Goal: Task Accomplishment & Management: Use online tool/utility

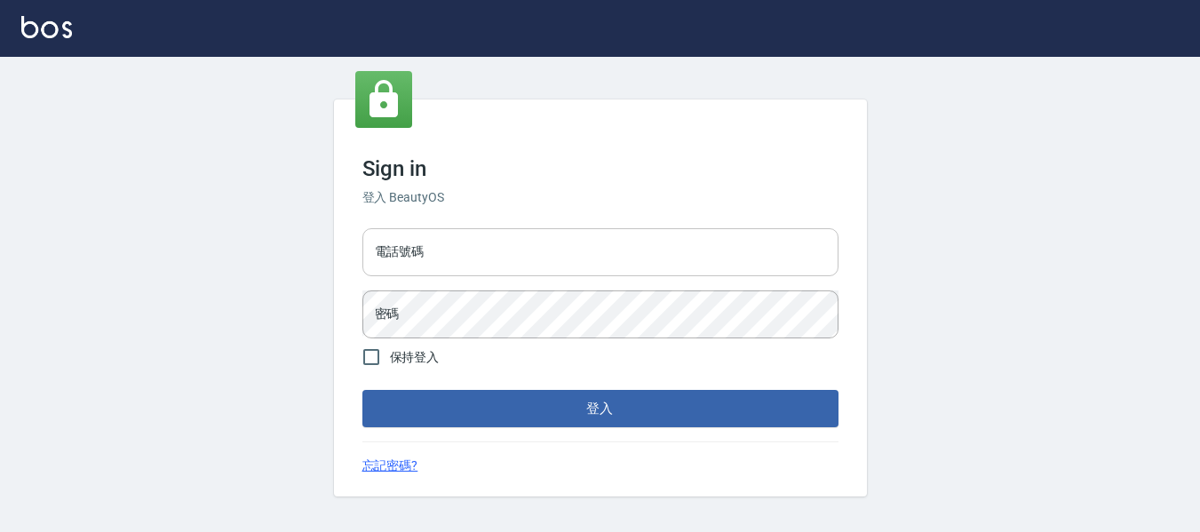
click at [511, 243] on input "電話號碼" at bounding box center [600, 252] width 476 height 48
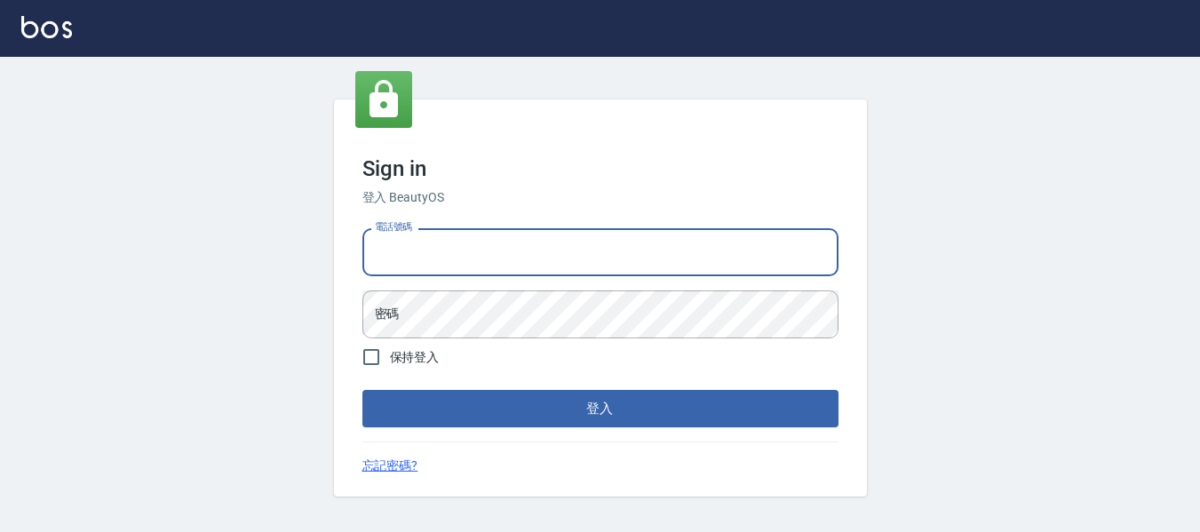
type input "82951313"
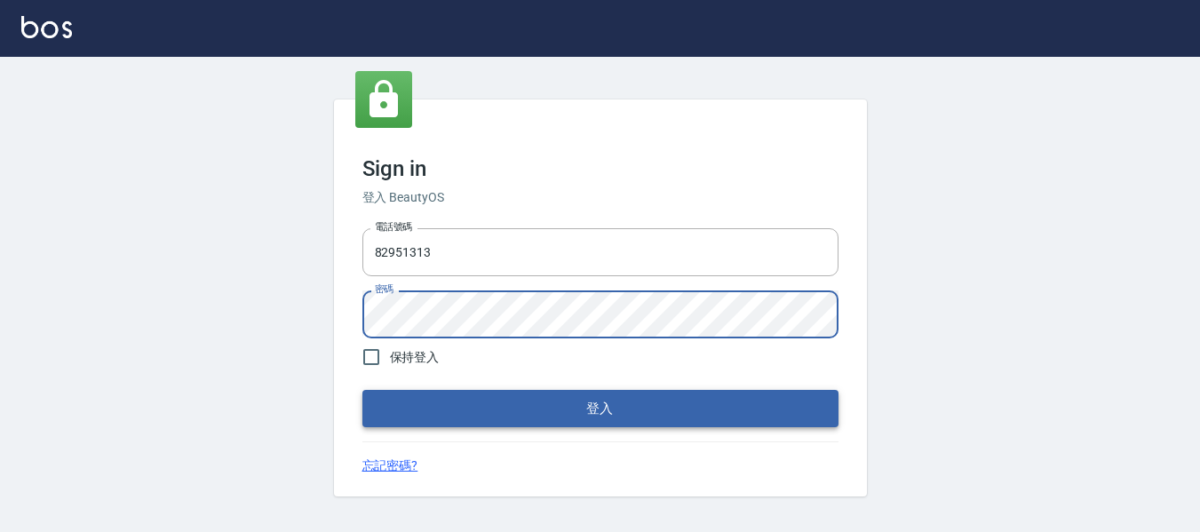
click at [685, 392] on button "登入" at bounding box center [600, 408] width 476 height 37
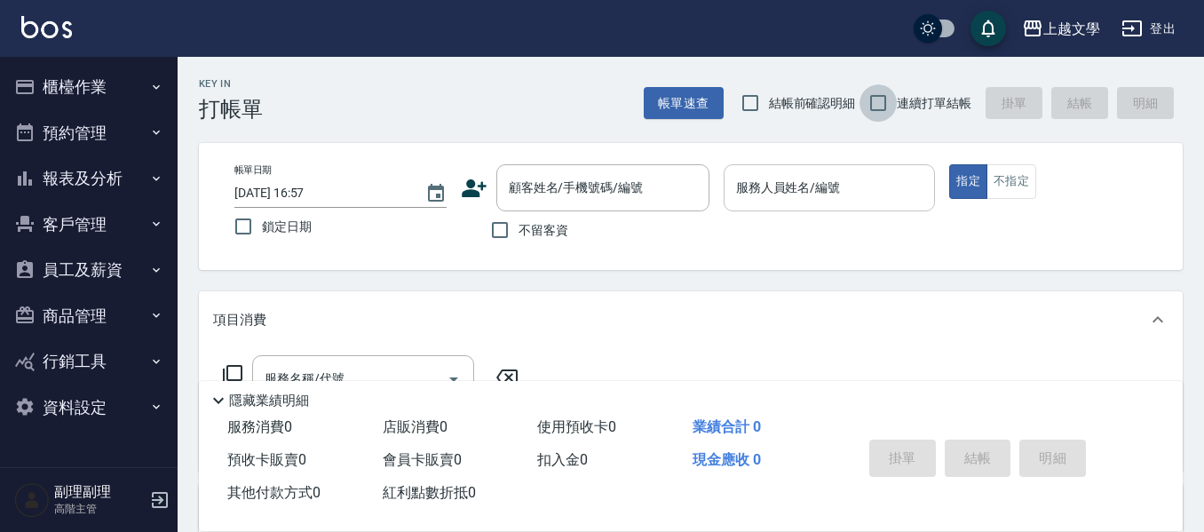
drag, startPoint x: 870, startPoint y: 95, endPoint x: 732, endPoint y: 172, distance: 157.9
click at [870, 95] on input "連續打單結帳" at bounding box center [878, 102] width 37 height 37
checkbox input "true"
click at [505, 226] on input "不留客資" at bounding box center [499, 229] width 37 height 37
checkbox input "true"
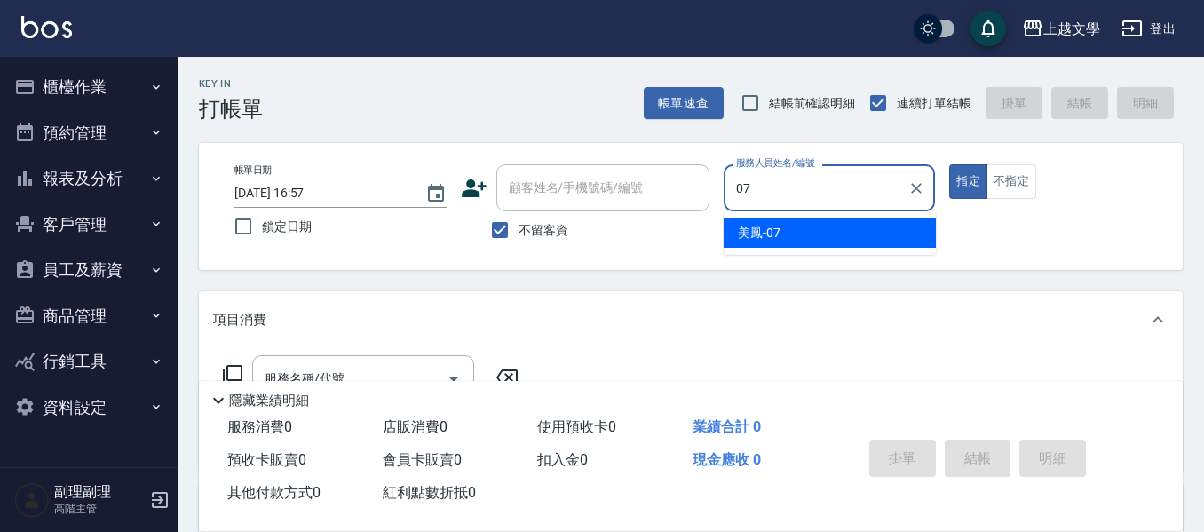
type input "美鳳-07"
type button "true"
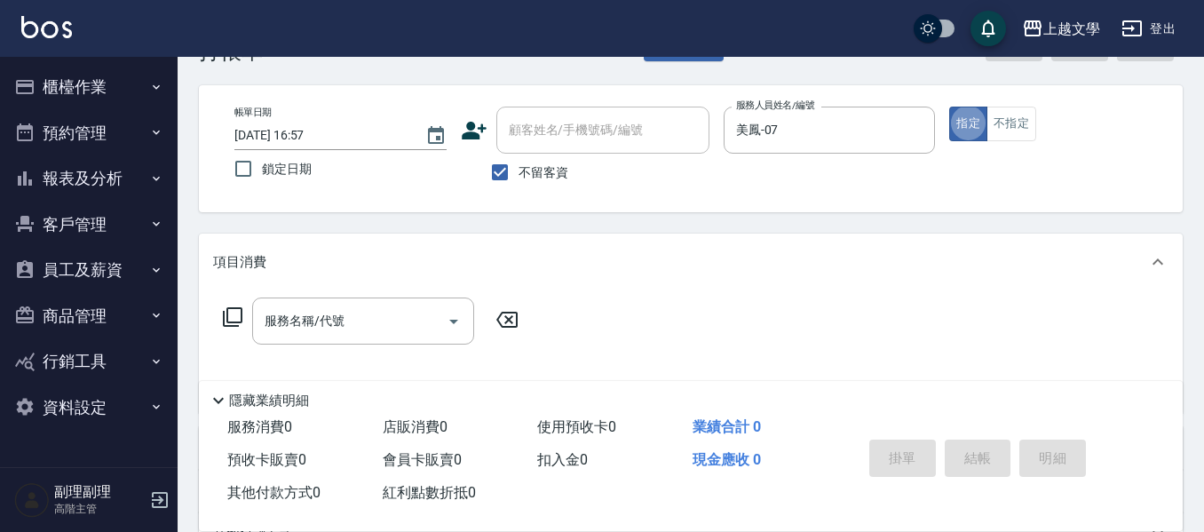
scroll to position [89, 0]
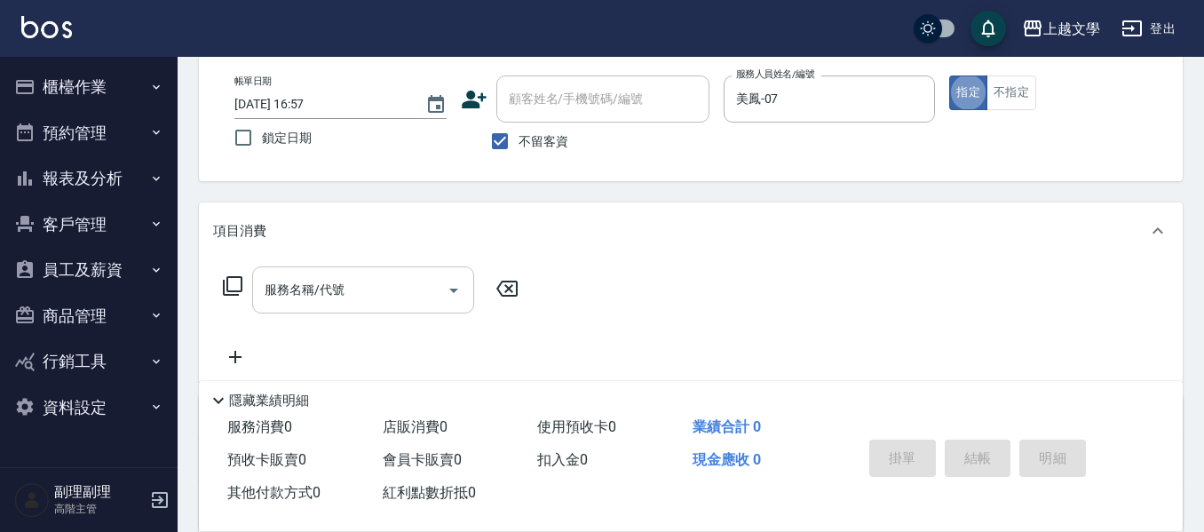
click at [339, 273] on div "服務名稱/代號" at bounding box center [363, 289] width 222 height 47
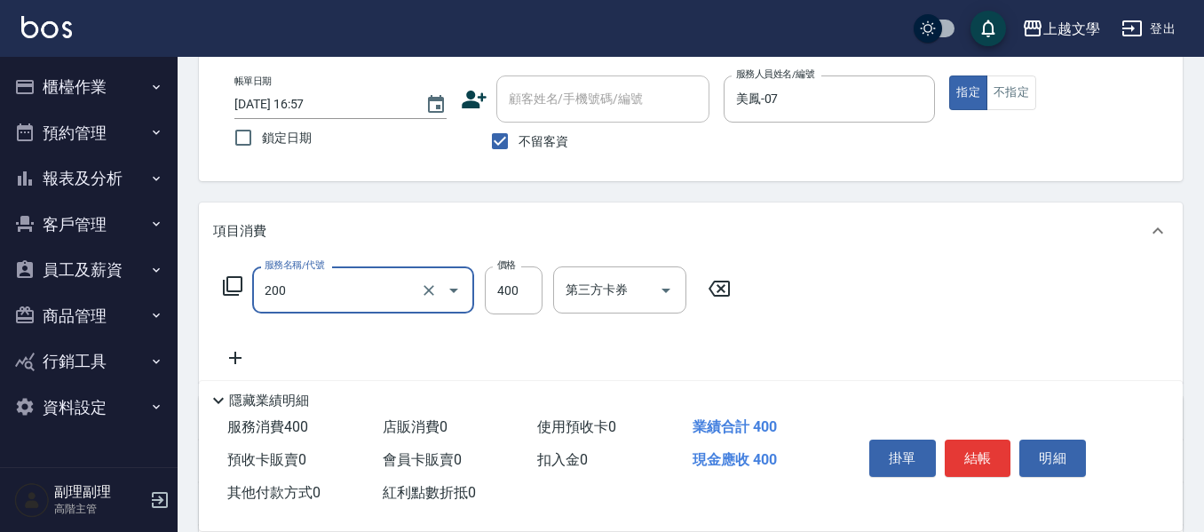
type input "剪髮(200)"
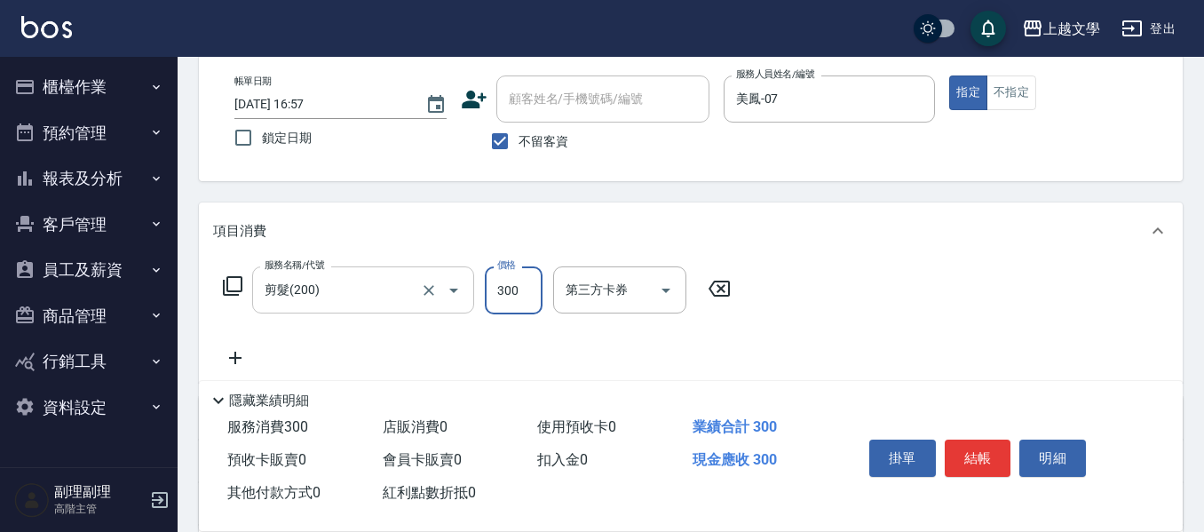
type input "300"
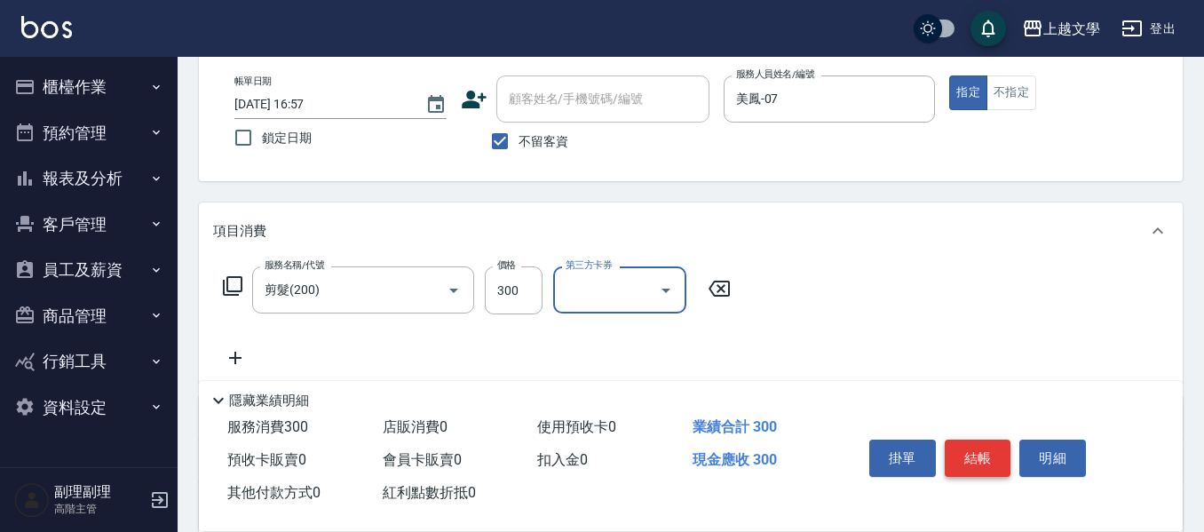
click at [998, 445] on button "結帳" at bounding box center [978, 458] width 67 height 37
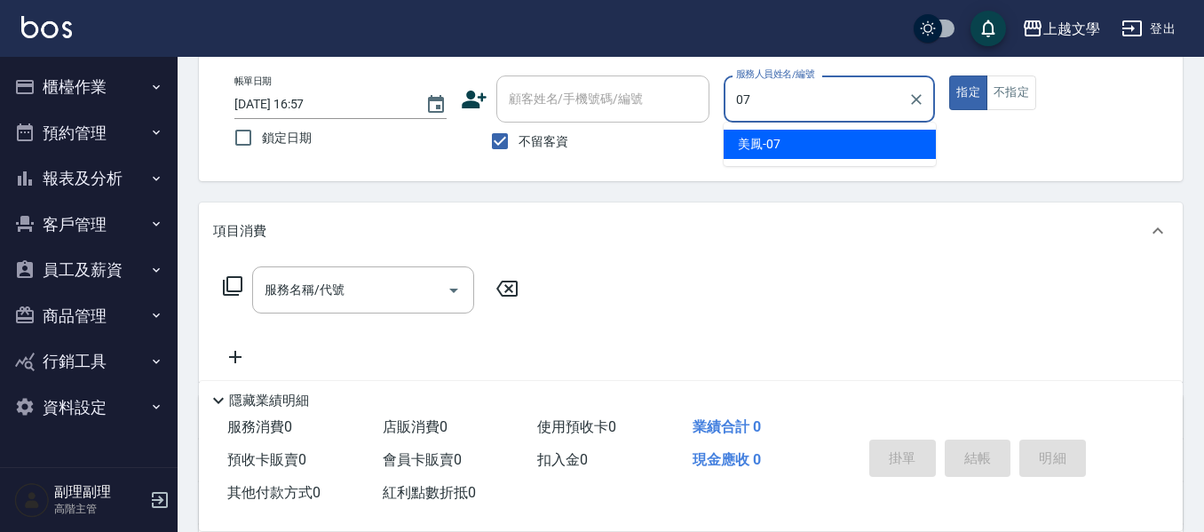
type input "美鳳-07"
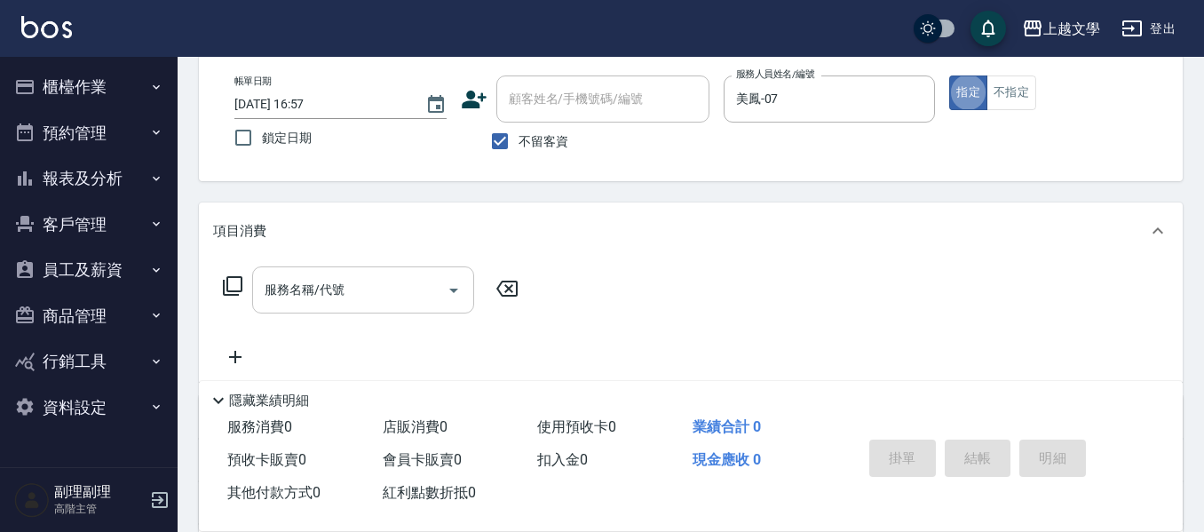
click at [354, 295] on input "服務名稱/代號" at bounding box center [349, 289] width 179 height 31
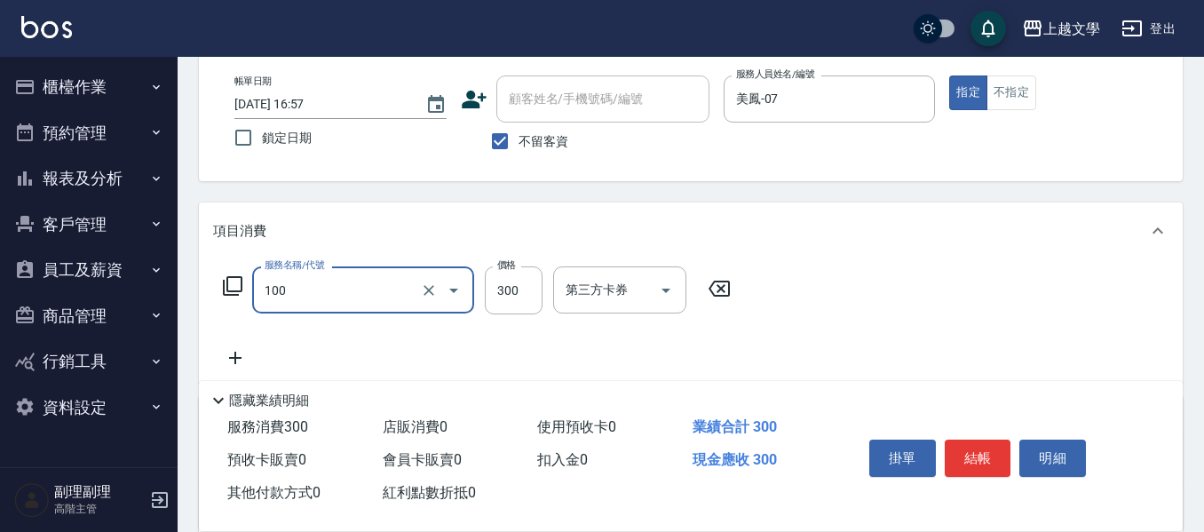
type input "洗髮(100)"
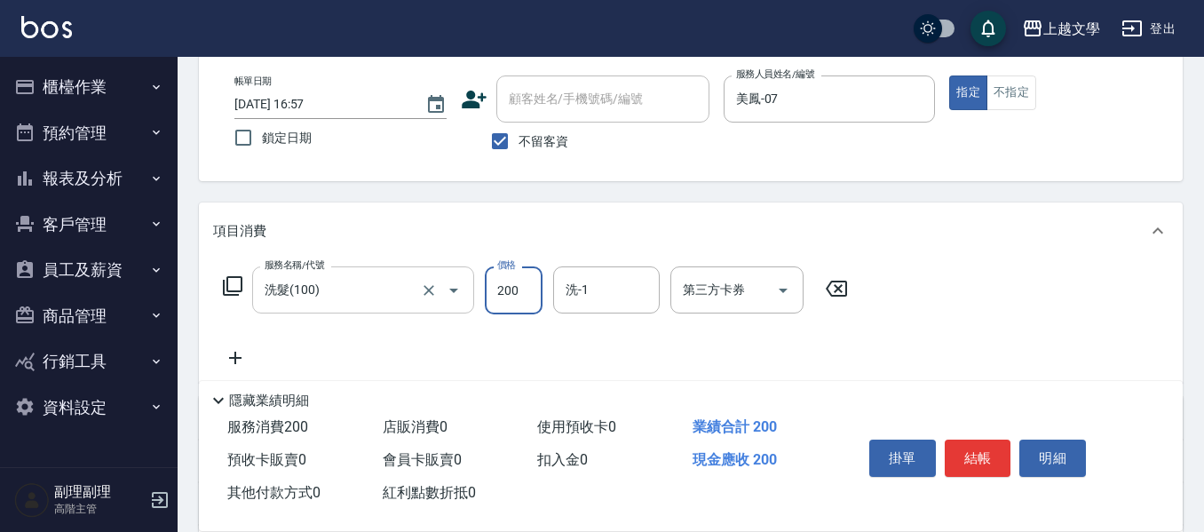
type input "200"
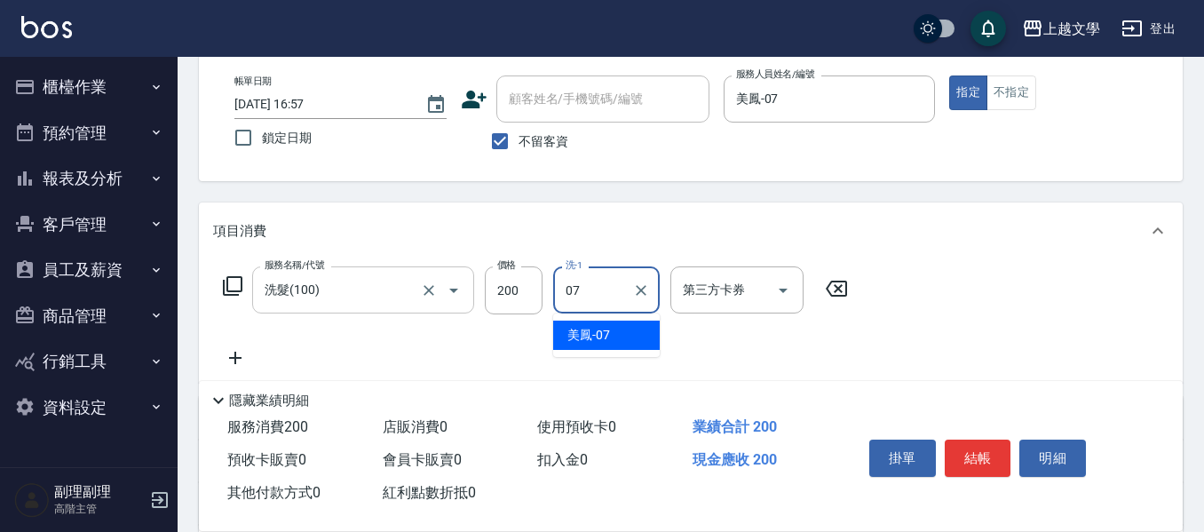
type input "美鳳-07"
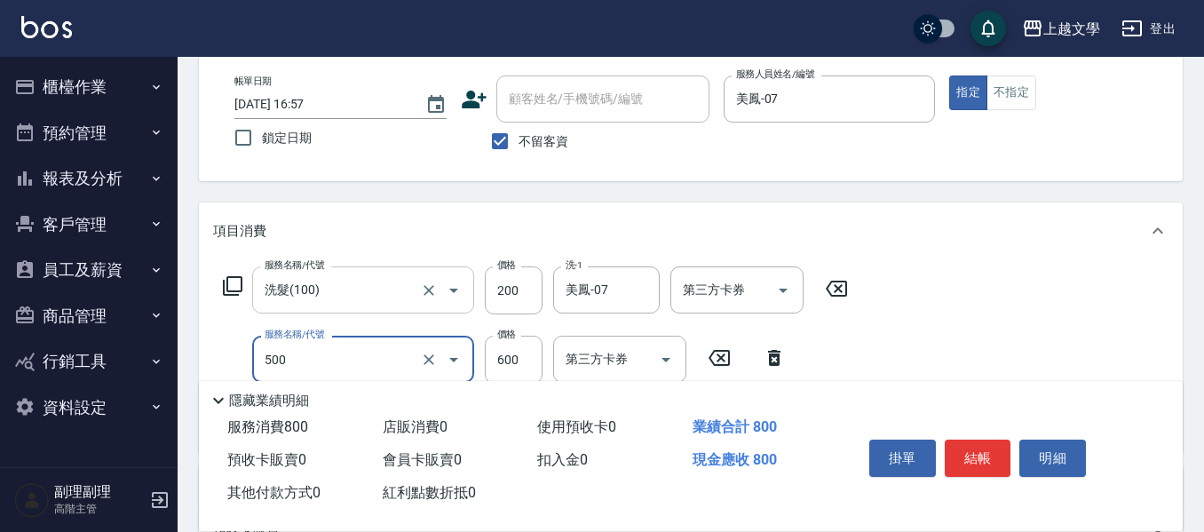
type input "護髮(500)"
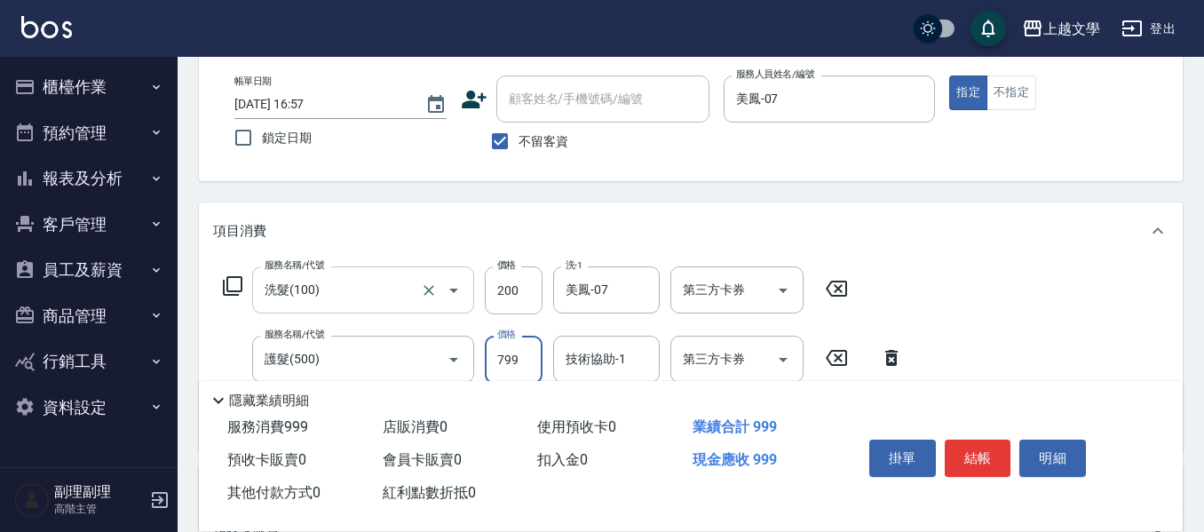
type input "799"
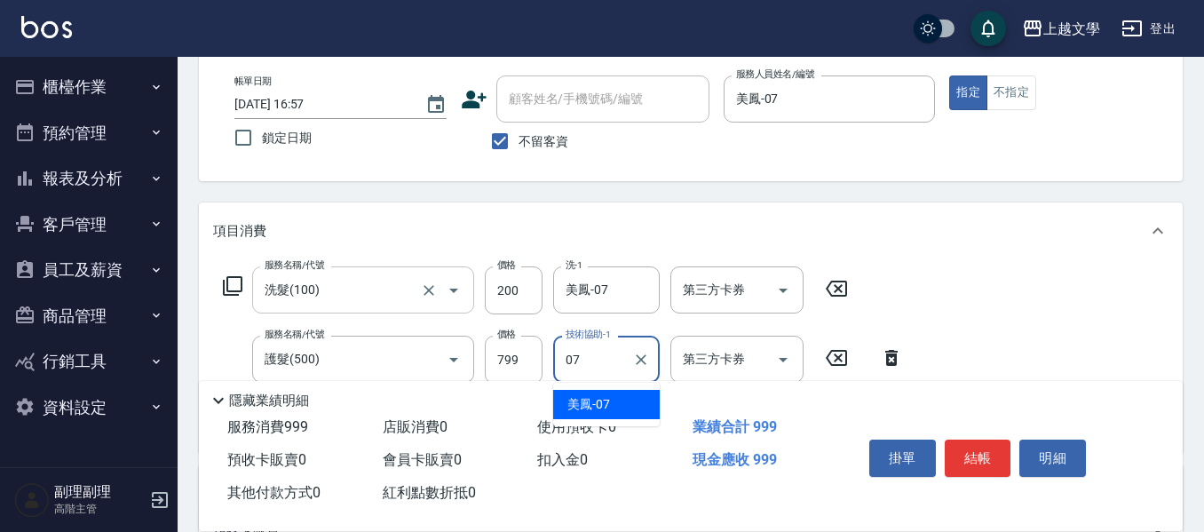
type input "美鳳-07"
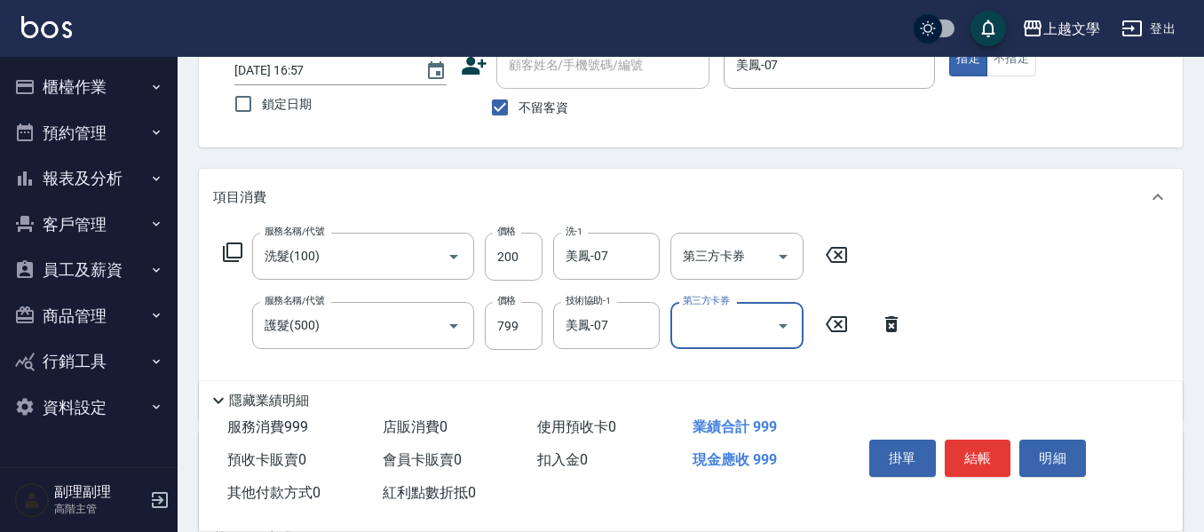
scroll to position [178, 0]
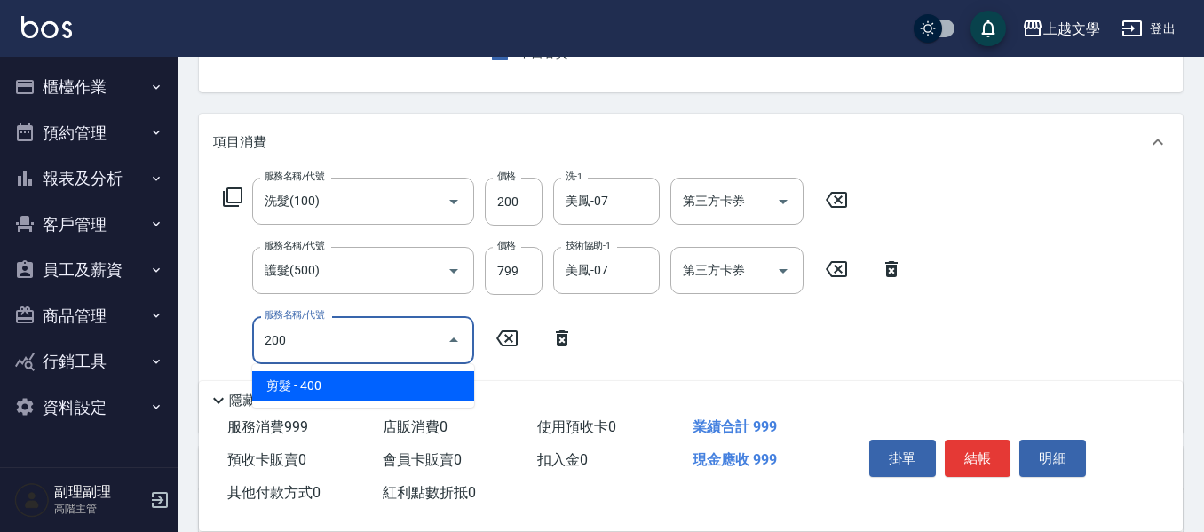
type input "剪髮(200)"
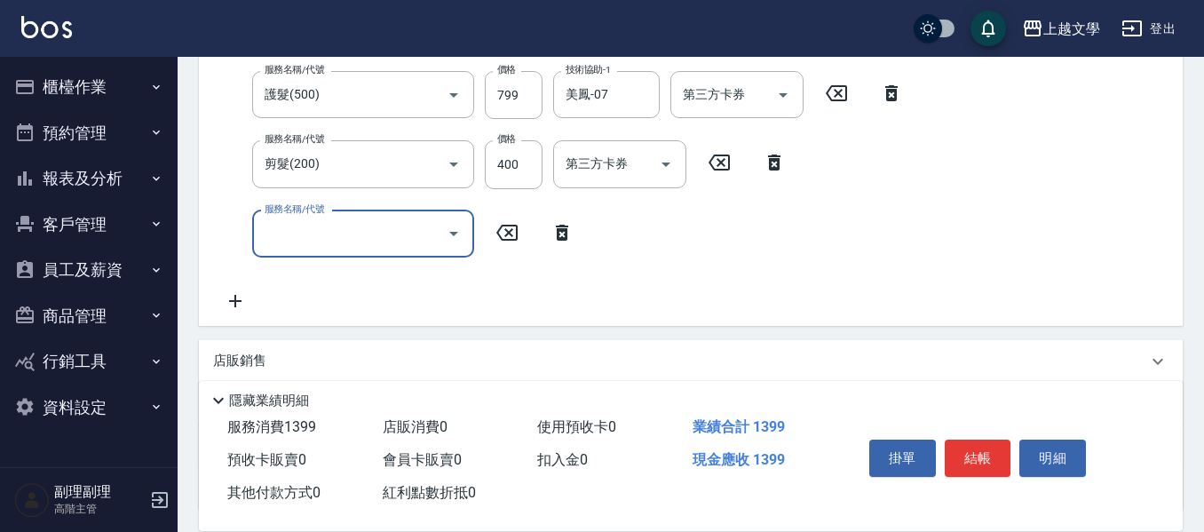
scroll to position [355, 0]
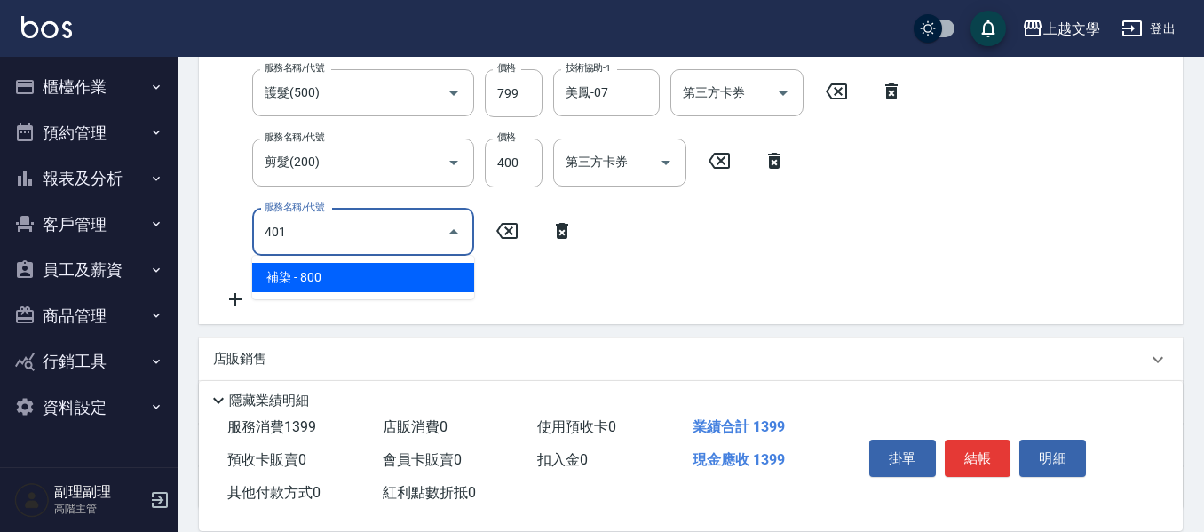
type input "補染(401)"
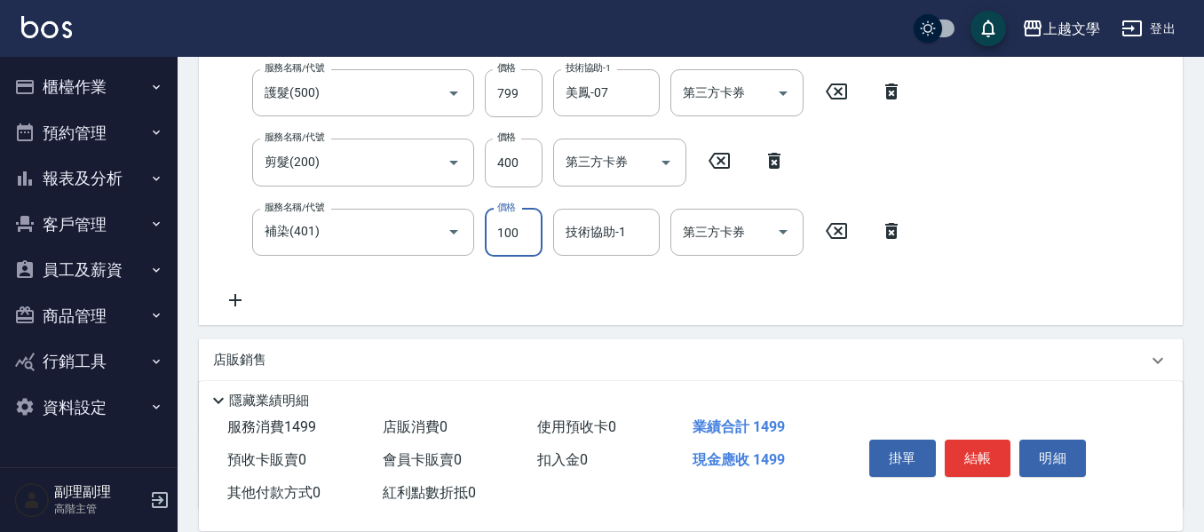
type input "100"
type input "0"
click at [538, 236] on input "100" at bounding box center [514, 233] width 58 height 48
type input "1000"
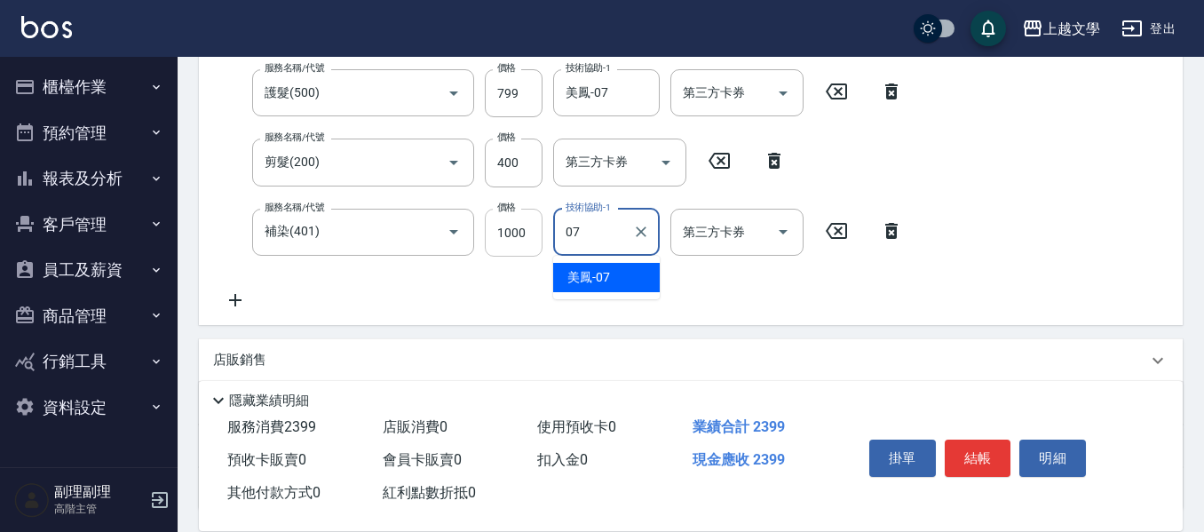
type input "美鳳-07"
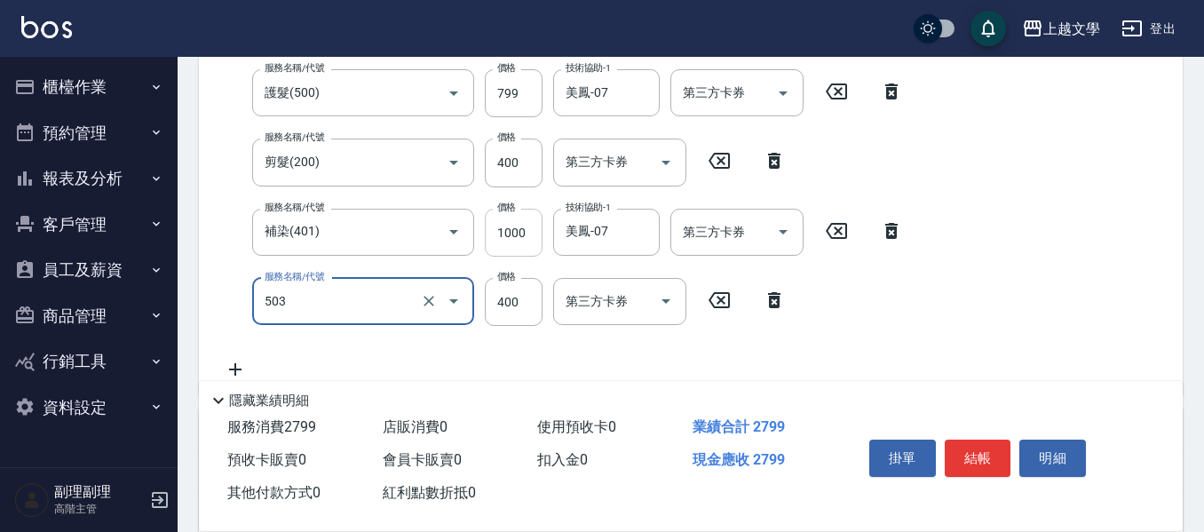
type input "頭皮隔離(503)"
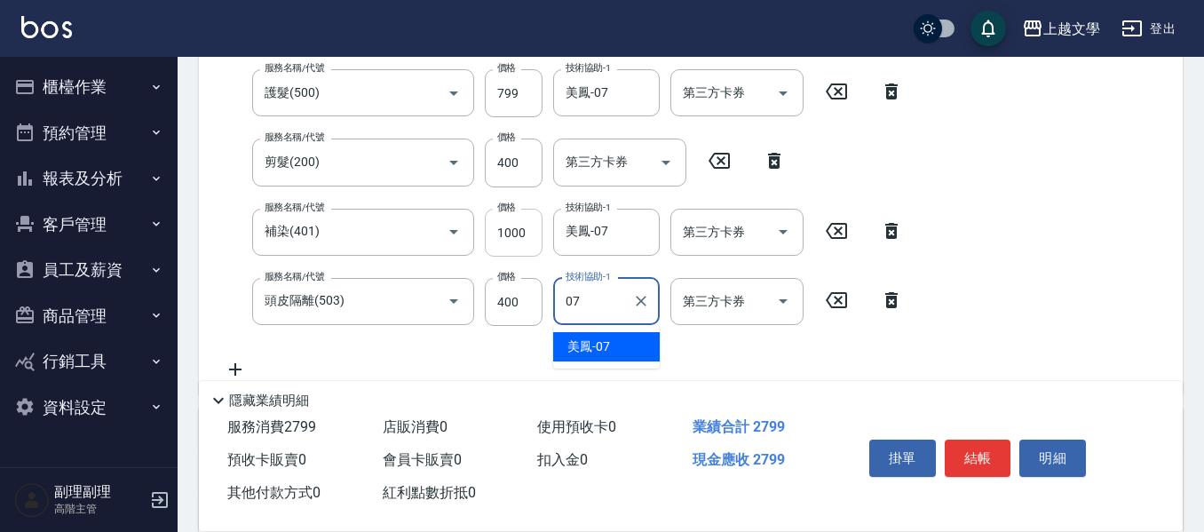
type input "美鳳-07"
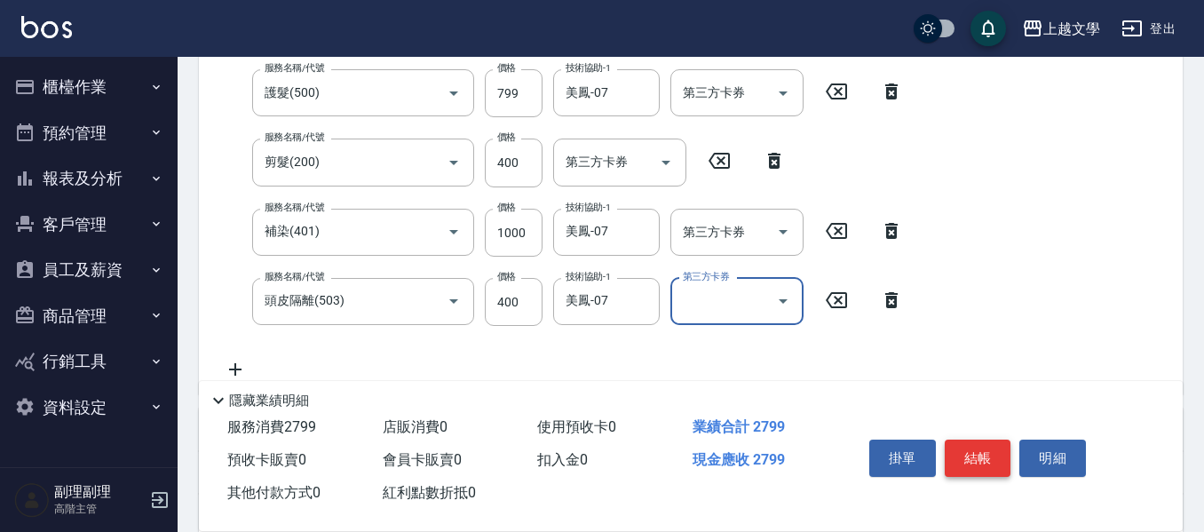
click at [989, 440] on button "結帳" at bounding box center [978, 458] width 67 height 37
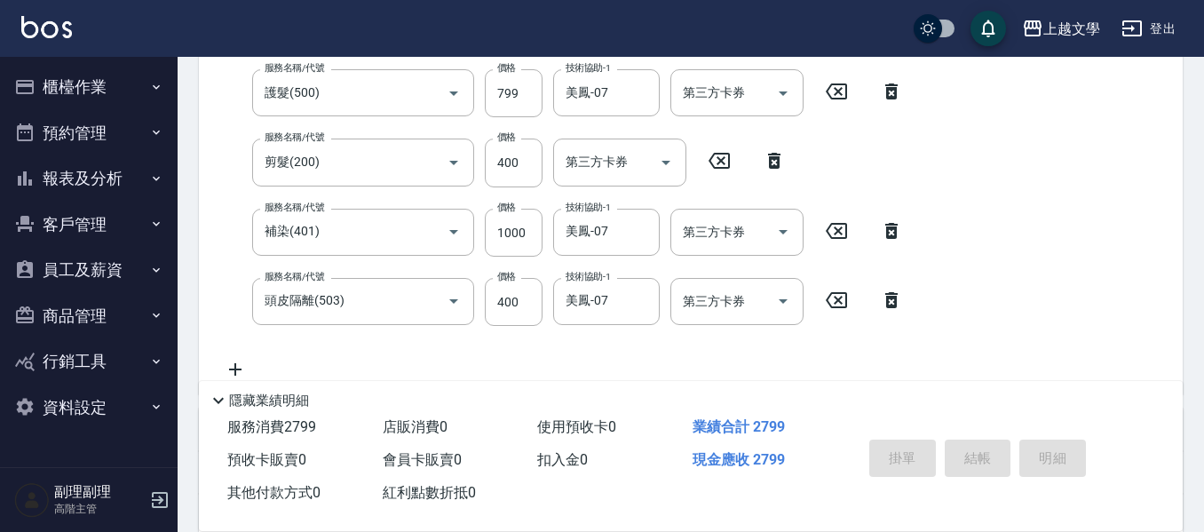
type input "2025/10/06 16:58"
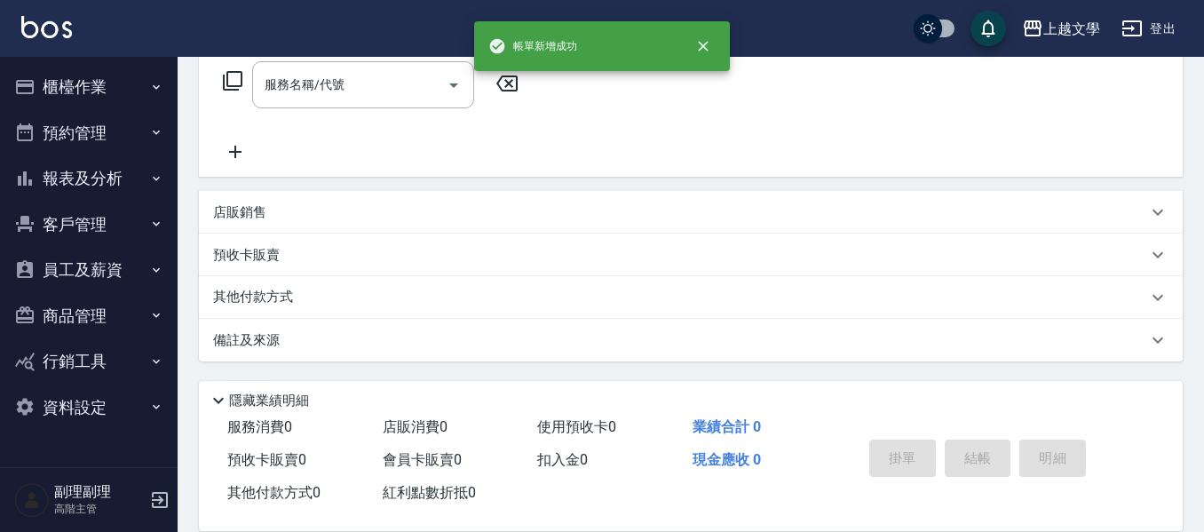
scroll to position [0, 0]
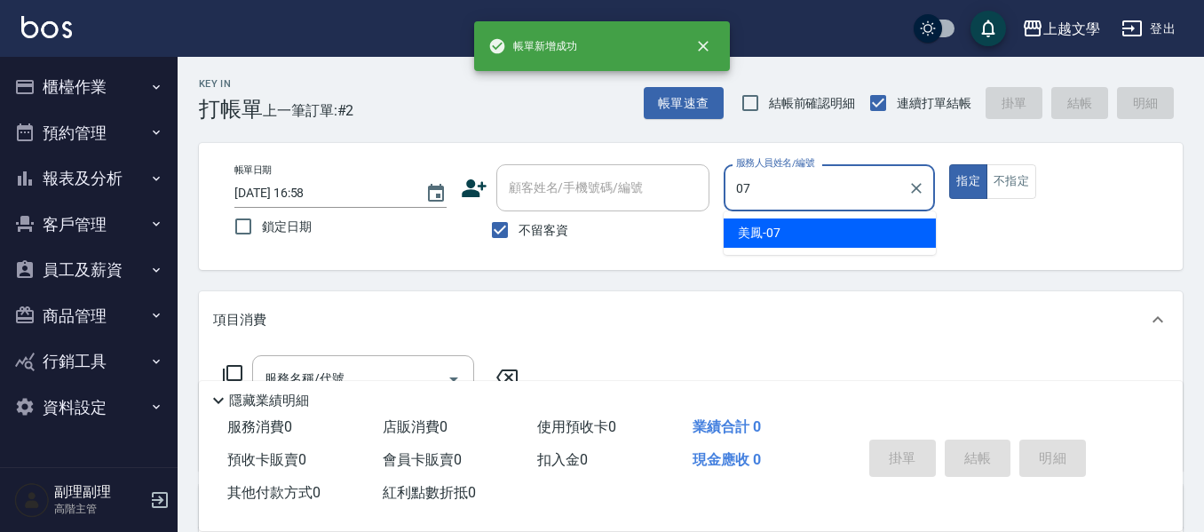
type input "美鳳-07"
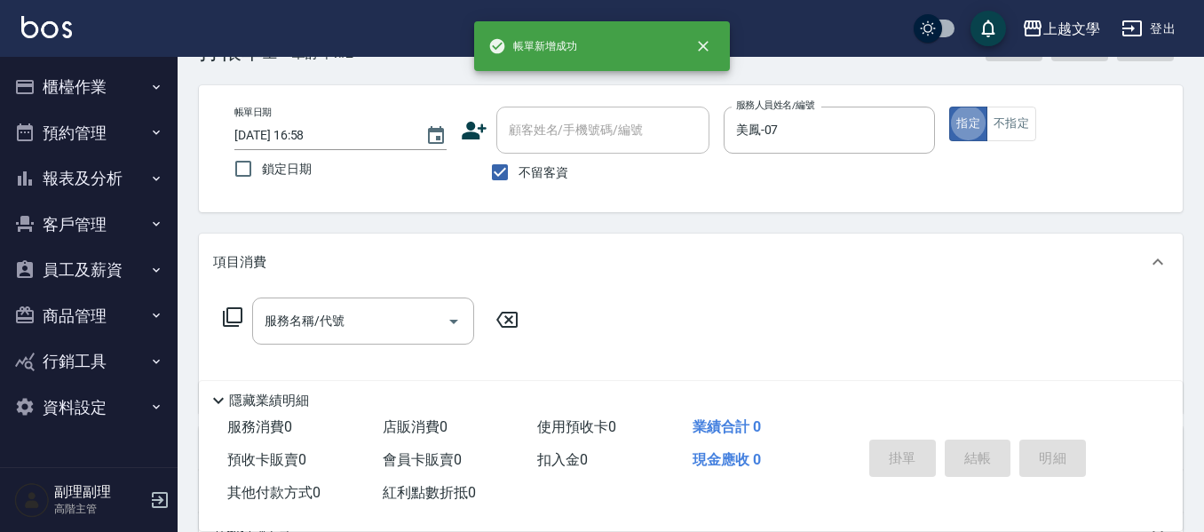
scroll to position [89, 0]
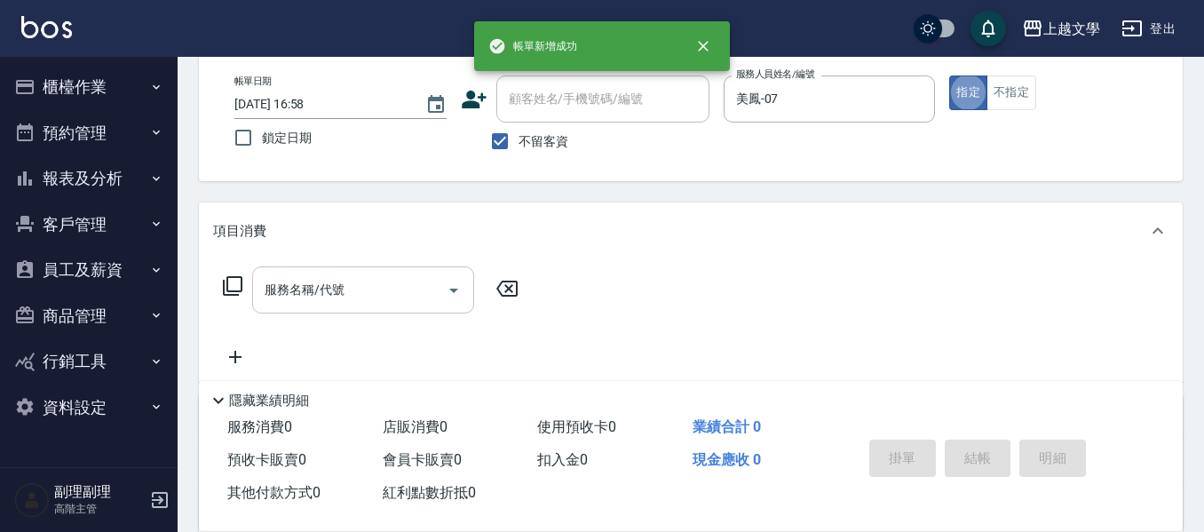
click at [376, 303] on input "服務名稱/代號" at bounding box center [349, 289] width 179 height 31
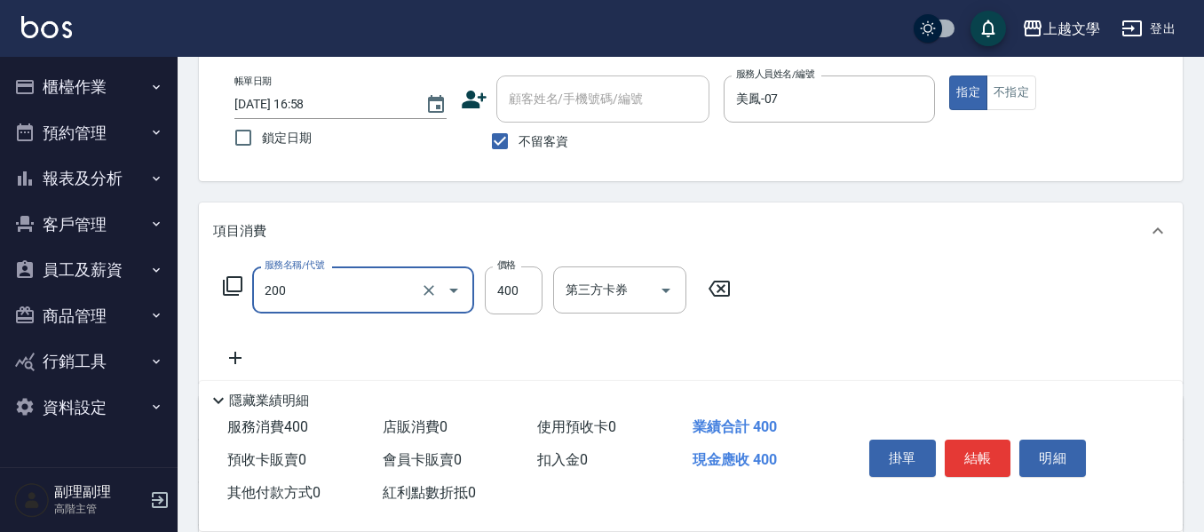
type input "剪髮(200)"
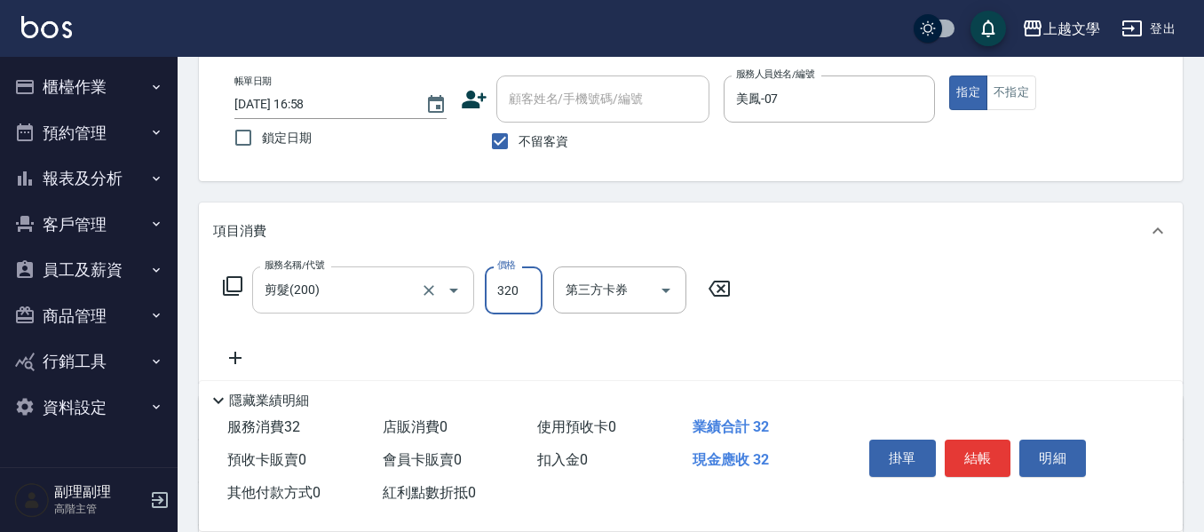
type input "320"
click at [990, 450] on button "結帳" at bounding box center [978, 458] width 67 height 37
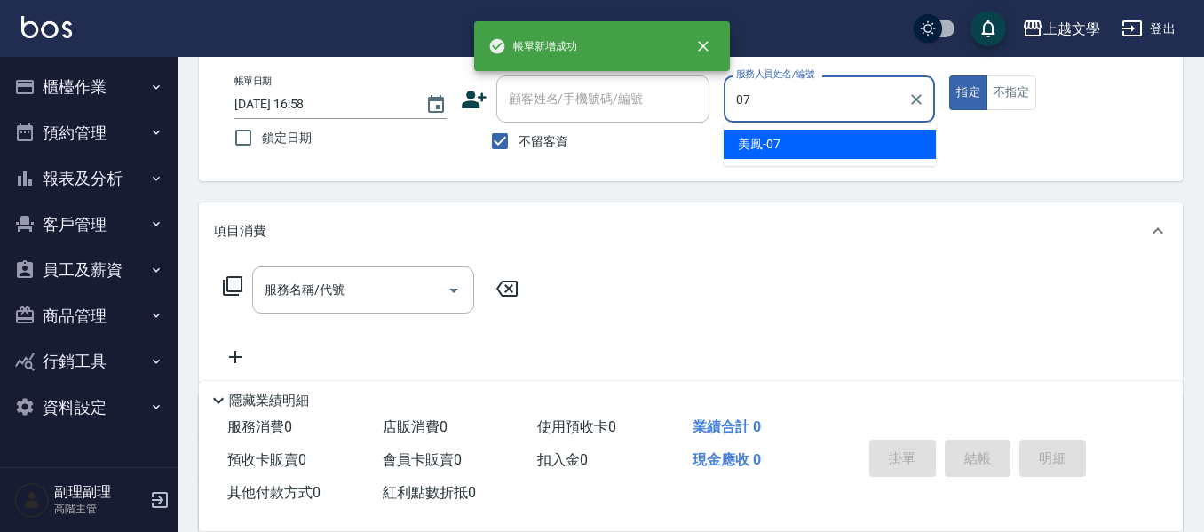
type input "美鳳-07"
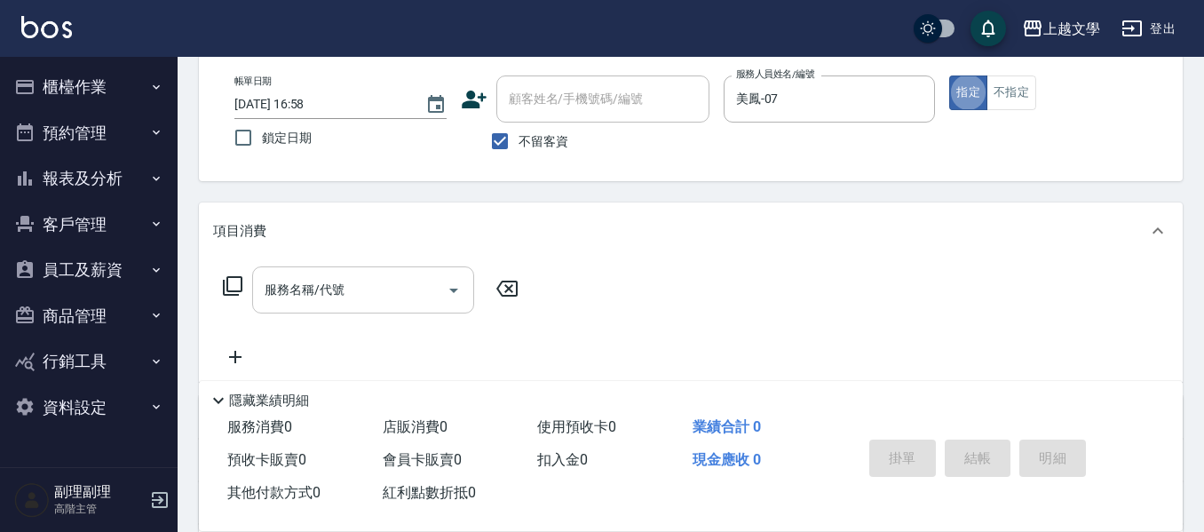
click at [277, 298] on input "服務名稱/代號" at bounding box center [349, 289] width 179 height 31
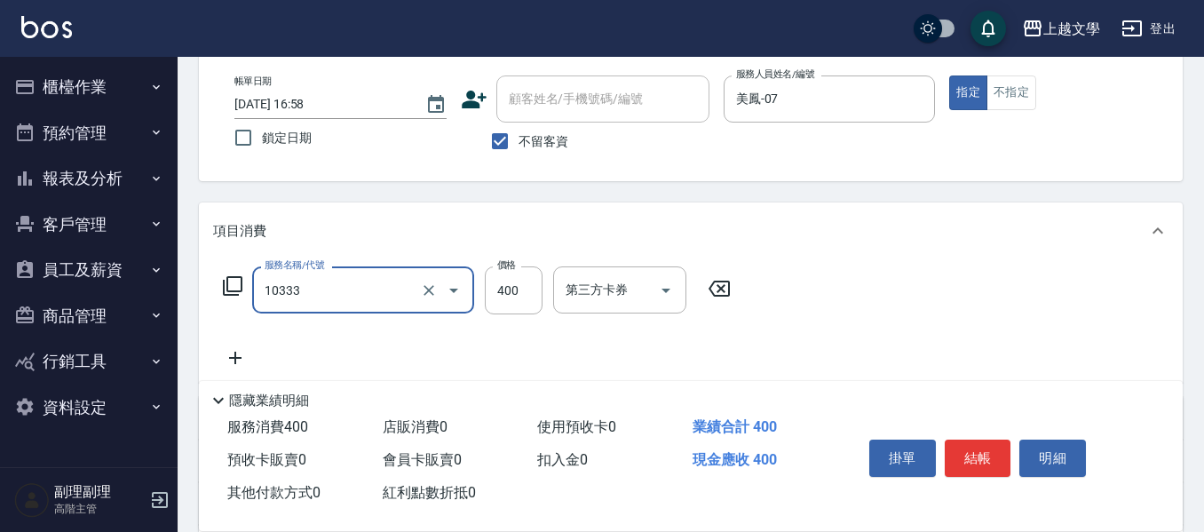
type input "舒暢洗髮(10333)"
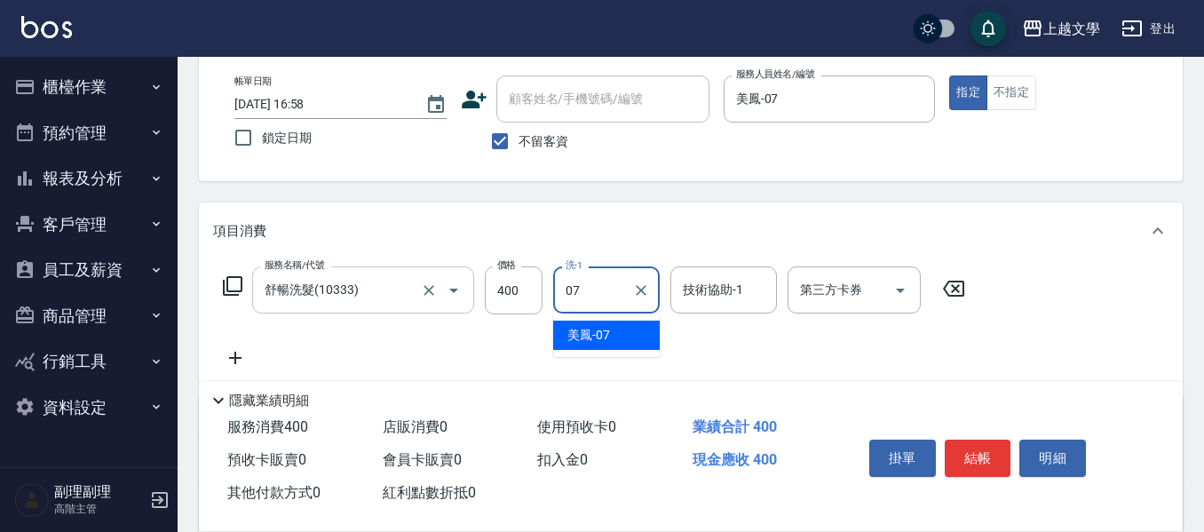
type input "美鳳-07"
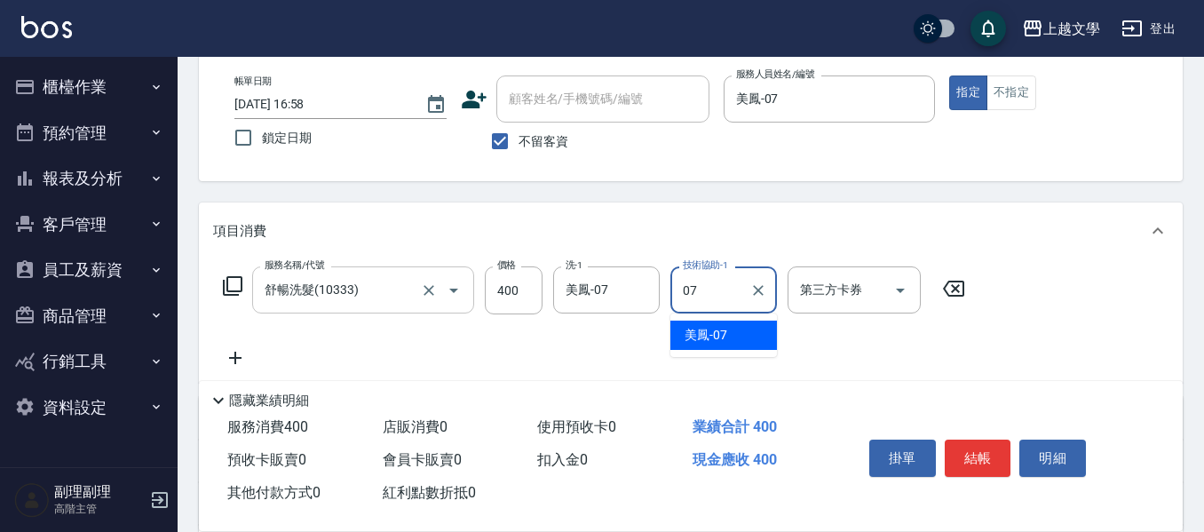
type input "美鳳-07"
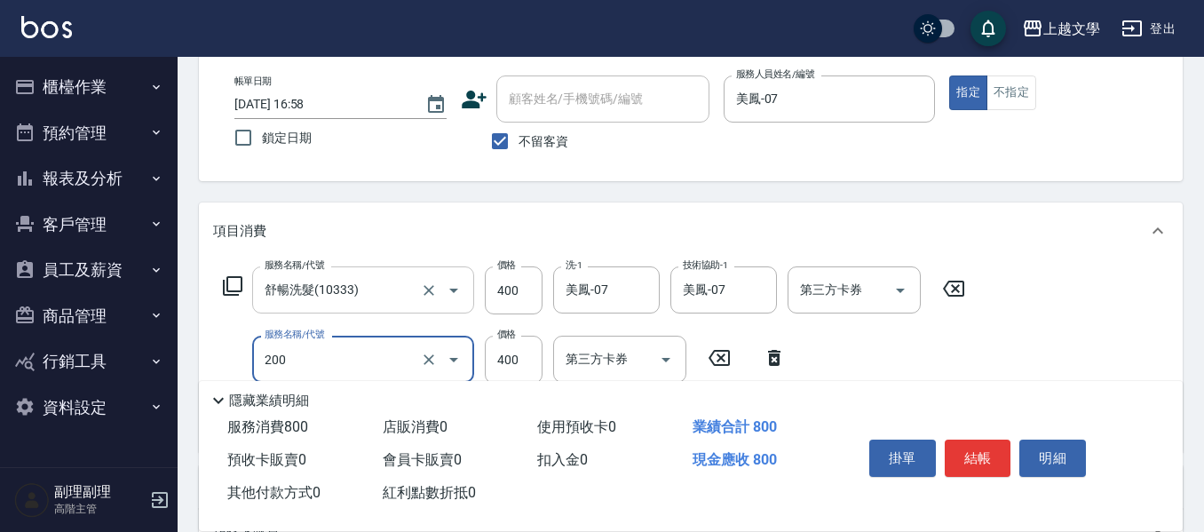
type input "剪髮(200)"
click at [986, 446] on button "結帳" at bounding box center [978, 458] width 67 height 37
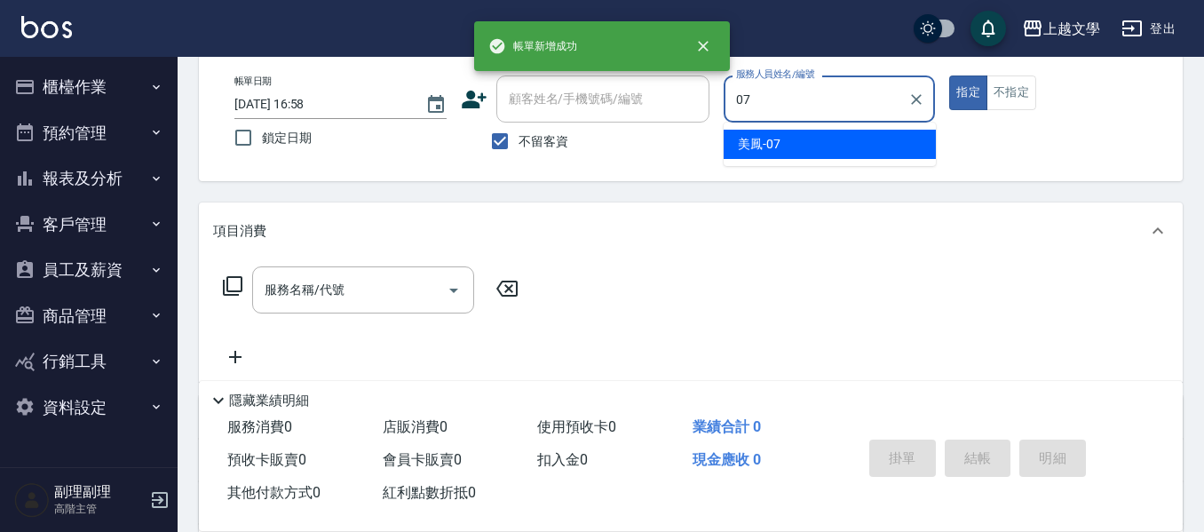
type input "美鳳-07"
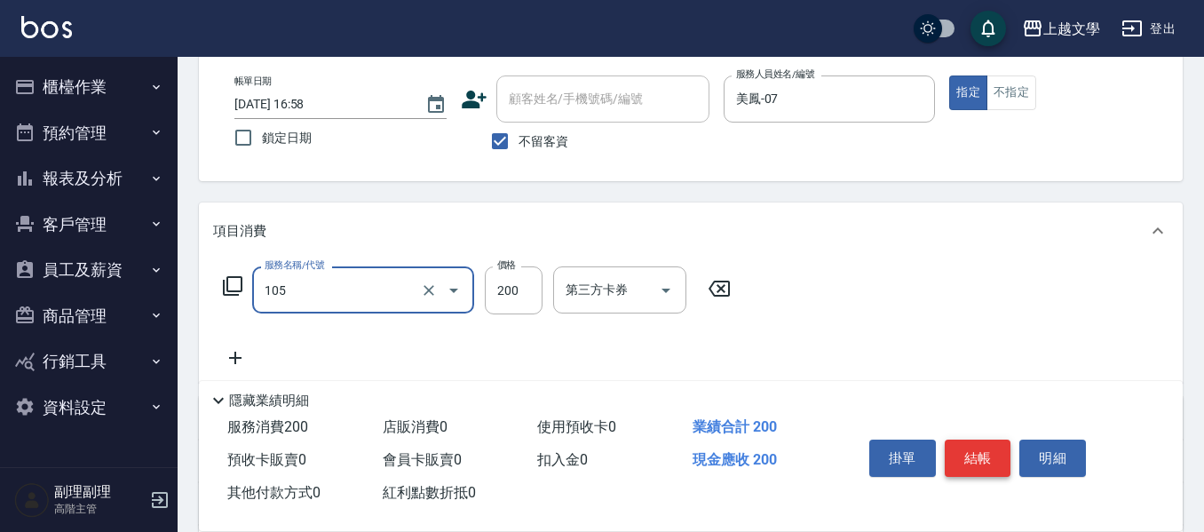
type input "洗髮券使用(105)"
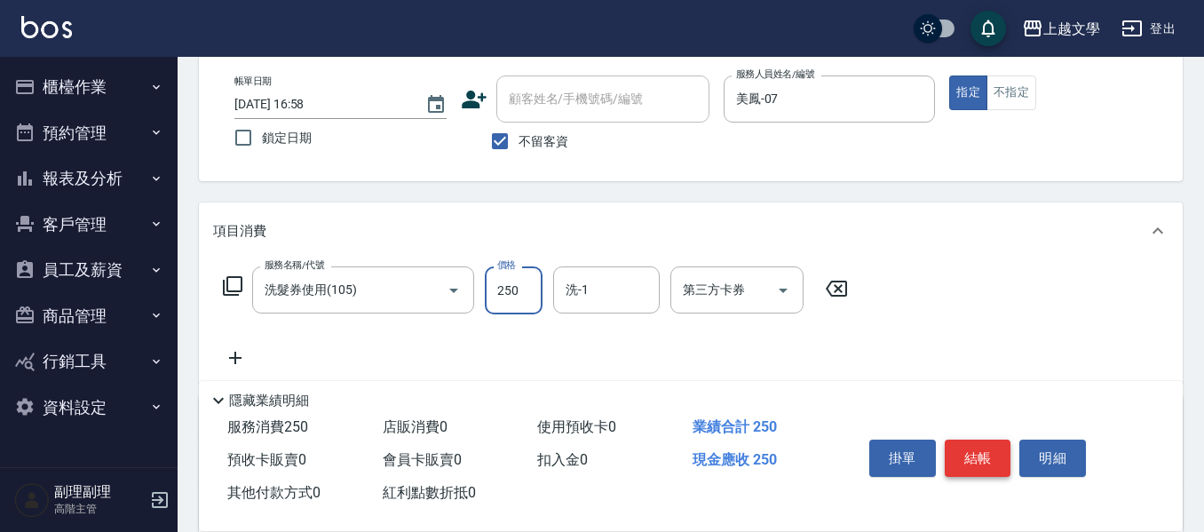
type input "250"
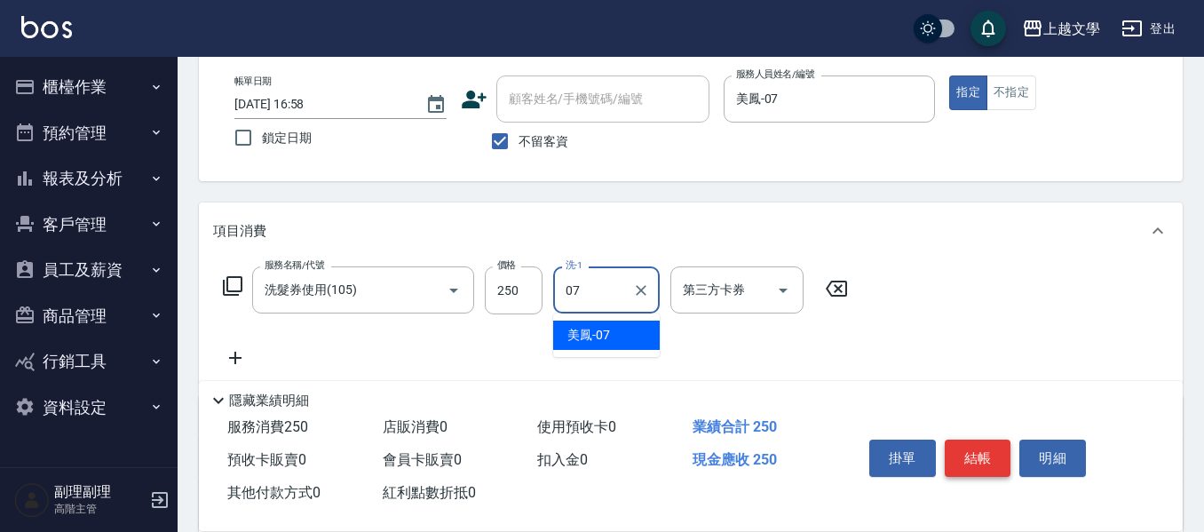
type input "美鳳-07"
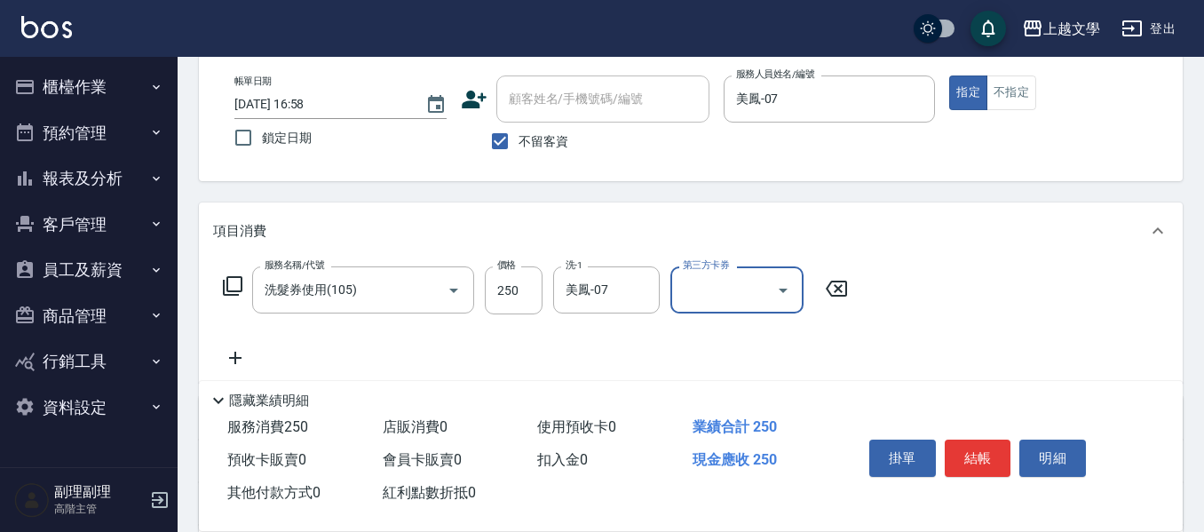
click at [778, 290] on icon "Open" at bounding box center [783, 290] width 21 height 21
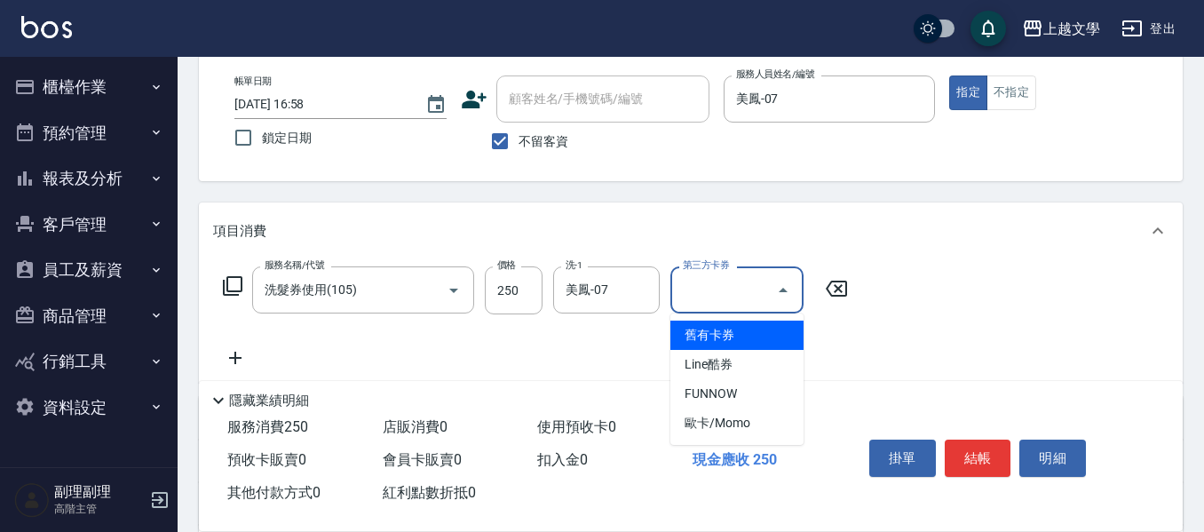
click at [708, 335] on span "舊有卡券" at bounding box center [737, 335] width 133 height 29
type input "舊有卡券"
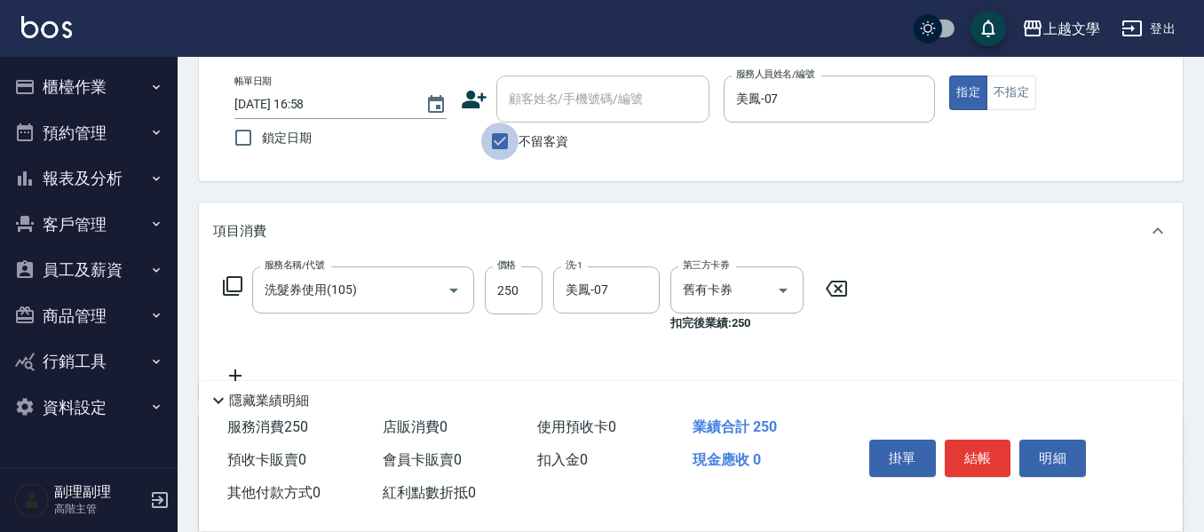
click at [493, 146] on input "不留客資" at bounding box center [499, 141] width 37 height 37
checkbox input "false"
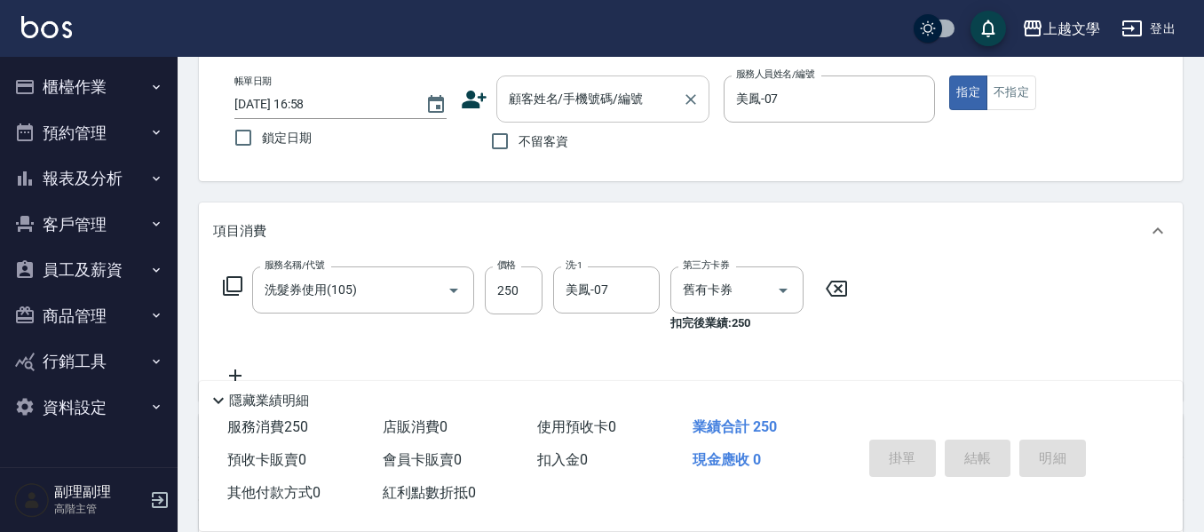
click at [543, 95] on input "顧客姓名/手機號碼/編號" at bounding box center [589, 98] width 171 height 31
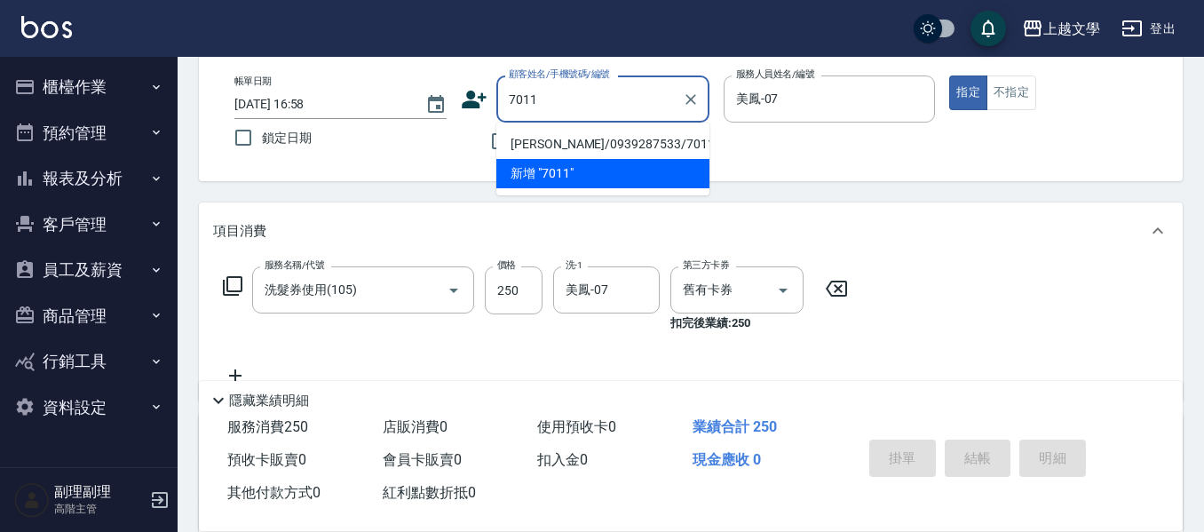
click at [604, 146] on li "董幼清/0939287533/7011" at bounding box center [602, 144] width 213 height 29
type input "董幼清/0939287533/7011"
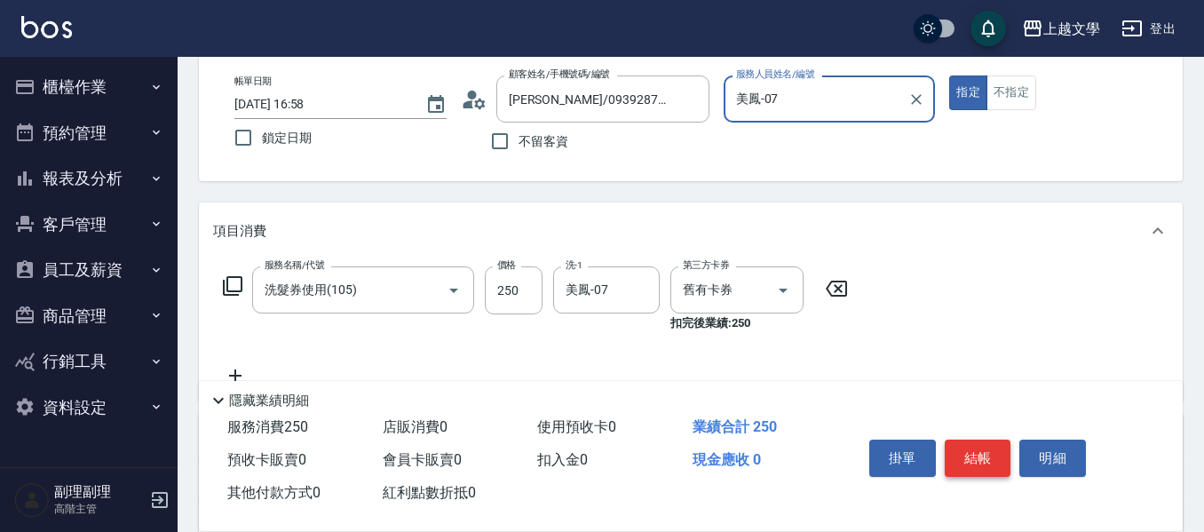
click at [981, 457] on button "結帳" at bounding box center [978, 458] width 67 height 37
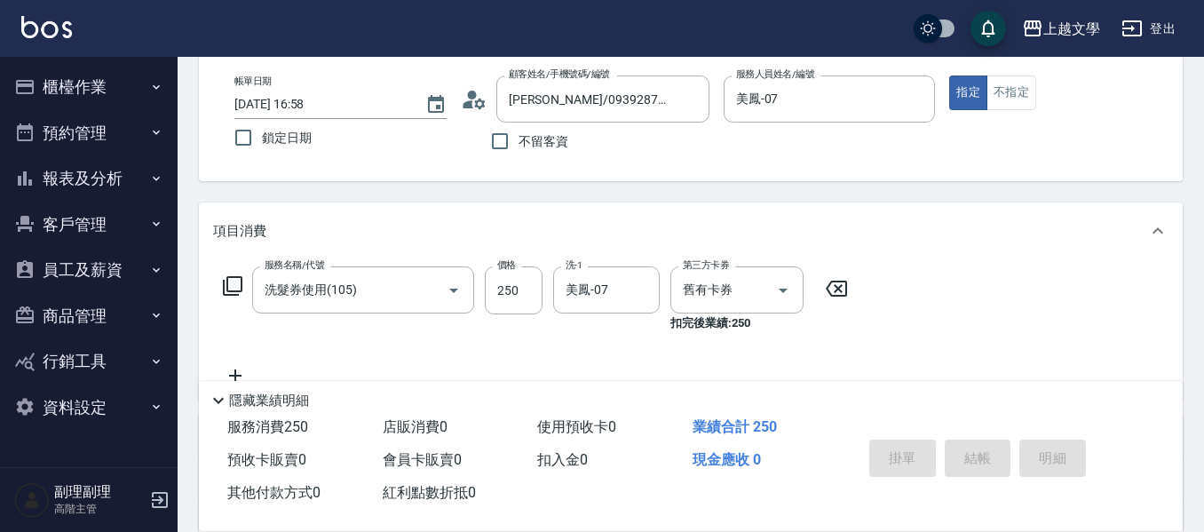
type input "2025/10/06 16:59"
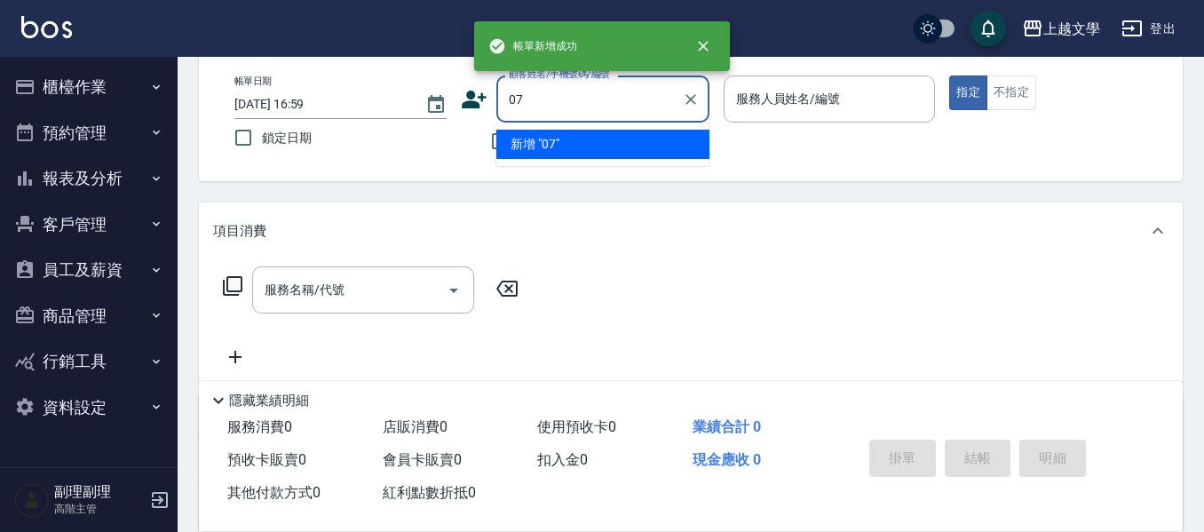
type input "07"
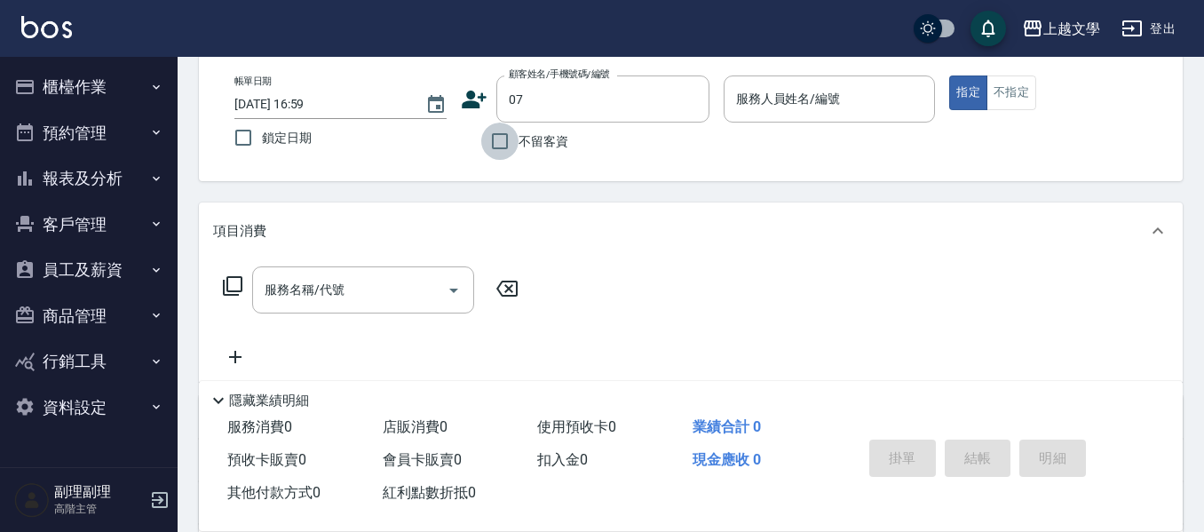
click at [493, 139] on input "不留客資" at bounding box center [499, 141] width 37 height 37
checkbox input "true"
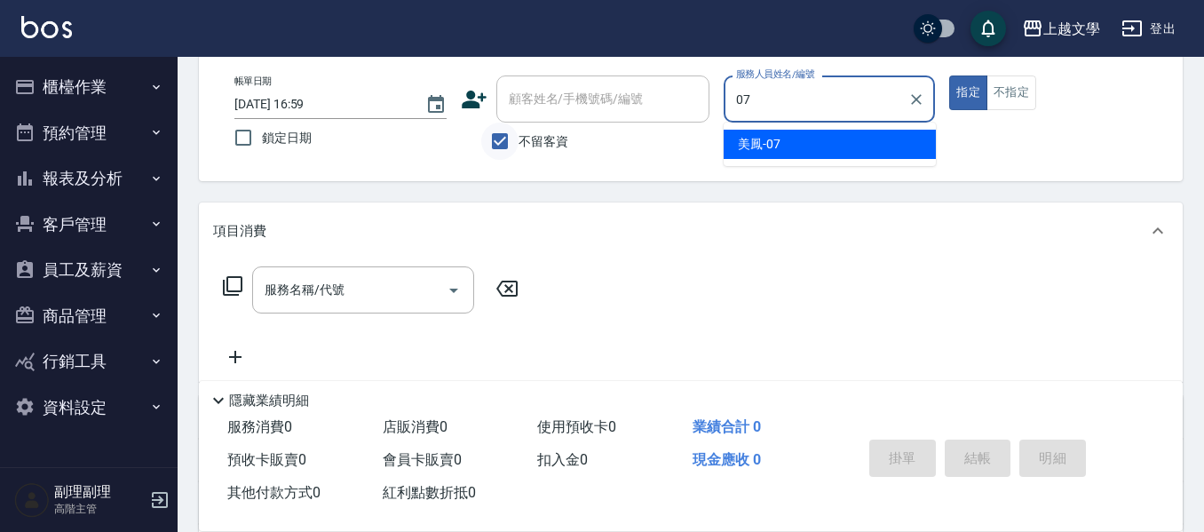
type input "美鳳-07"
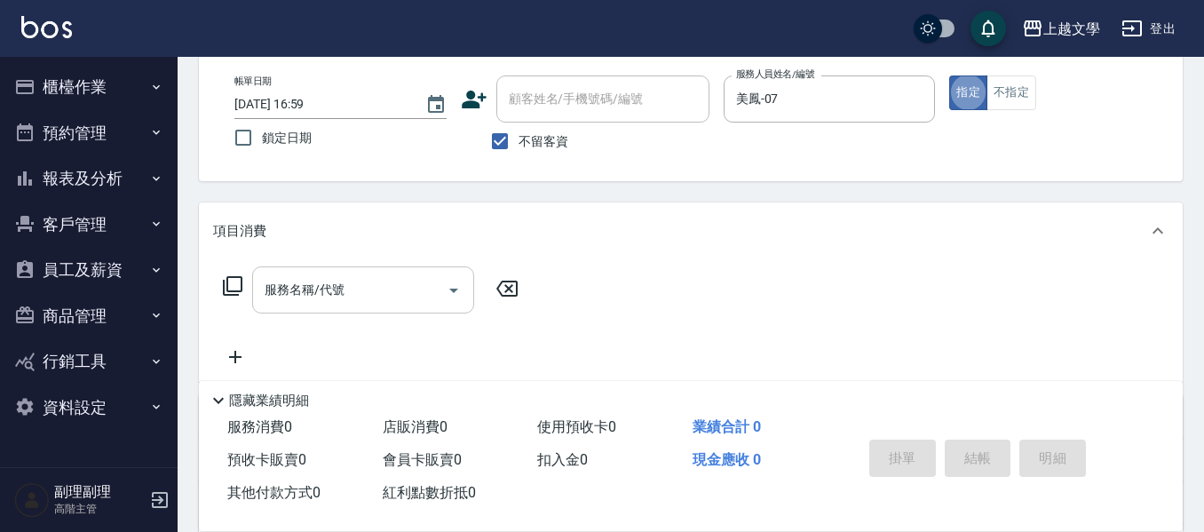
click at [296, 305] on input "服務名稱/代號" at bounding box center [349, 289] width 179 height 31
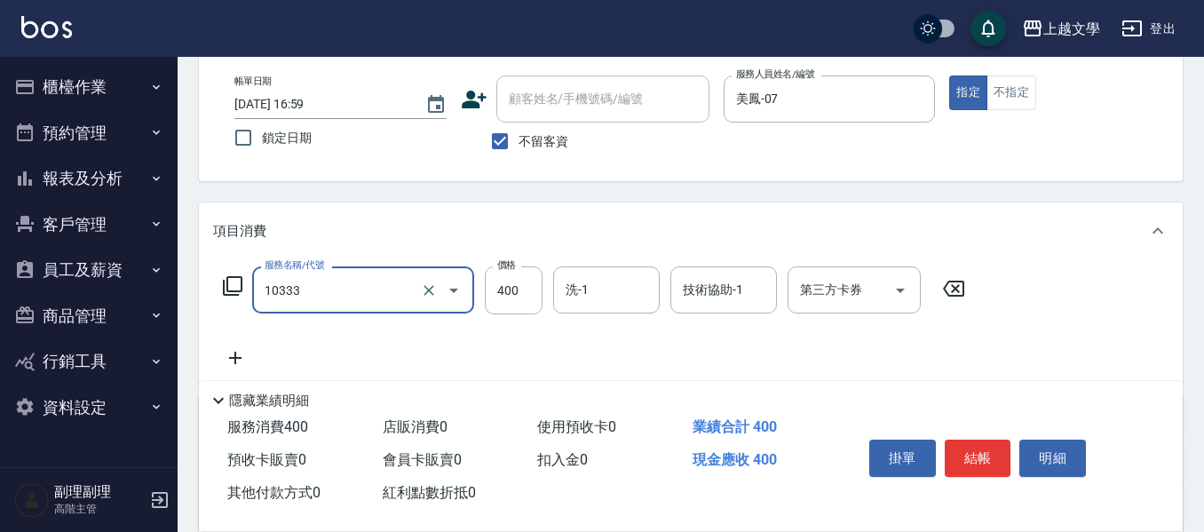
type input "舒暢洗髮(10333)"
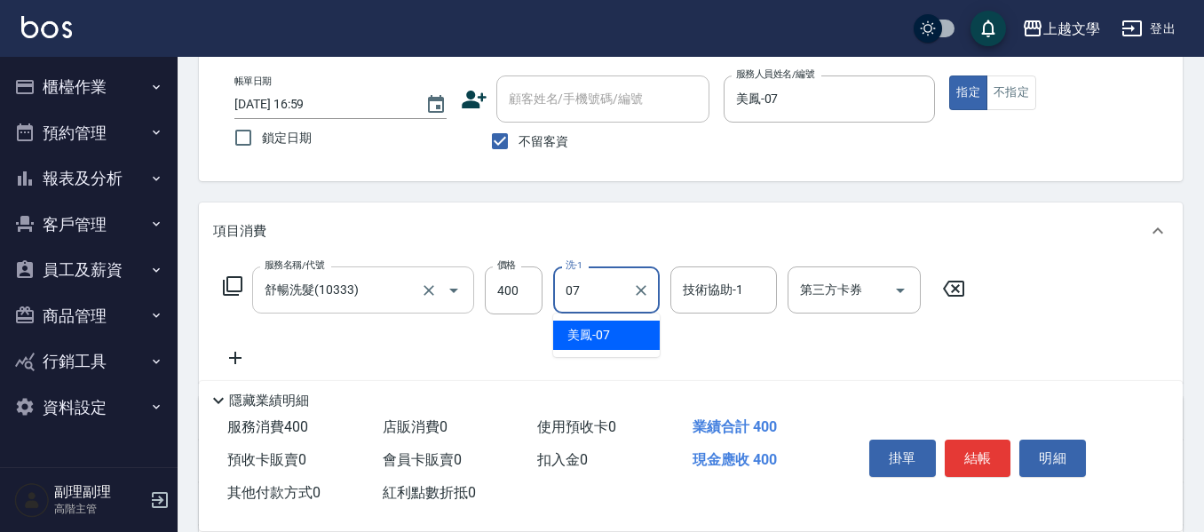
type input "美鳳-07"
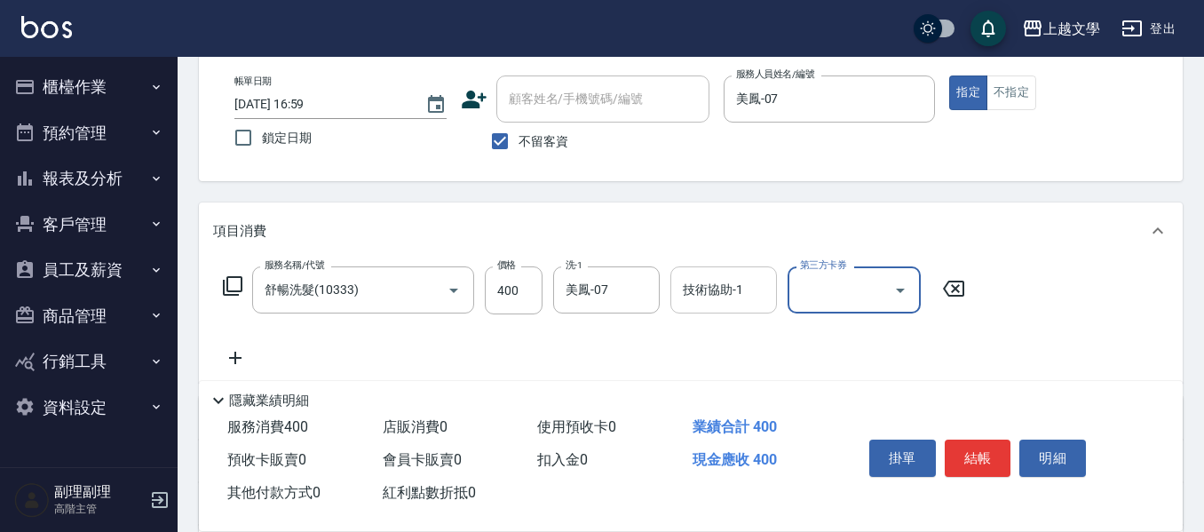
click at [687, 267] on div "技術協助-1" at bounding box center [724, 289] width 107 height 47
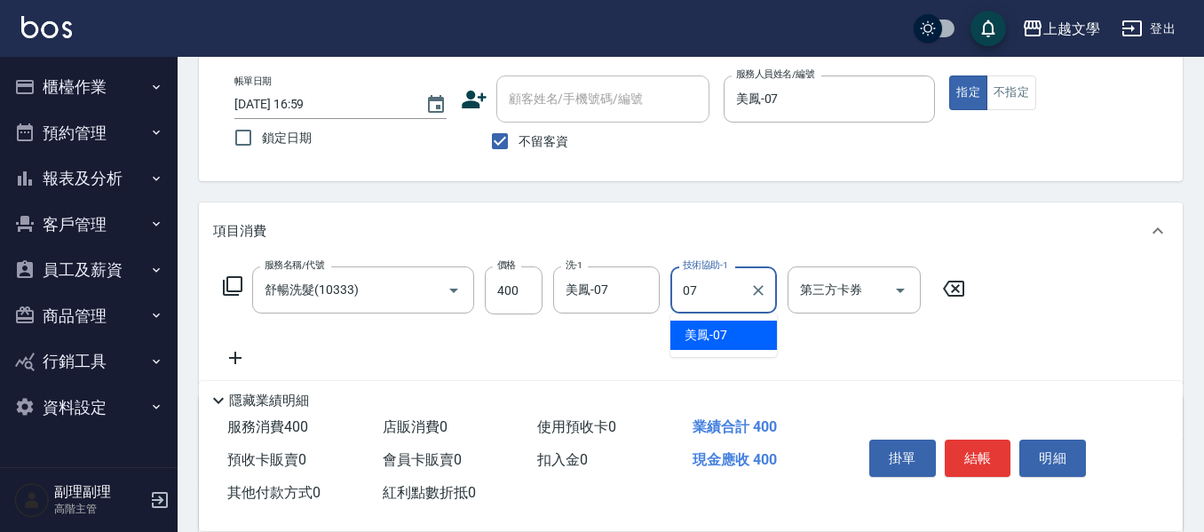
type input "美鳳-07"
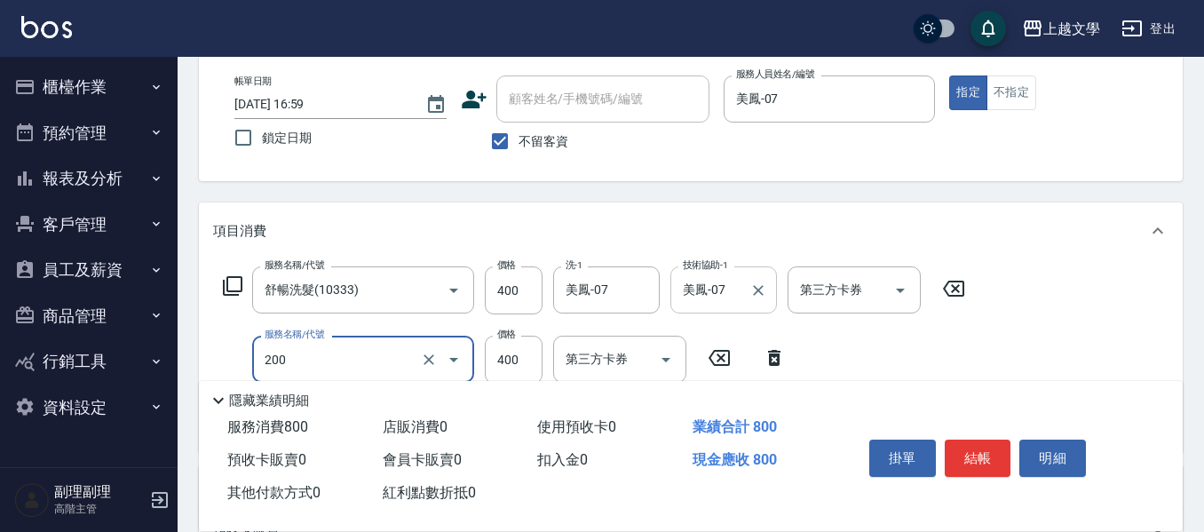
type input "剪髮(200)"
click at [968, 433] on div "掛單 結帳 明細" at bounding box center [978, 461] width 232 height 56
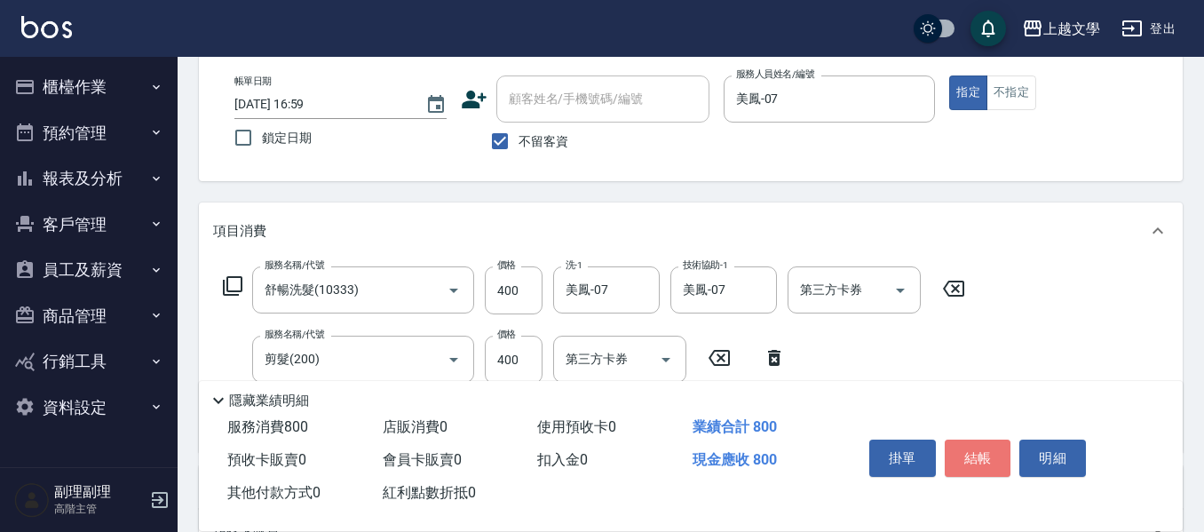
click at [968, 444] on button "結帳" at bounding box center [978, 458] width 67 height 37
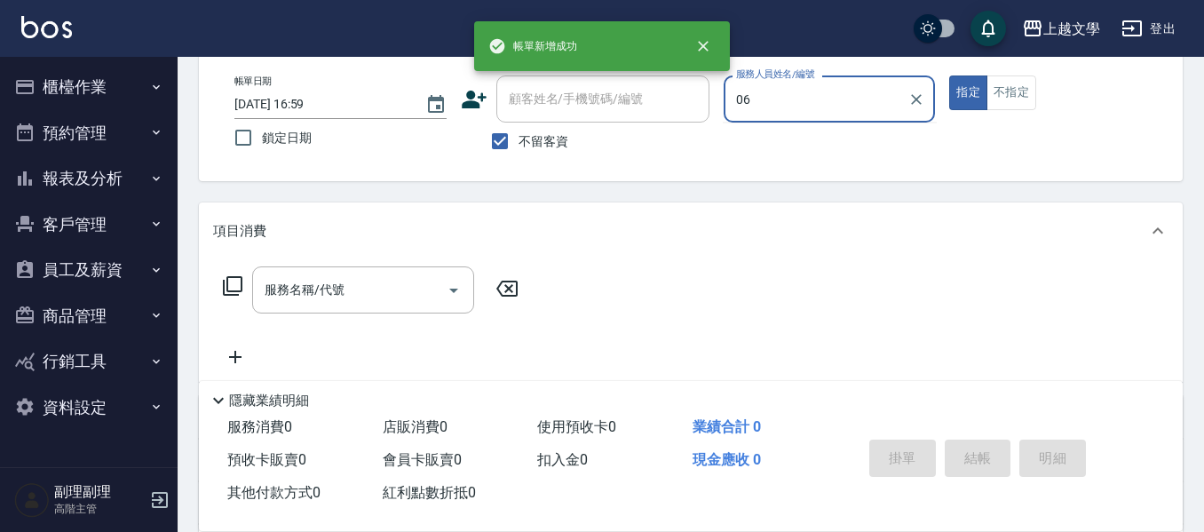
type input "佳珍-06"
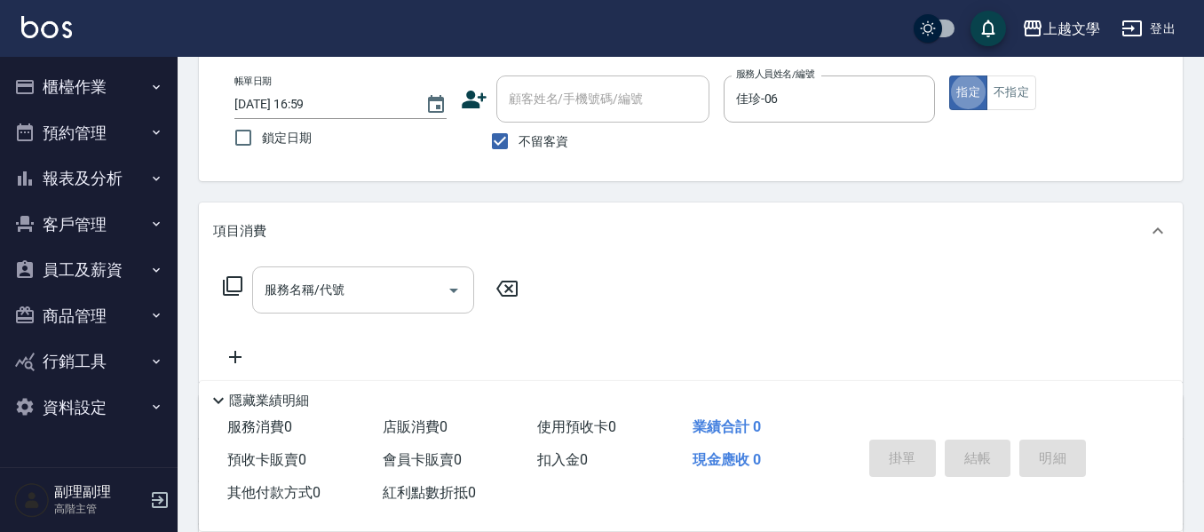
click at [302, 286] on input "服務名稱/代號" at bounding box center [349, 289] width 179 height 31
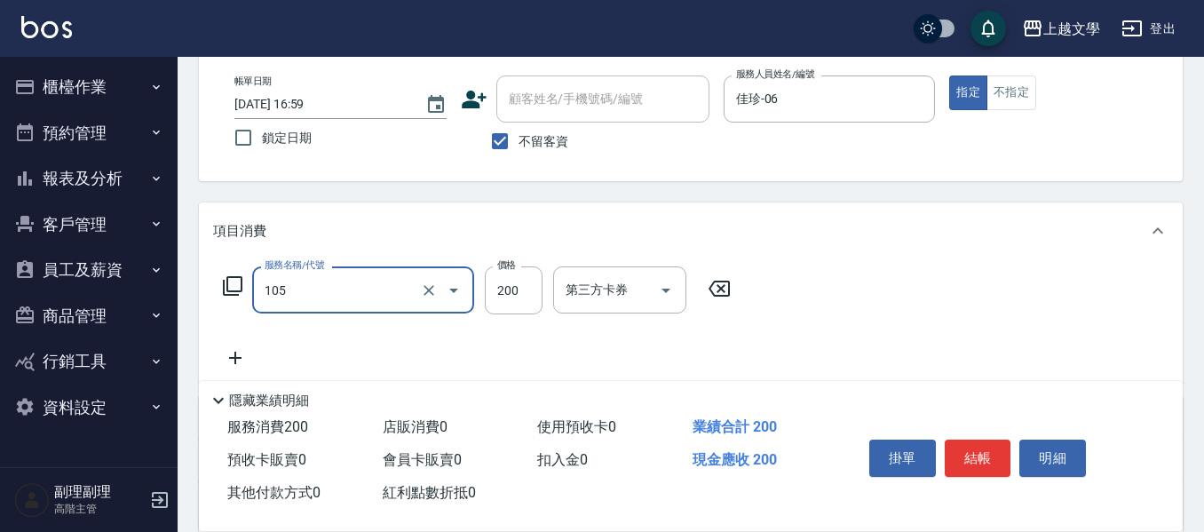
type input "洗髮券使用(105)"
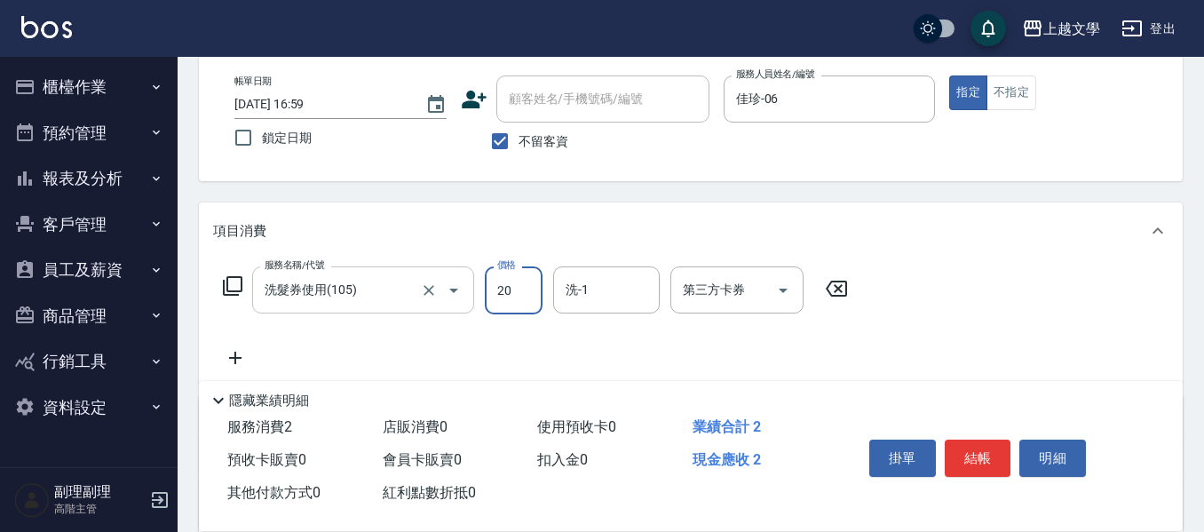
type input "200"
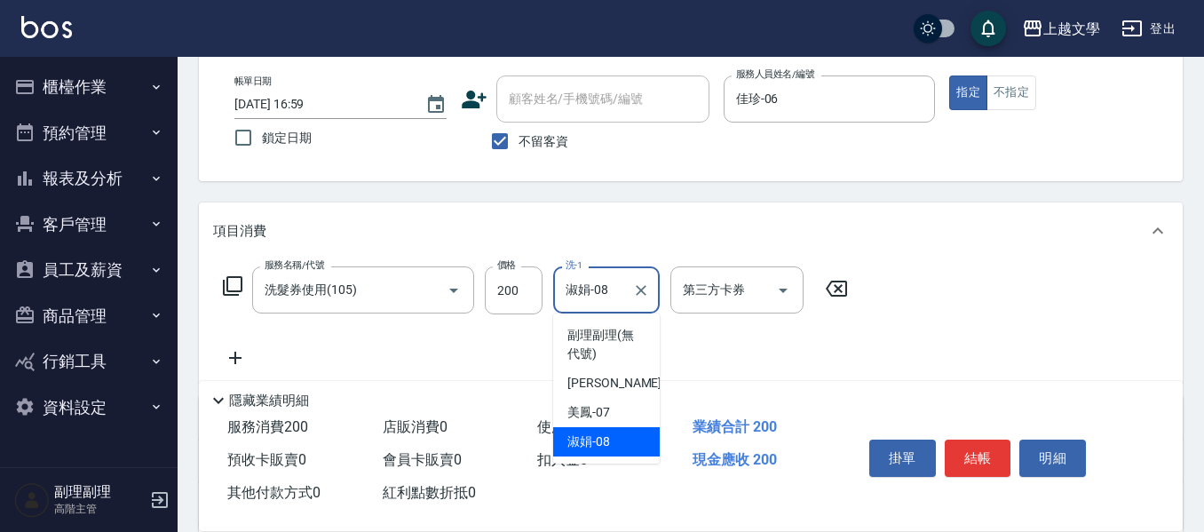
click at [598, 276] on input "淑娟-08" at bounding box center [593, 289] width 64 height 31
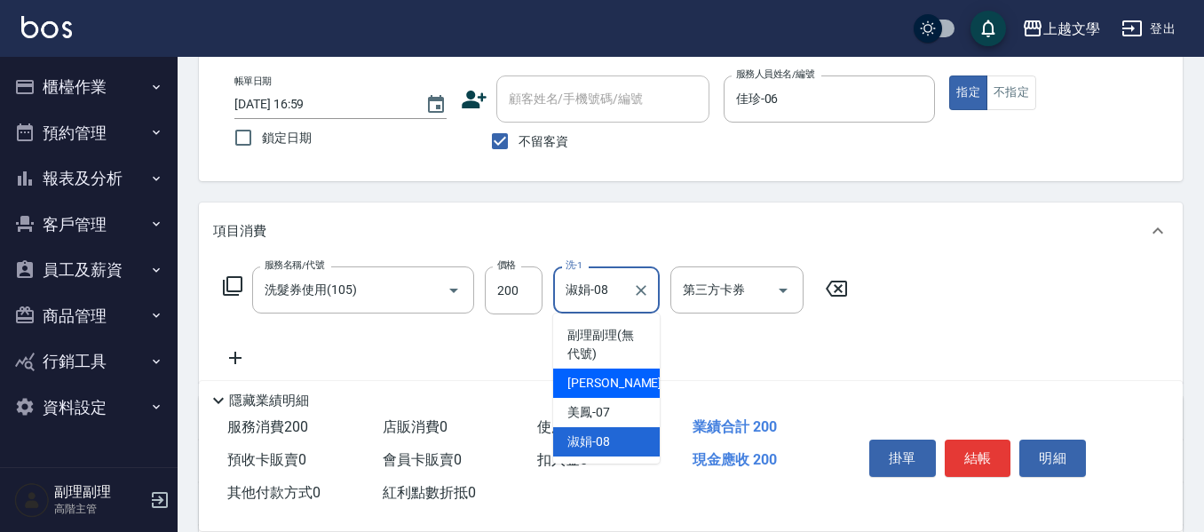
drag, startPoint x: 615, startPoint y: 385, endPoint x: 634, endPoint y: 378, distance: 20.5
click at [615, 385] on div "佳珍 -06" at bounding box center [606, 383] width 107 height 29
type input "佳珍-06"
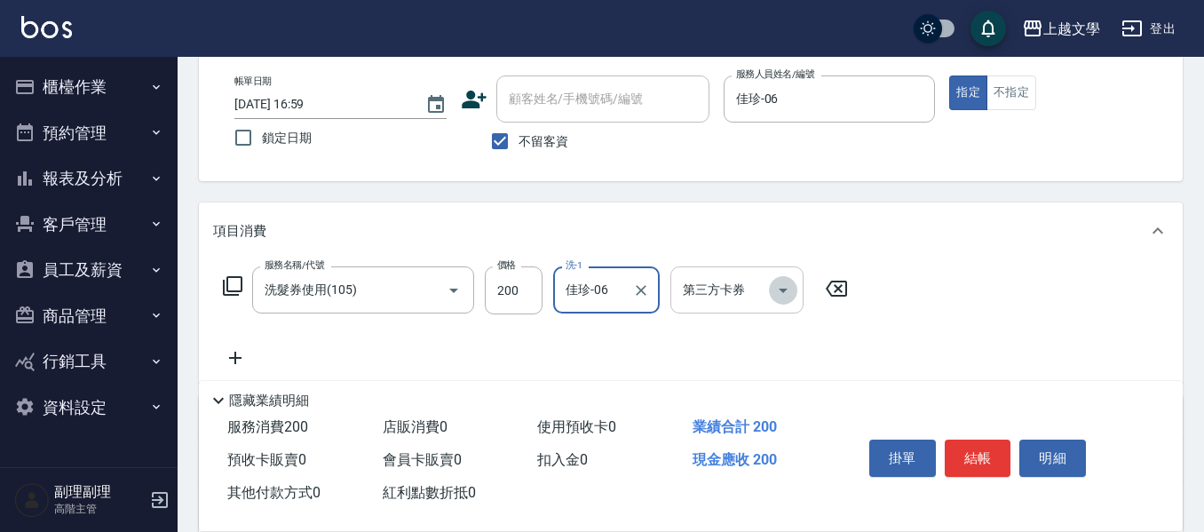
click at [793, 298] on icon "Open" at bounding box center [783, 290] width 21 height 21
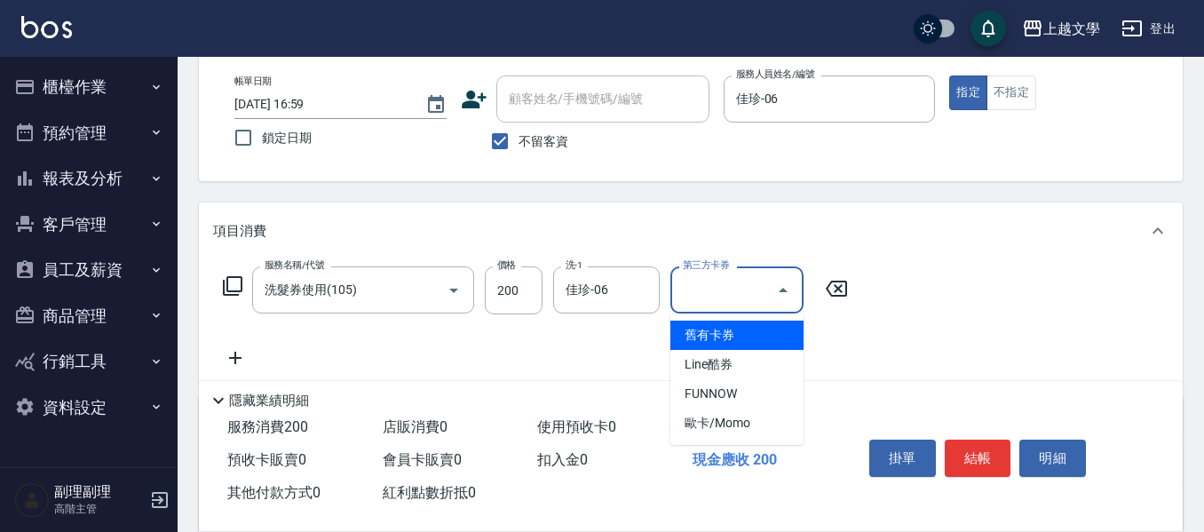
click at [730, 335] on span "舊有卡券" at bounding box center [737, 335] width 133 height 29
type input "舊有卡券"
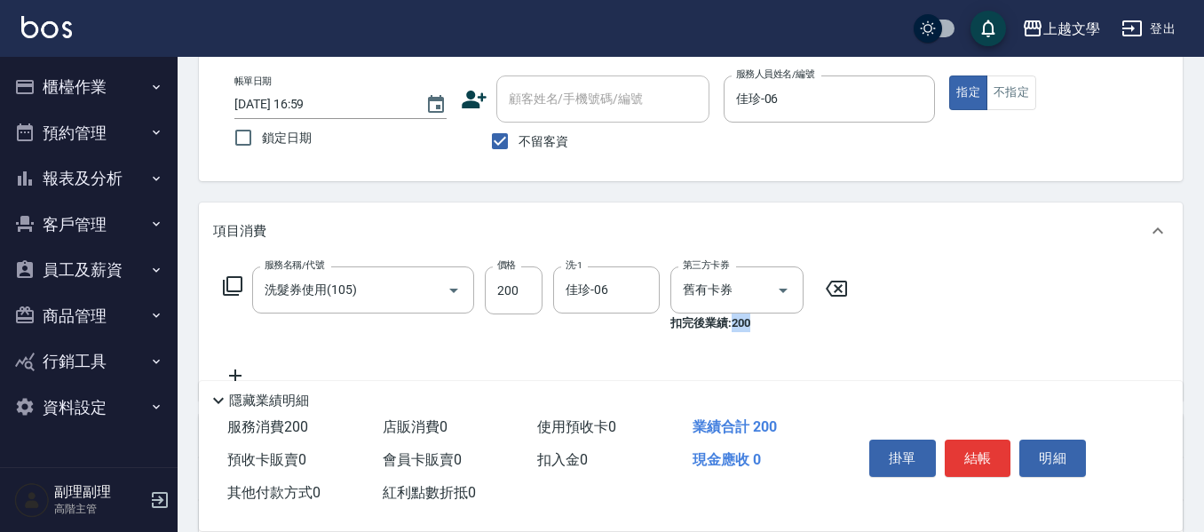
click at [731, 335] on div "服務名稱/代號 洗髮券使用(105) 服務名稱/代號 價格 200 價格 洗-1 佳珍-06 洗-1 第三方卡券 舊有卡券 第三方卡券 扣完後業績: 200" at bounding box center [536, 326] width 646 height 120
click at [500, 134] on input "不留客資" at bounding box center [499, 141] width 37 height 37
checkbox input "false"
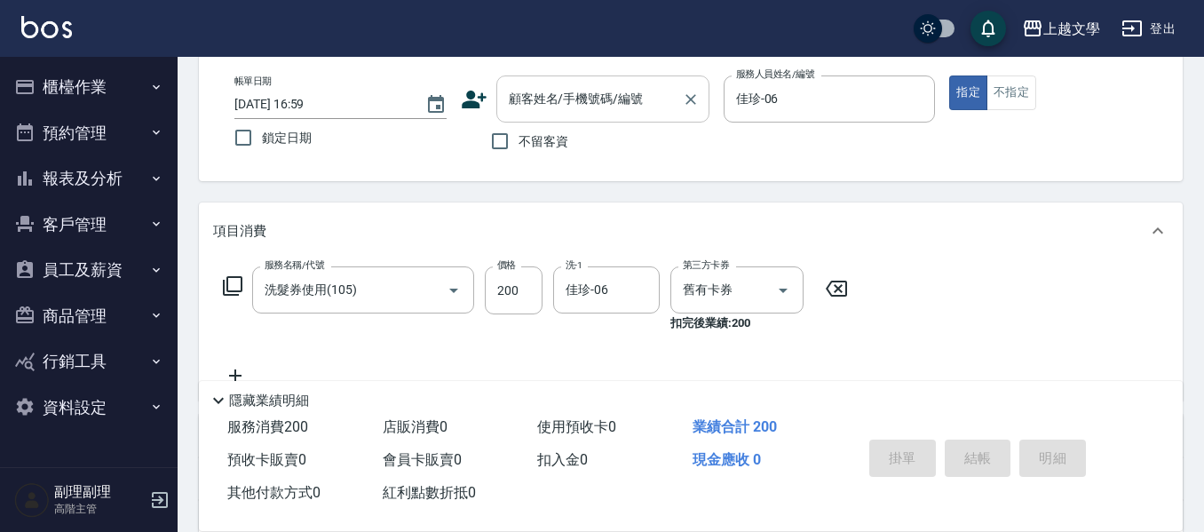
click at [567, 98] on input "顧客姓名/手機號碼/編號" at bounding box center [589, 98] width 171 height 31
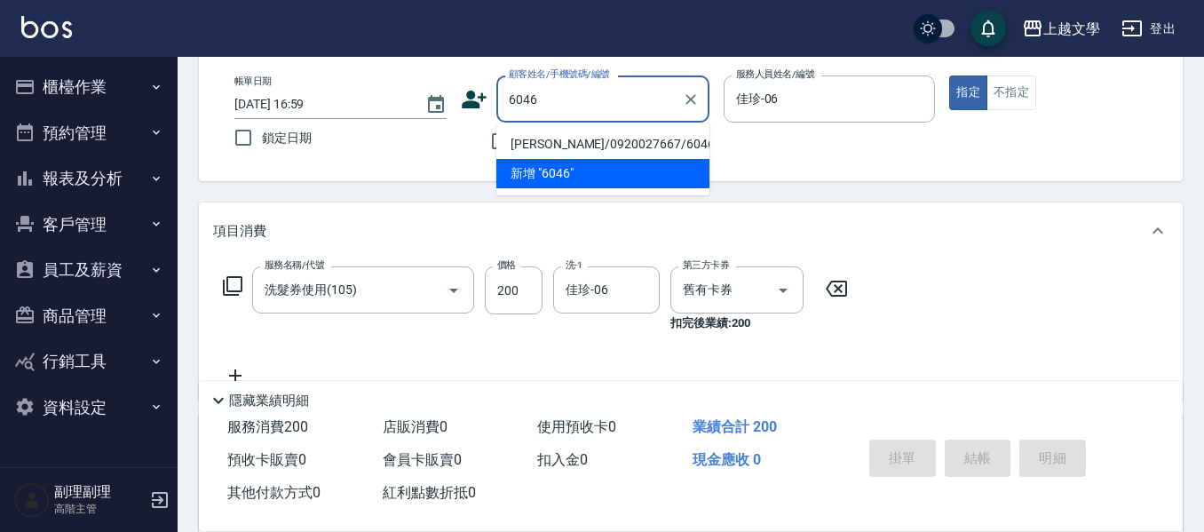
click at [627, 144] on li "楊淑芬/0920027667/6046" at bounding box center [602, 144] width 213 height 29
type input "楊淑芬/0920027667/6046"
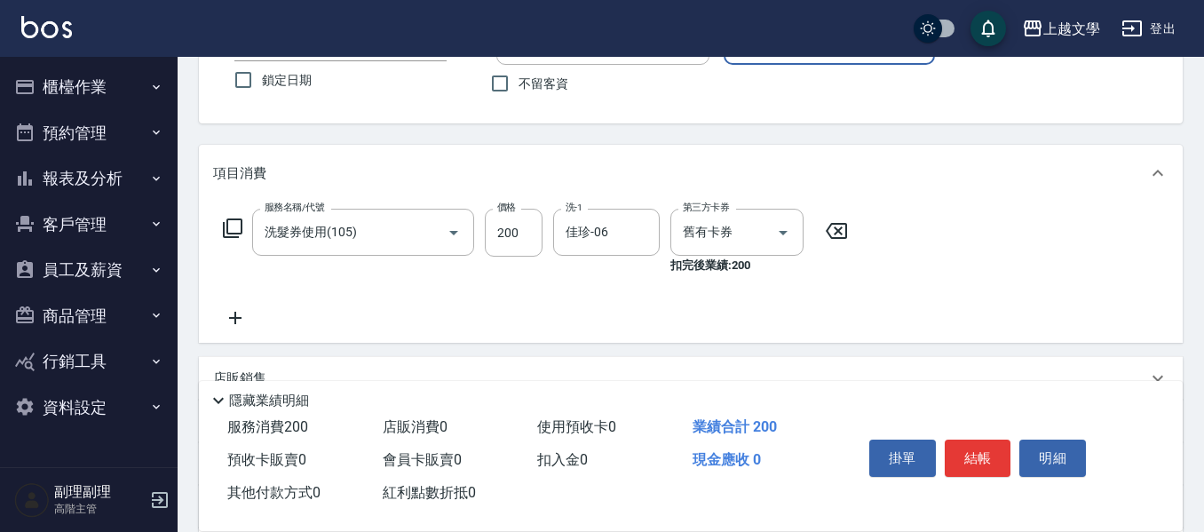
scroll to position [178, 0]
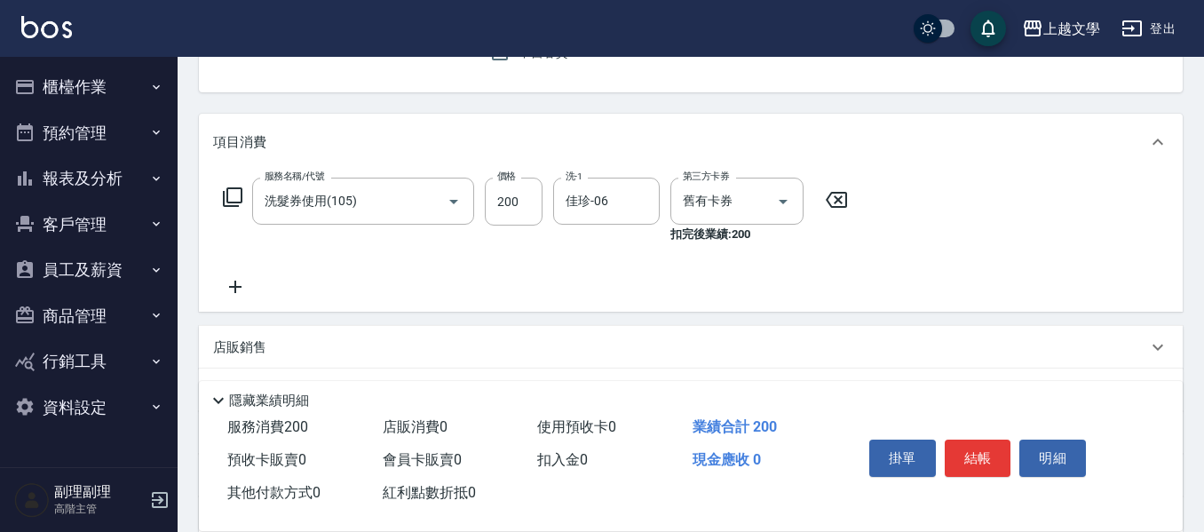
click at [228, 278] on icon at bounding box center [235, 286] width 44 height 21
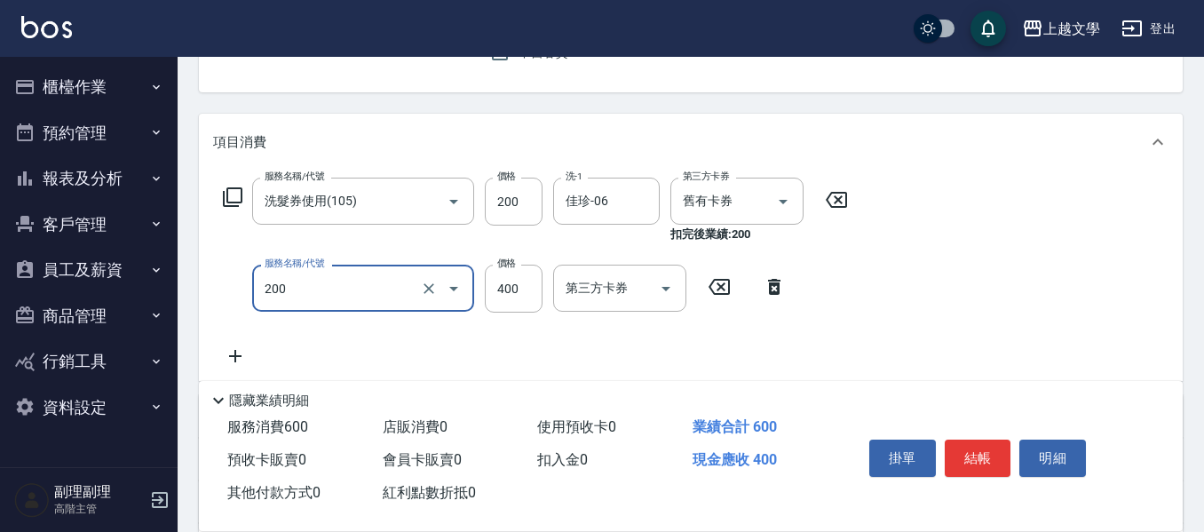
type input "剪髮(200)"
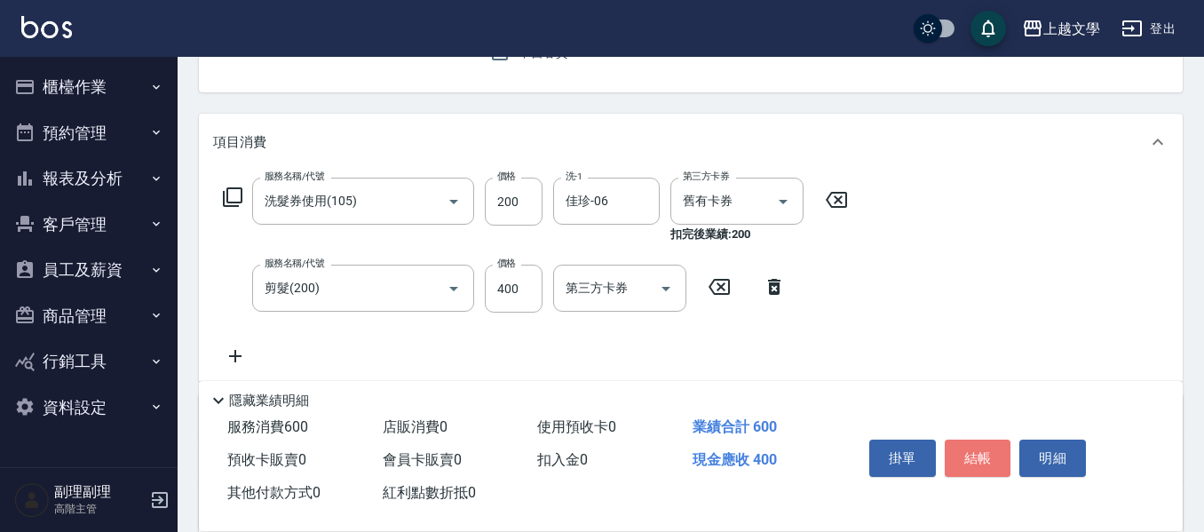
click at [988, 449] on button "結帳" at bounding box center [978, 458] width 67 height 37
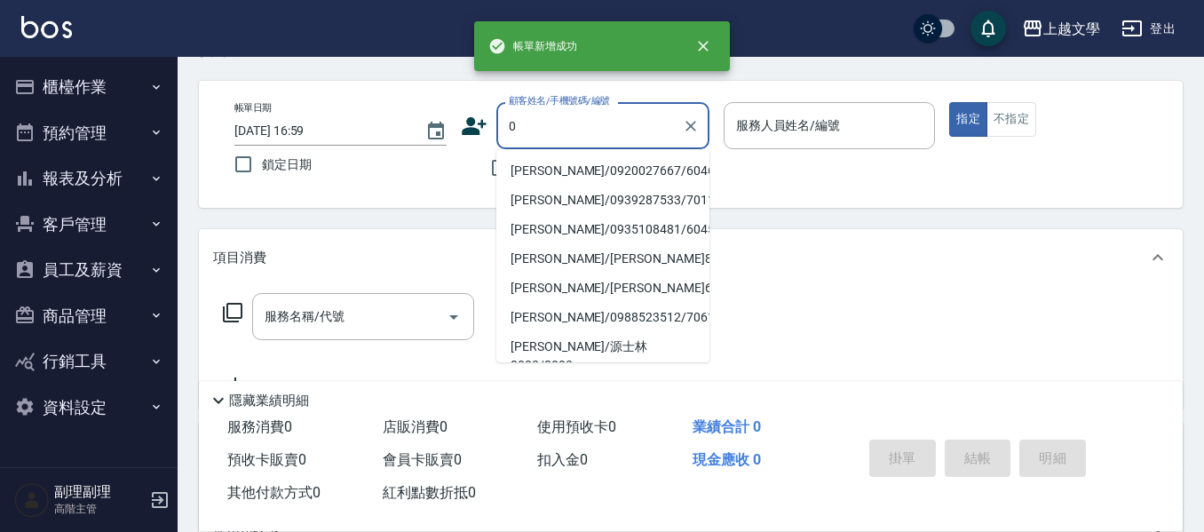
scroll to position [0, 0]
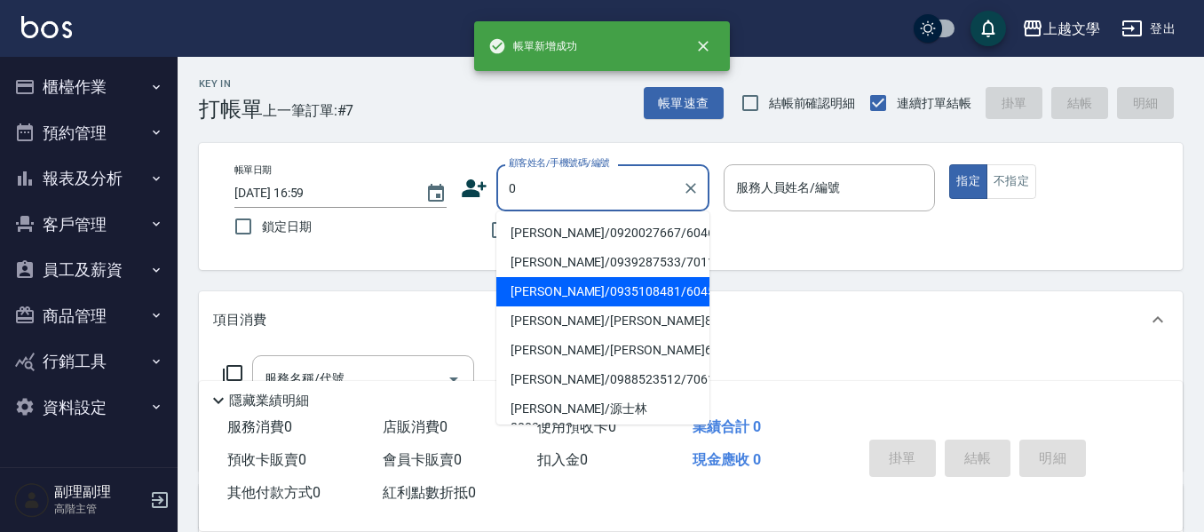
type input "0"
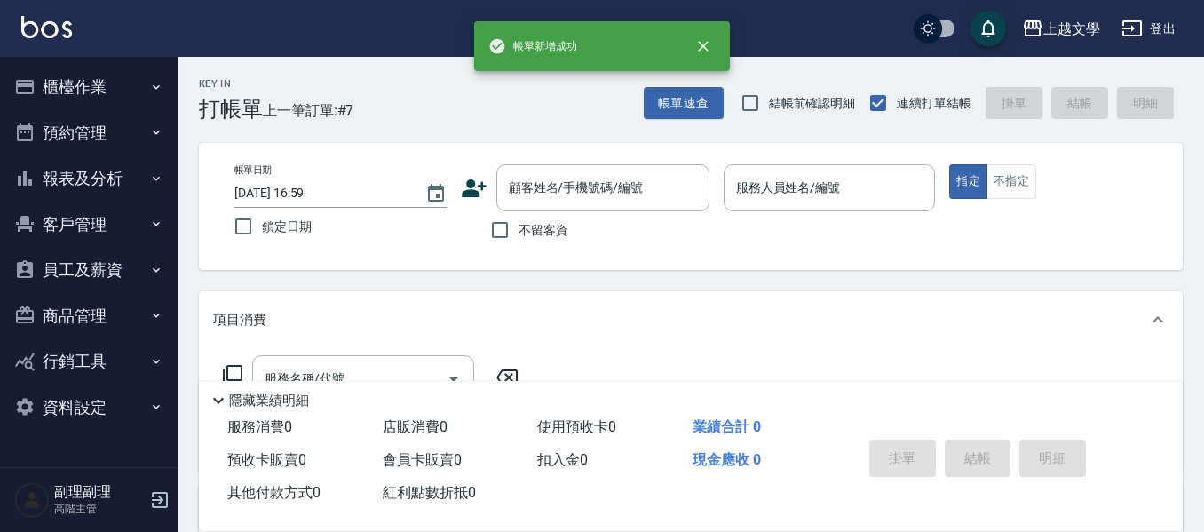
click at [425, 250] on div "帳單日期 2025/10/06 16:59 鎖定日期 顧客姓名/手機號碼/編號 顧客姓名/手機號碼/編號 不留客資 服務人員姓名/編號 服務人員姓名/編號 指…" at bounding box center [691, 206] width 984 height 127
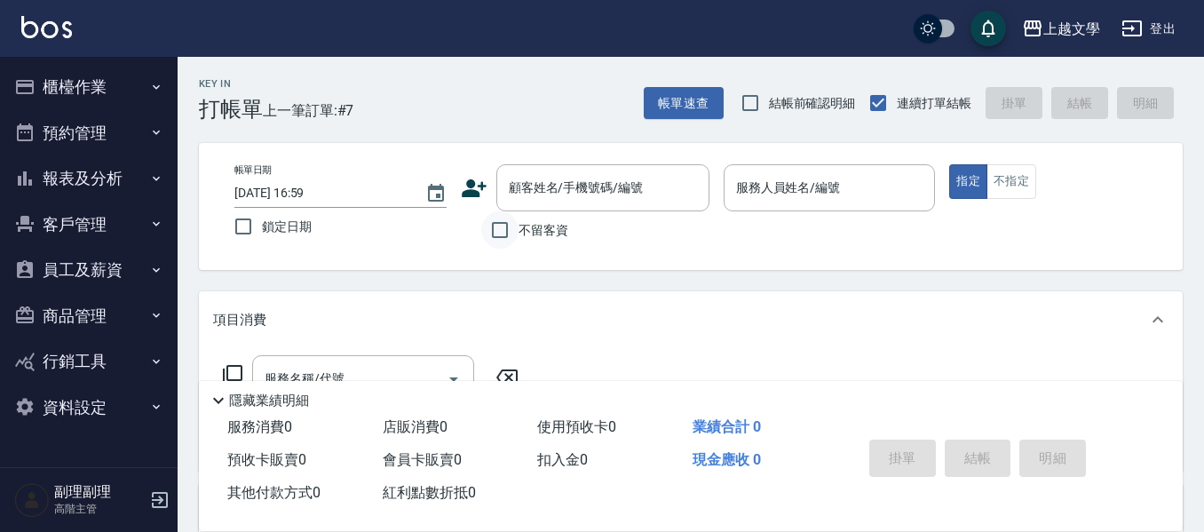
click at [504, 232] on input "不留客資" at bounding box center [499, 229] width 37 height 37
checkbox input "true"
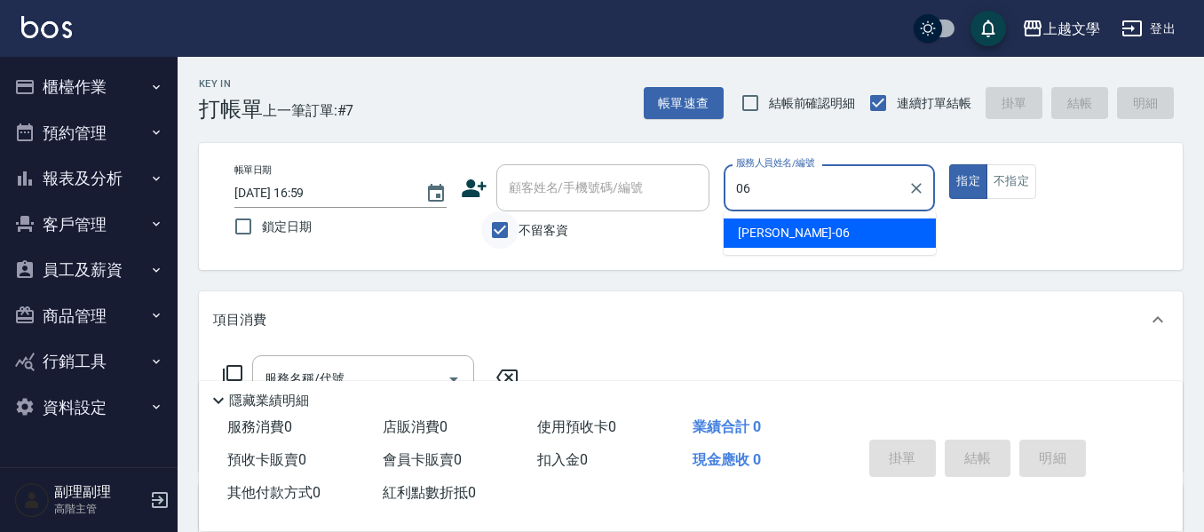
type input "佳珍-06"
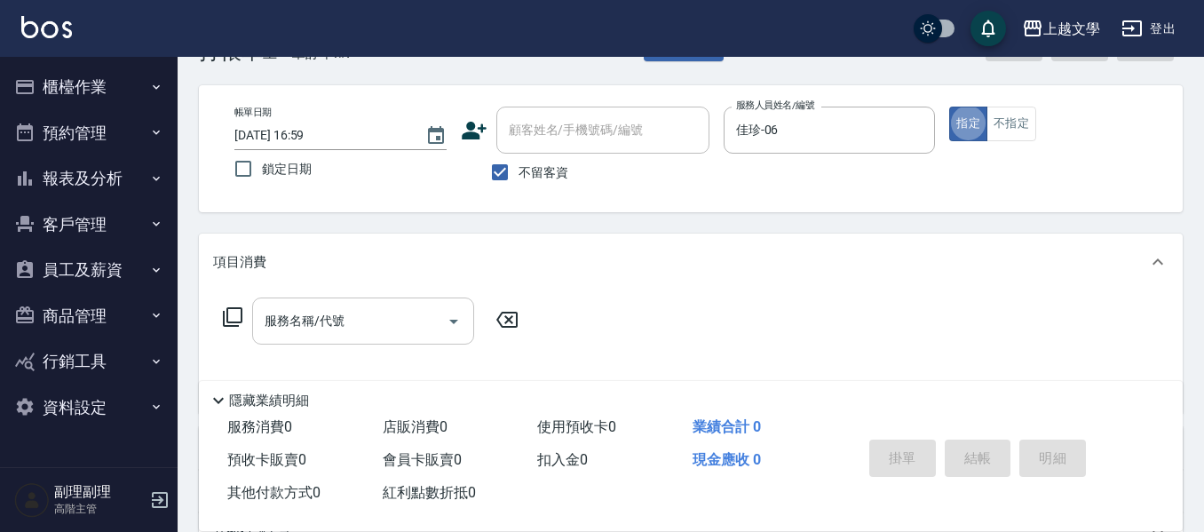
scroll to position [89, 0]
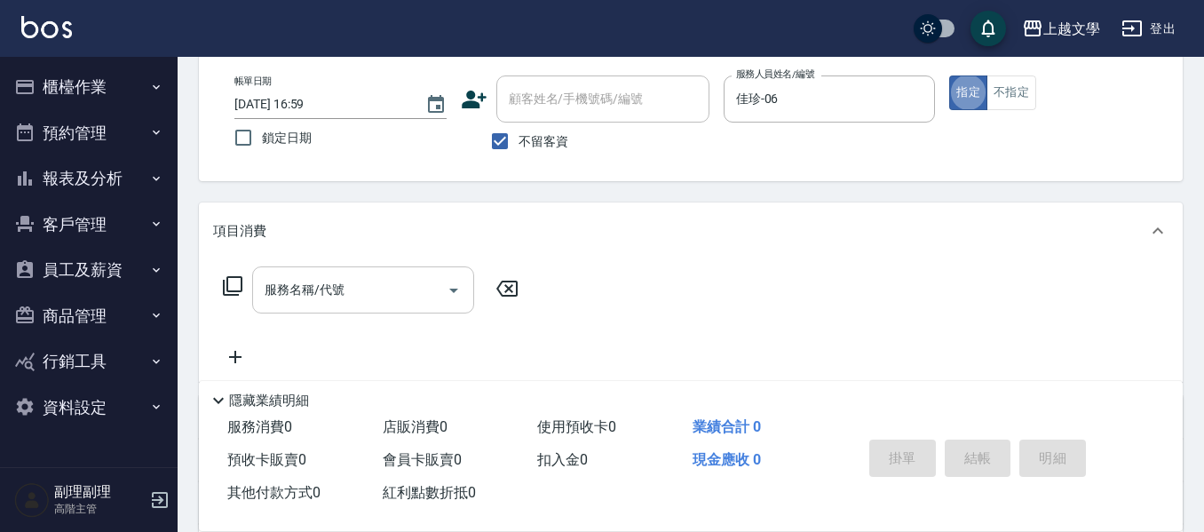
click at [318, 299] on input "服務名稱/代號" at bounding box center [349, 289] width 179 height 31
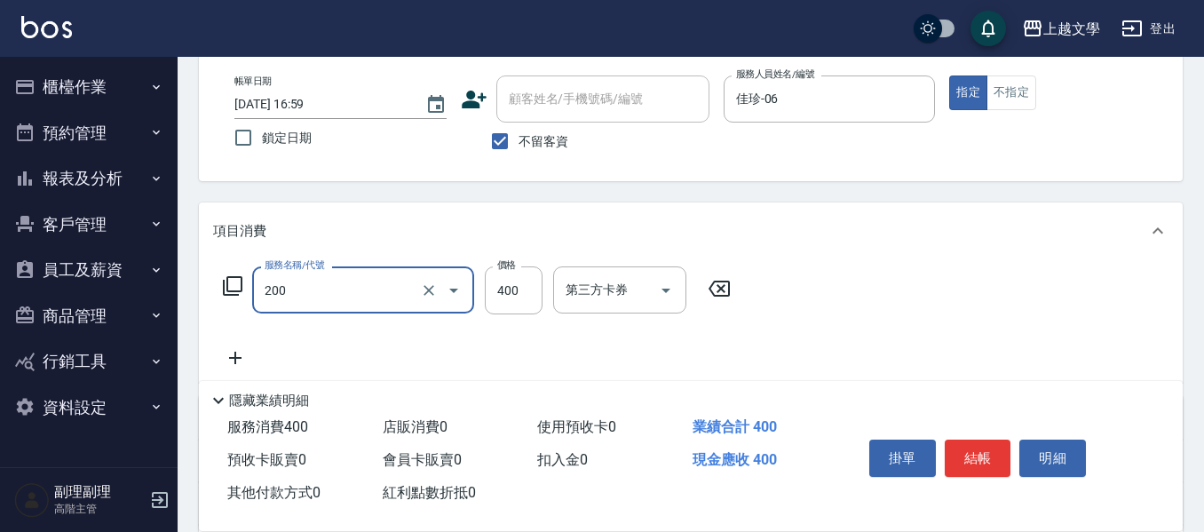
type input "剪髮(200)"
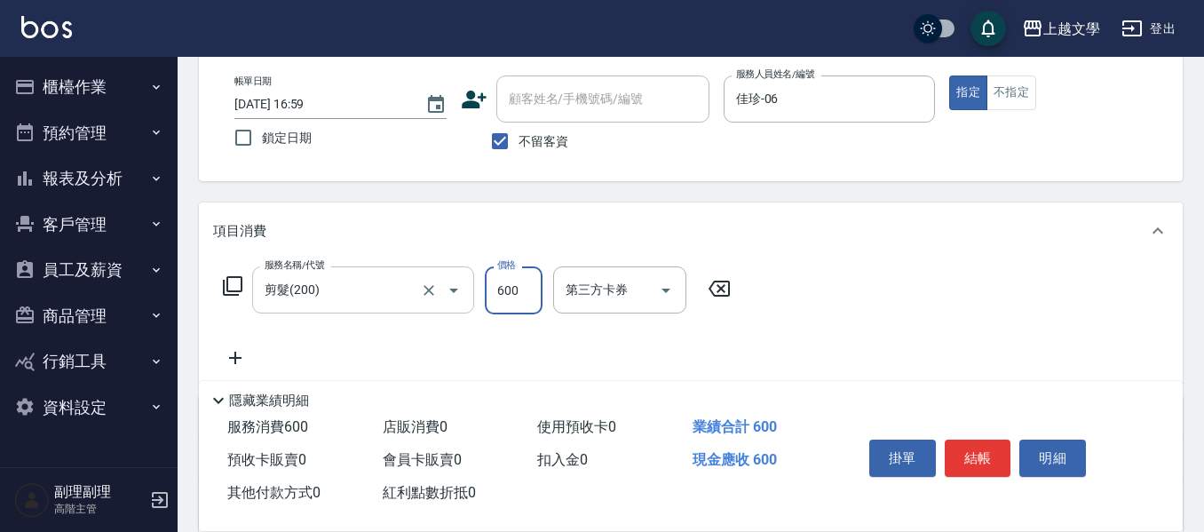
type input "600"
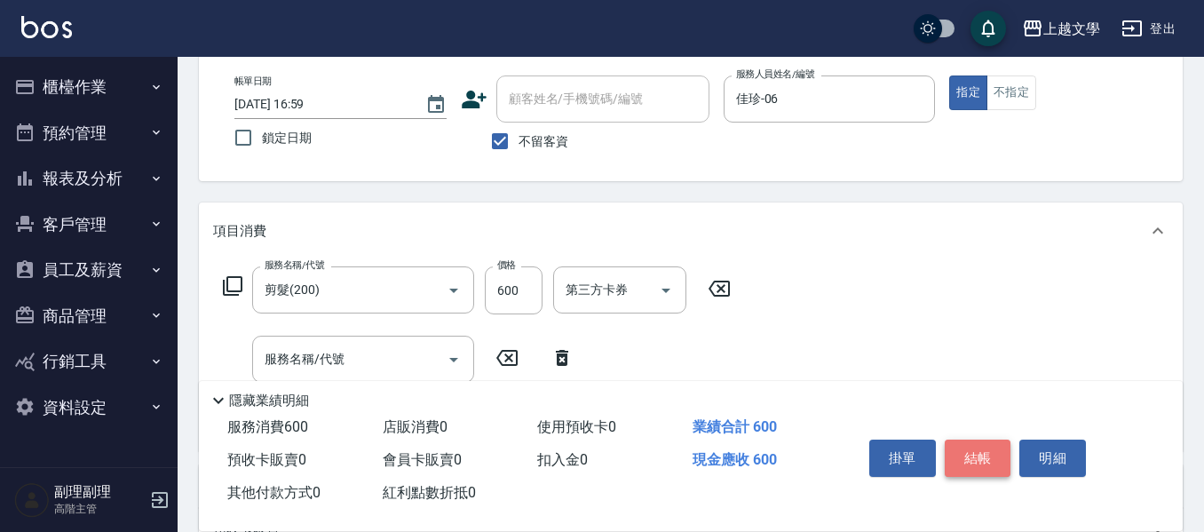
click at [995, 448] on button "結帳" at bounding box center [978, 458] width 67 height 37
type input "2025/10/06 17:00"
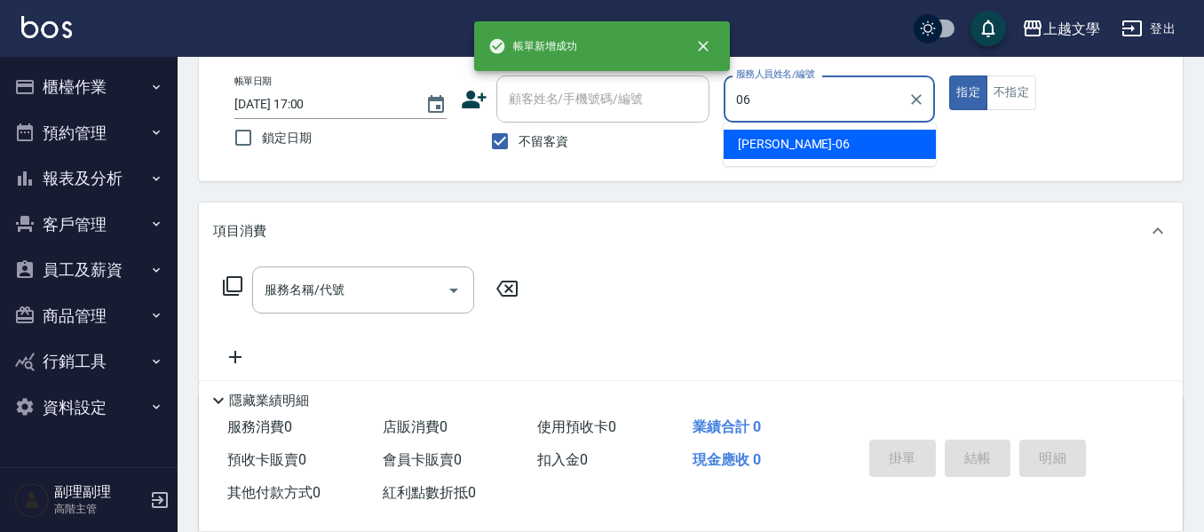
type input "佳珍-06"
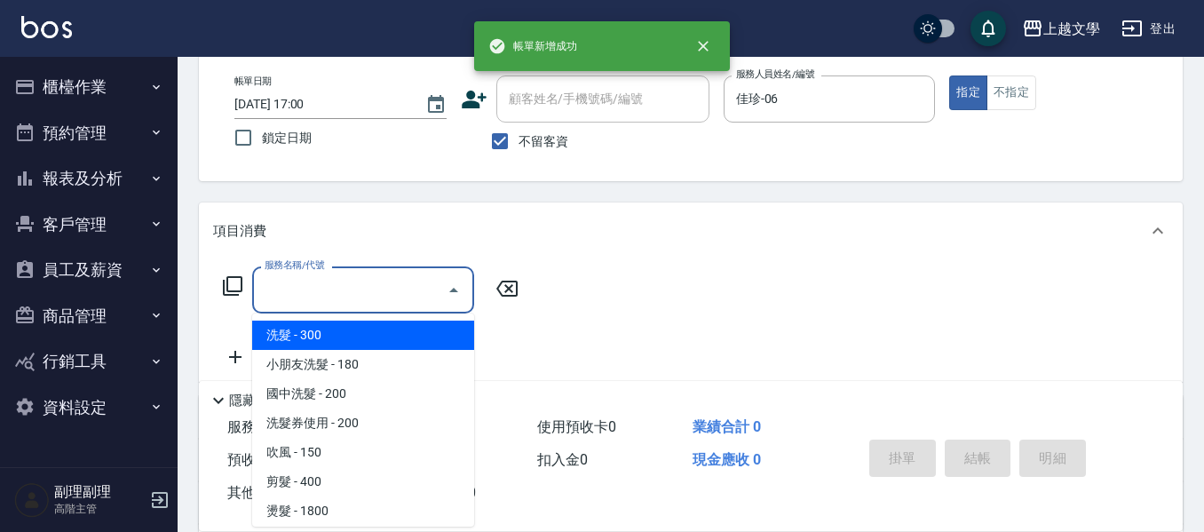
drag, startPoint x: 421, startPoint y: 291, endPoint x: 407, endPoint y: 293, distance: 14.3
click at [419, 291] on input "服務名稱/代號" at bounding box center [349, 289] width 179 height 31
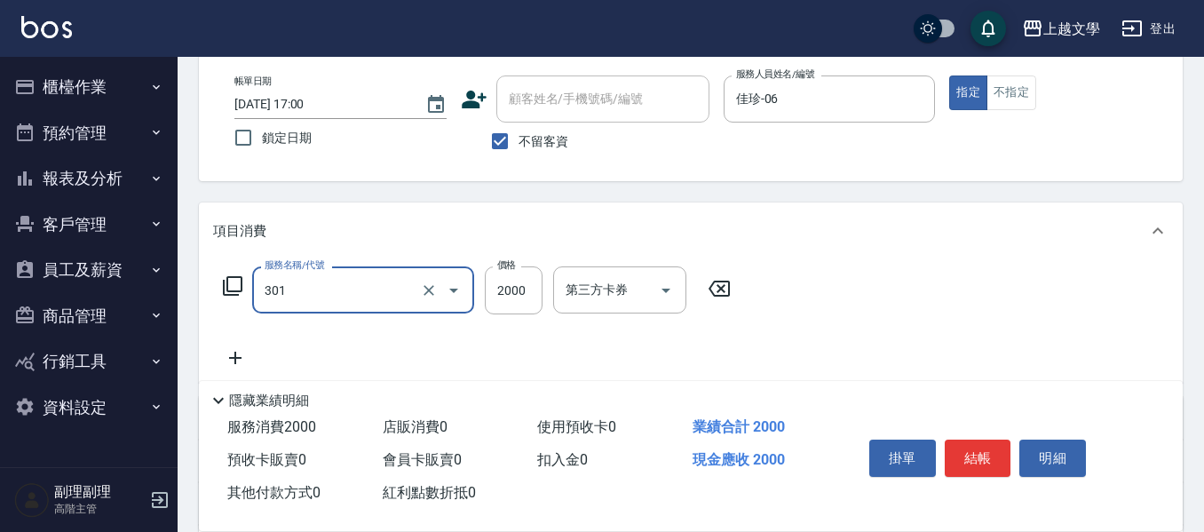
type input "離子燙(301)"
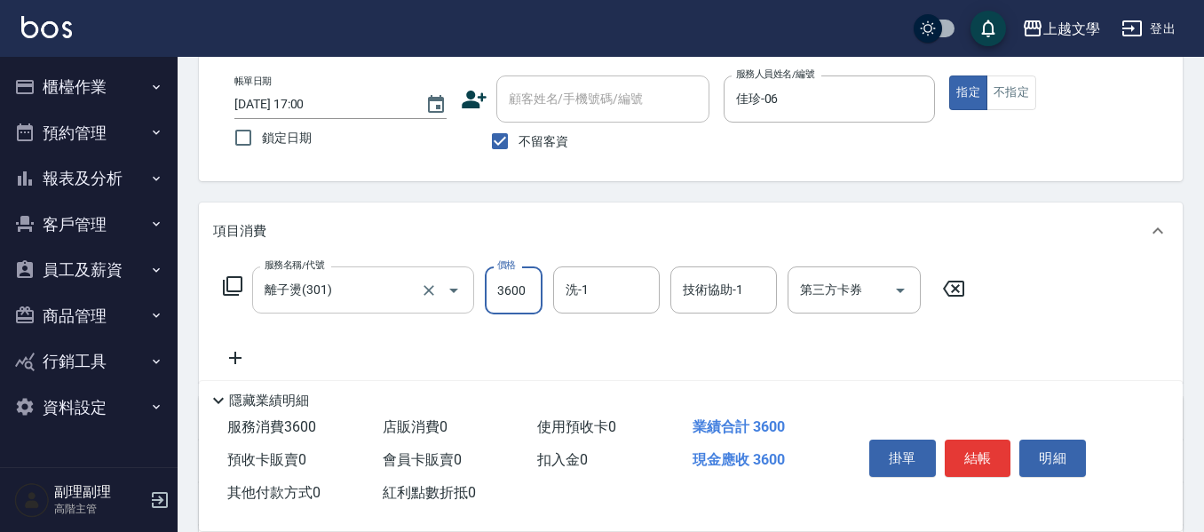
type input "3600"
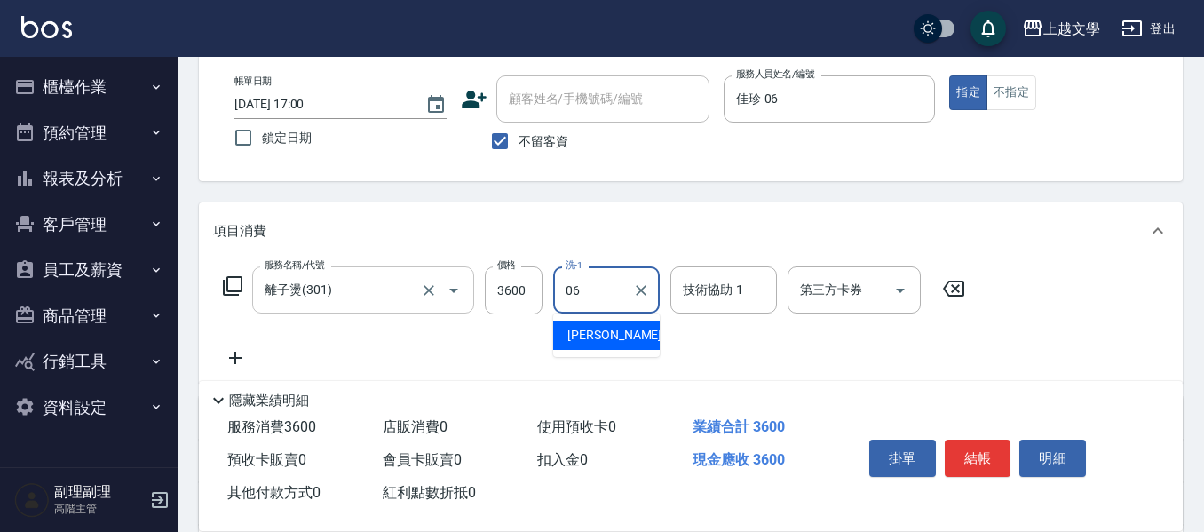
type input "佳珍-06"
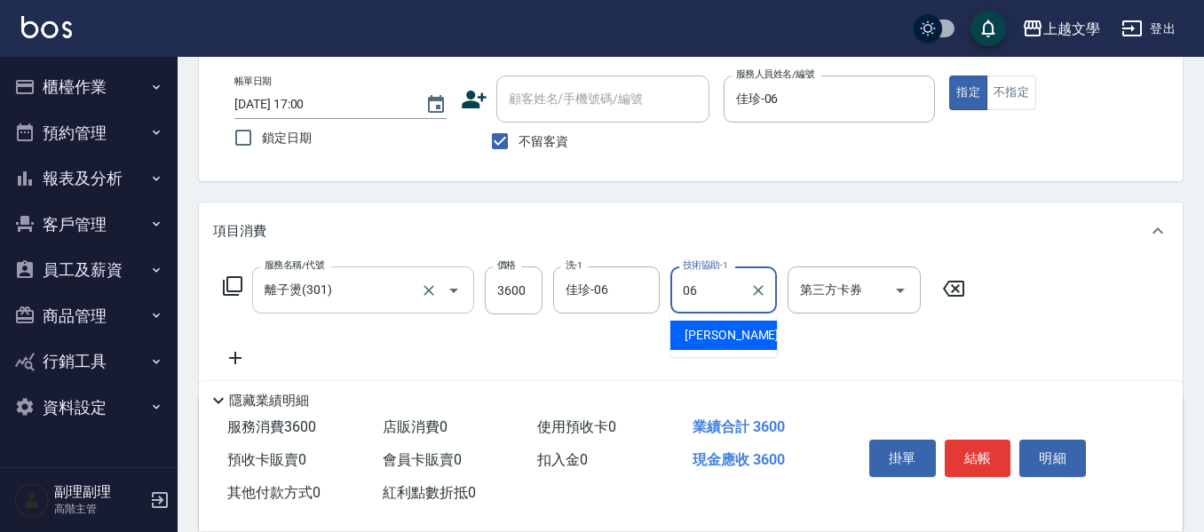
type input "佳珍-06"
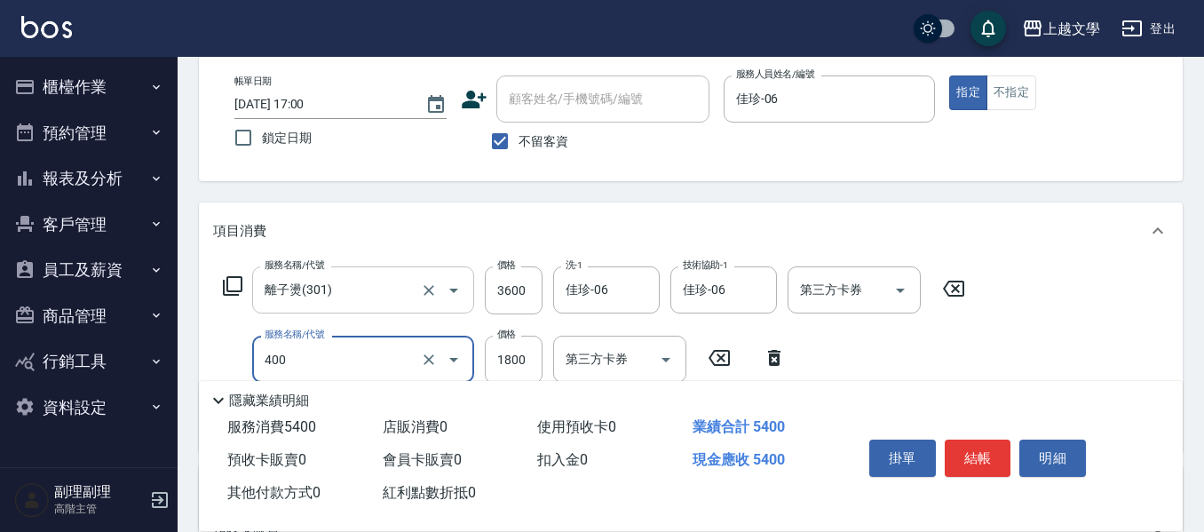
type input "染髮(400)"
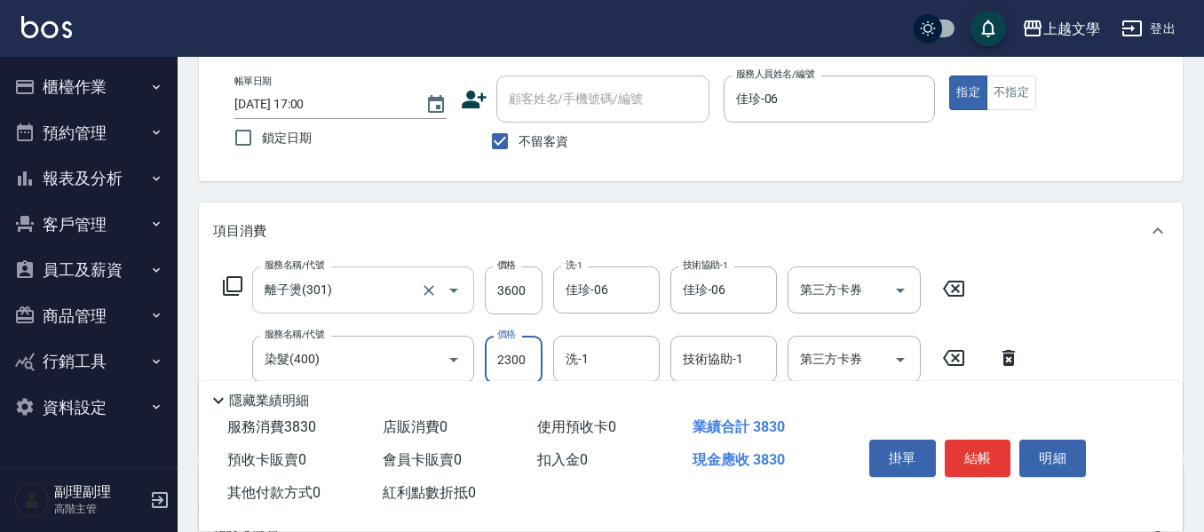
type input "2300"
type input "佳珍-06"
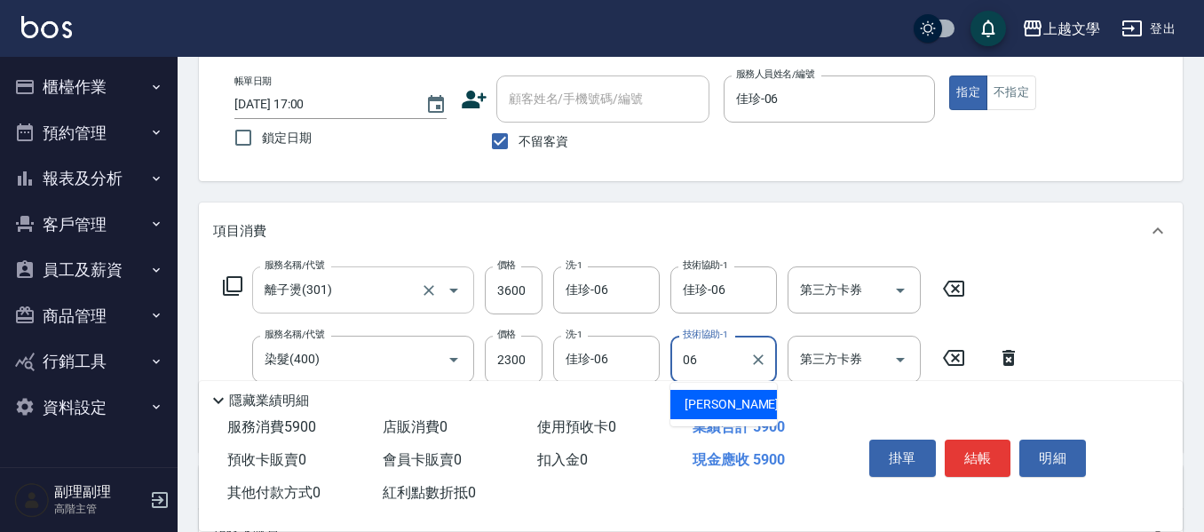
type input "佳珍-06"
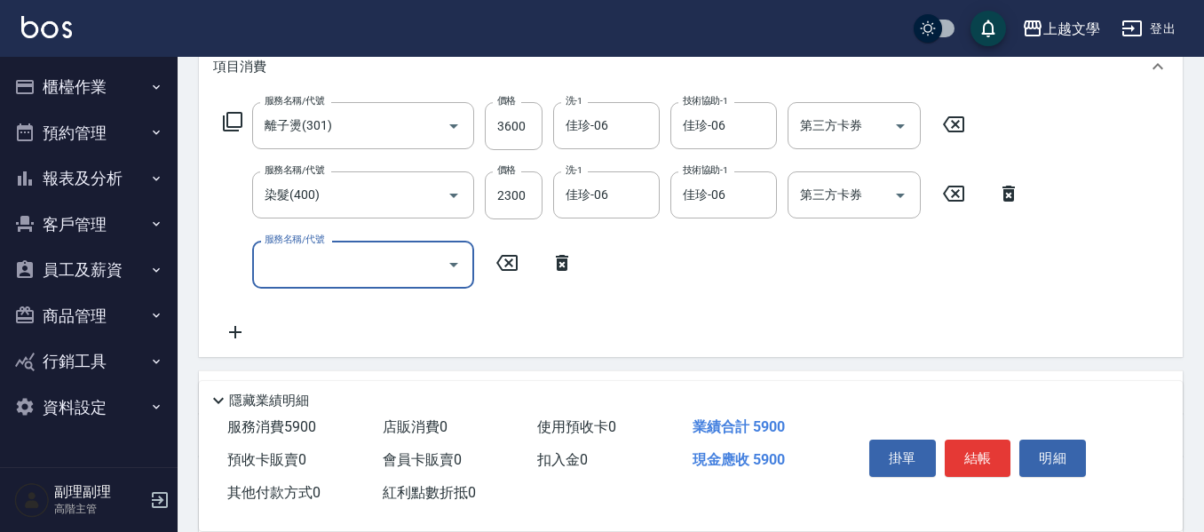
scroll to position [266, 0]
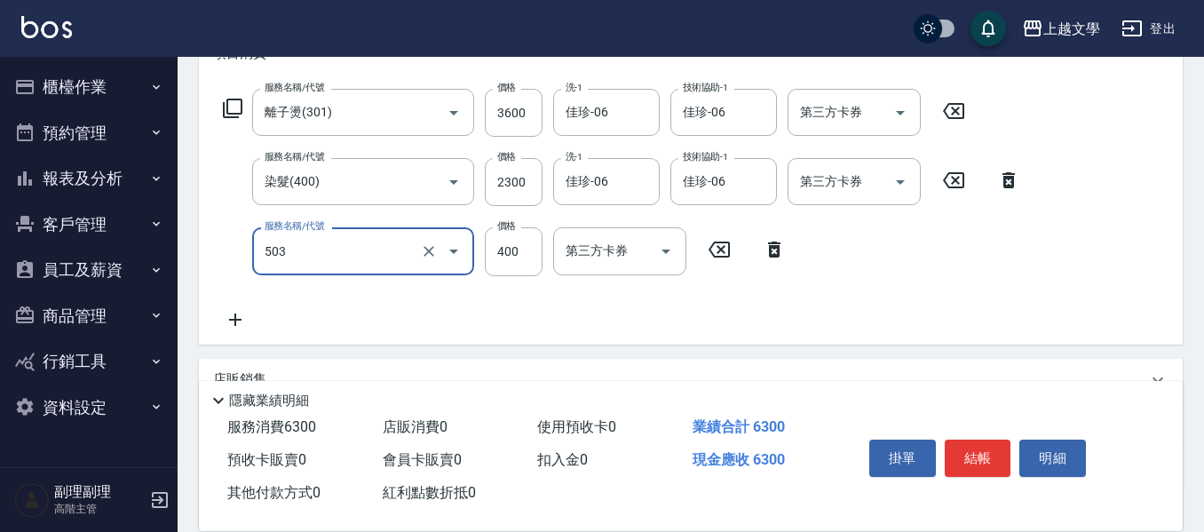
type input "頭皮隔離(503)"
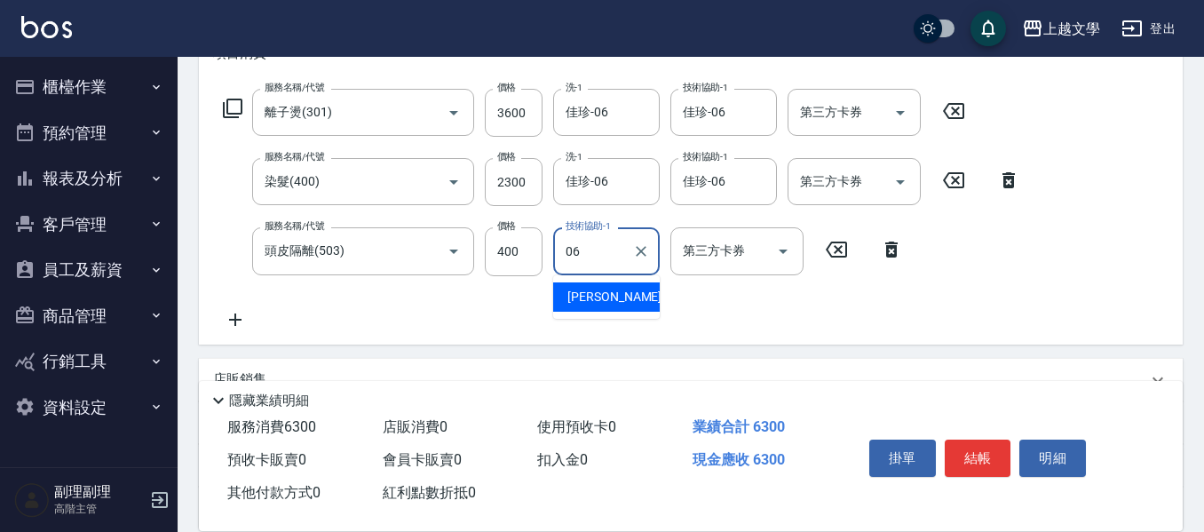
type input "佳珍-06"
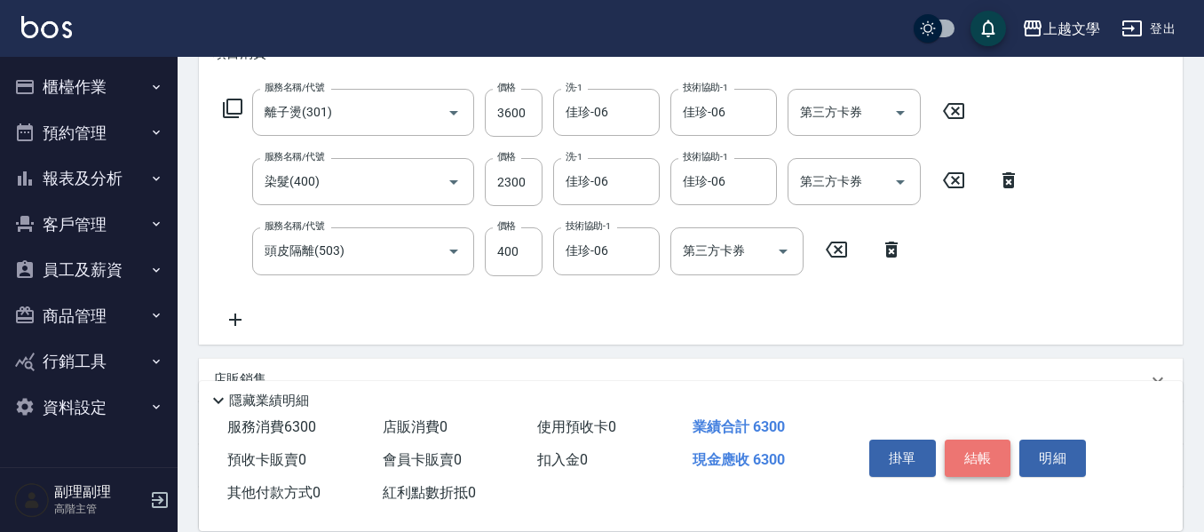
click at [981, 441] on button "結帳" at bounding box center [978, 458] width 67 height 37
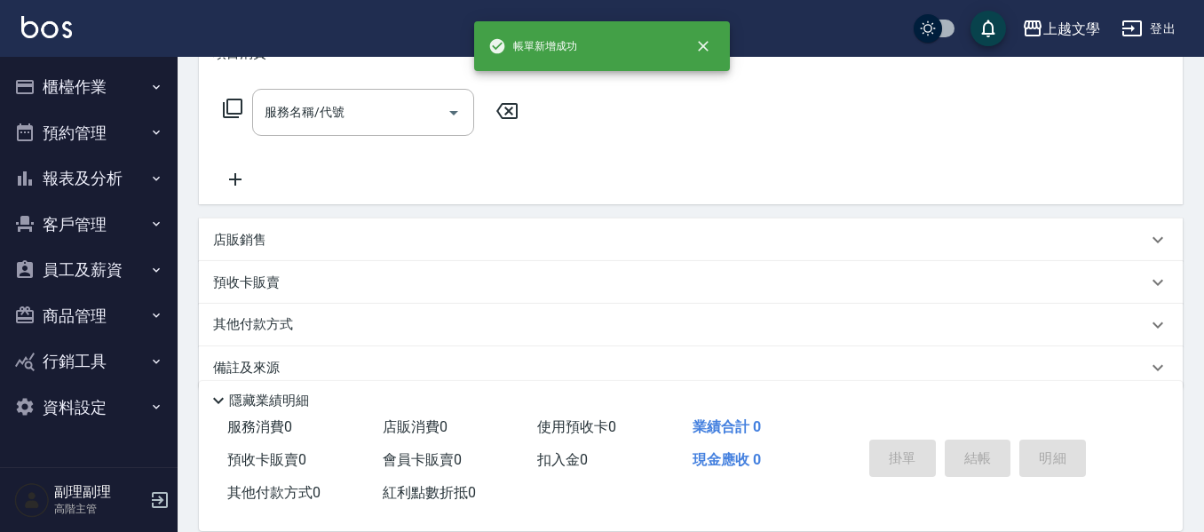
scroll to position [0, 0]
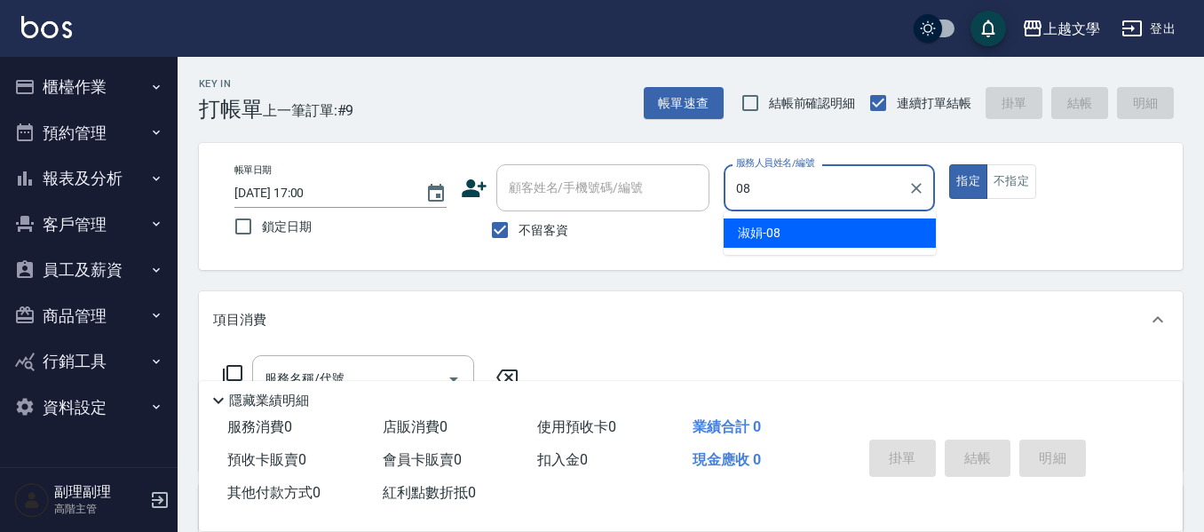
type input "淑娟-08"
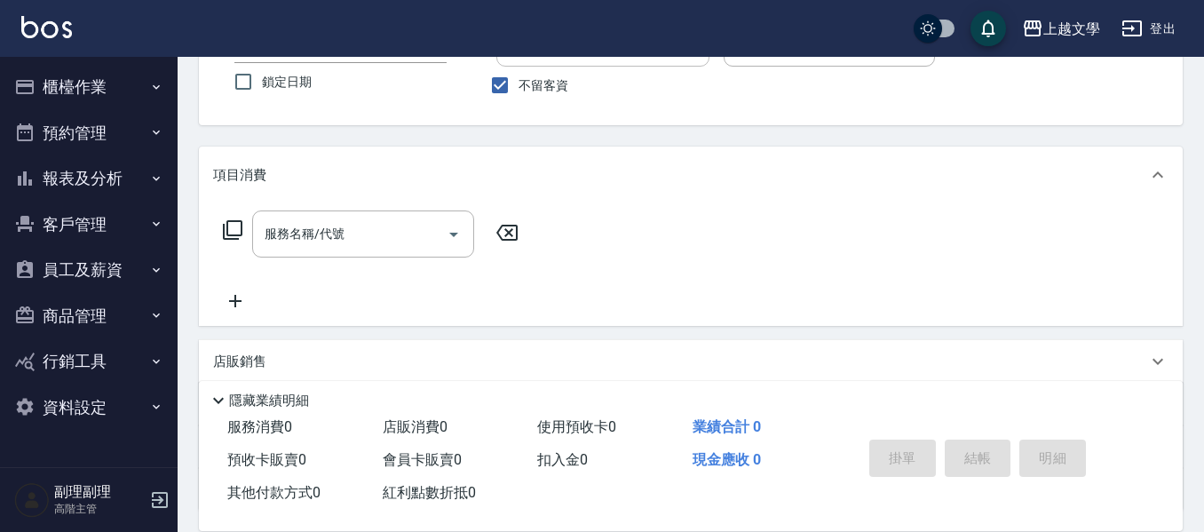
scroll to position [178, 0]
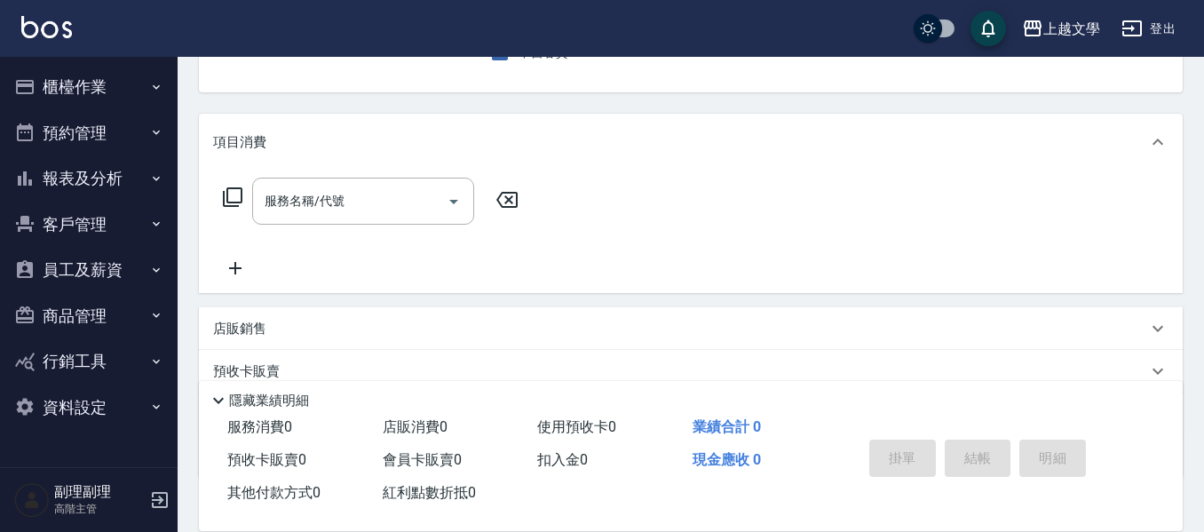
click at [322, 193] on input "服務名稱/代號" at bounding box center [349, 201] width 179 height 31
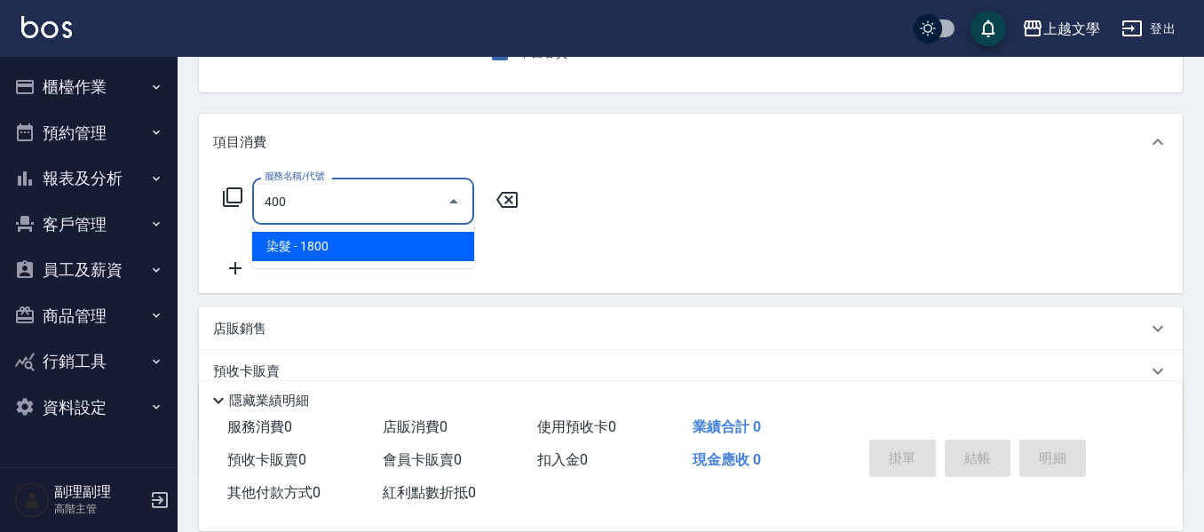
type input "染髮(400)"
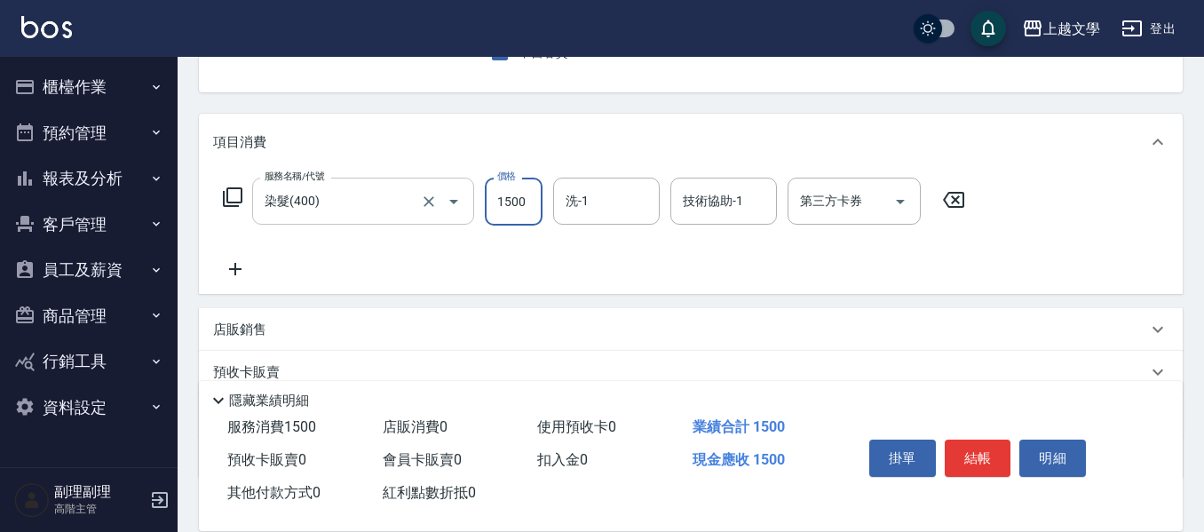
type input "1500"
type input "淑娟-08"
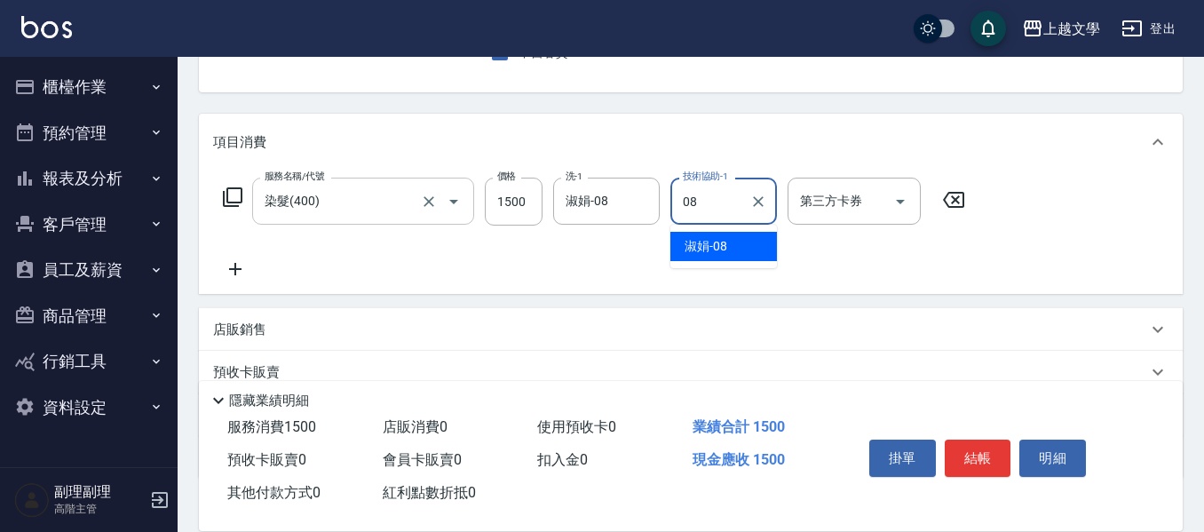
type input "淑娟-08"
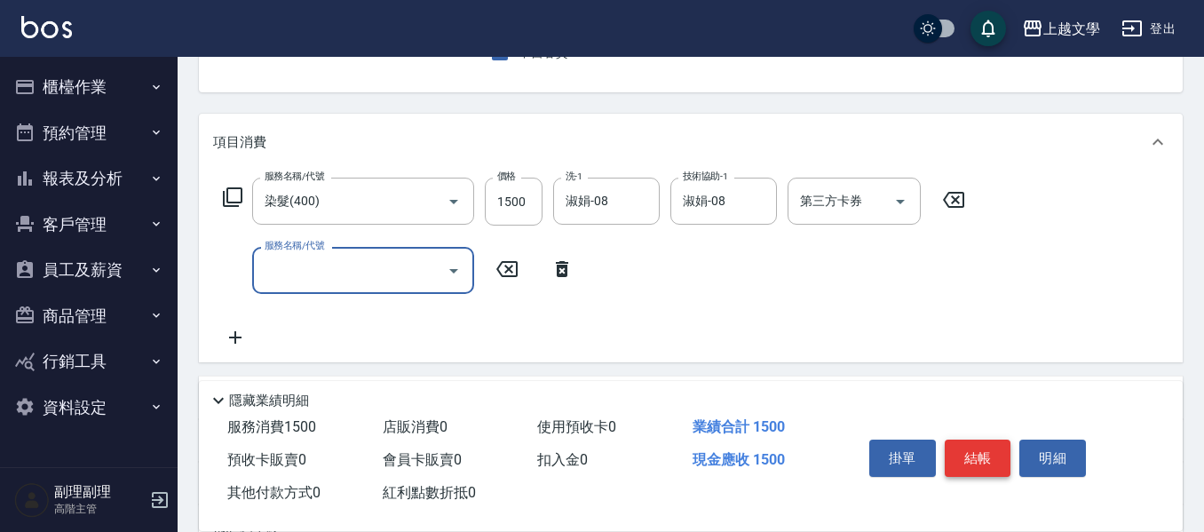
click at [986, 457] on button "結帳" at bounding box center [978, 458] width 67 height 37
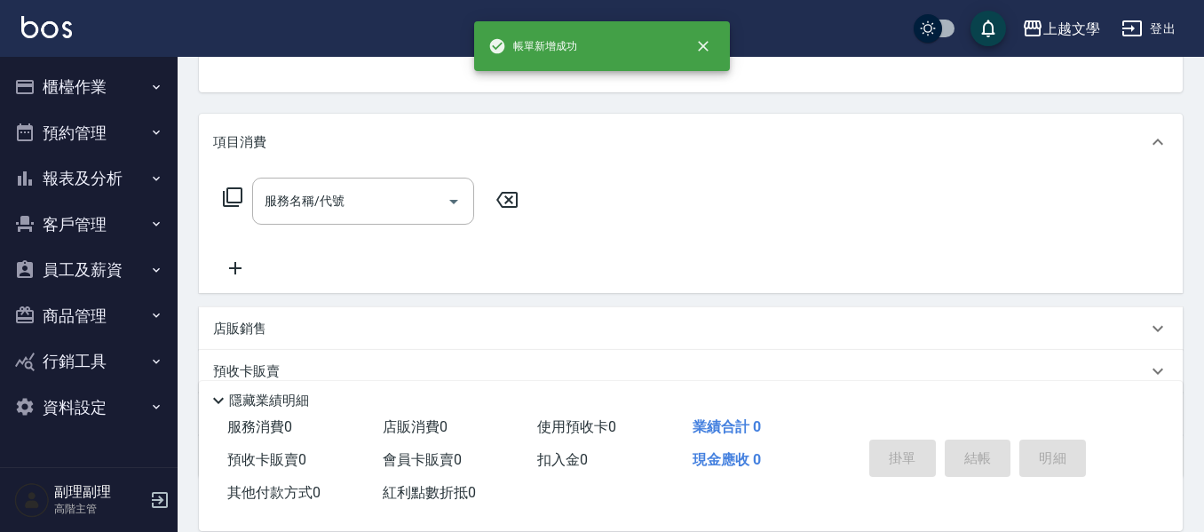
scroll to position [172, 0]
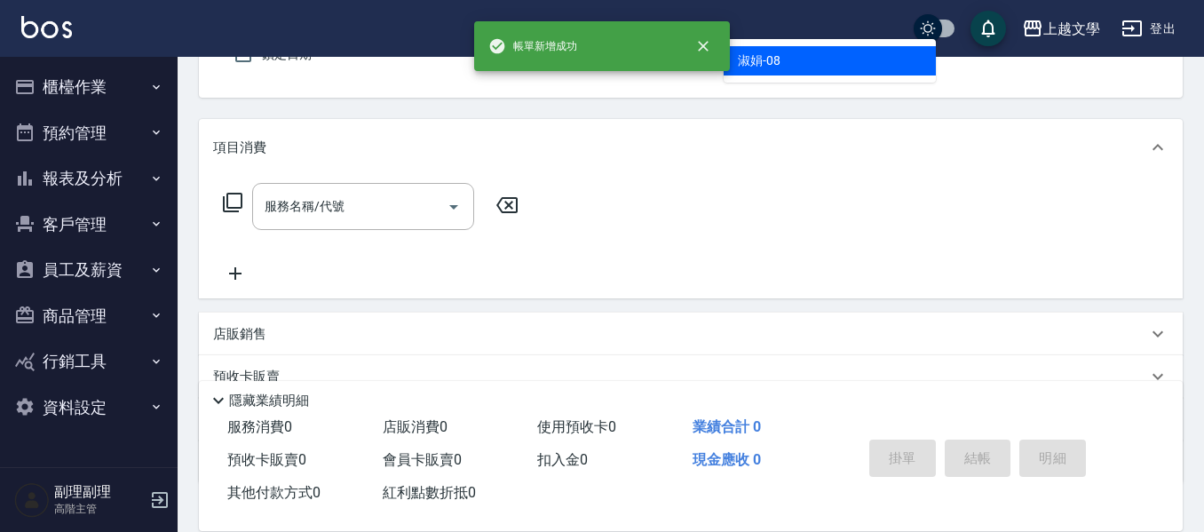
type input "淑娟-08"
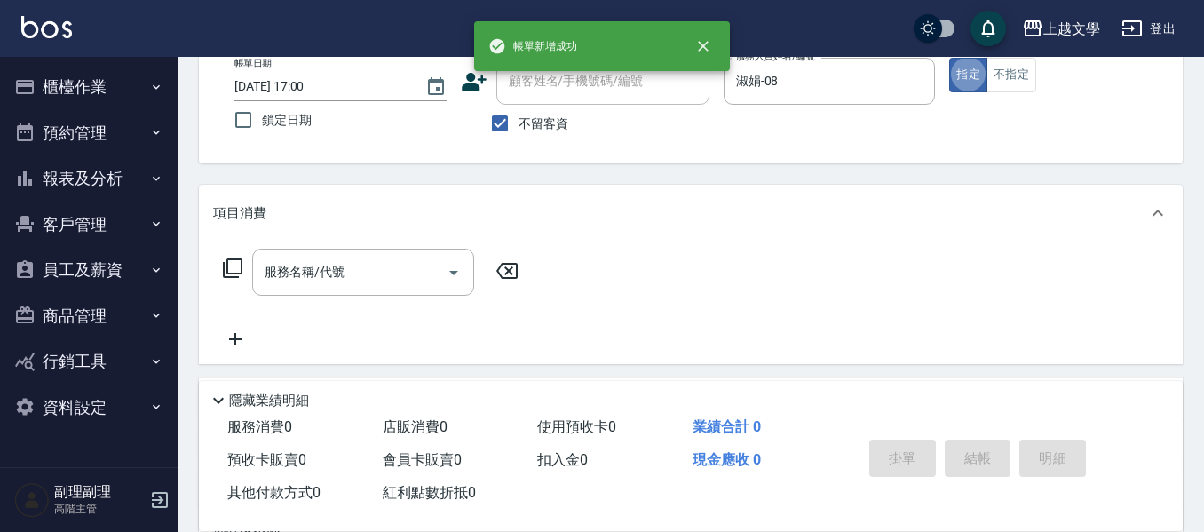
scroll to position [75, 0]
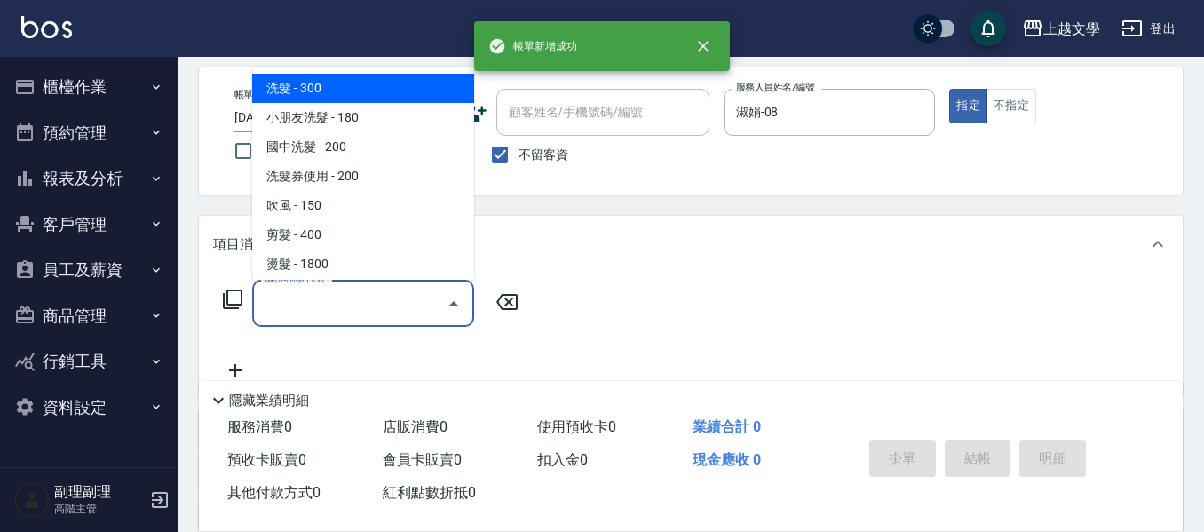
click at [351, 290] on input "服務名稱/代號" at bounding box center [349, 303] width 179 height 31
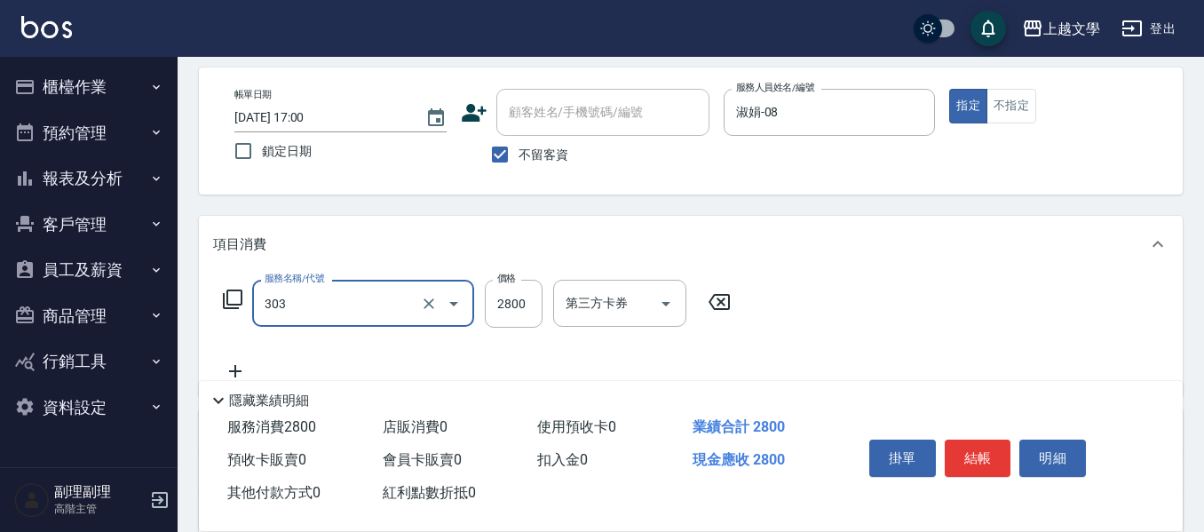
type input "溫塑燙(303)"
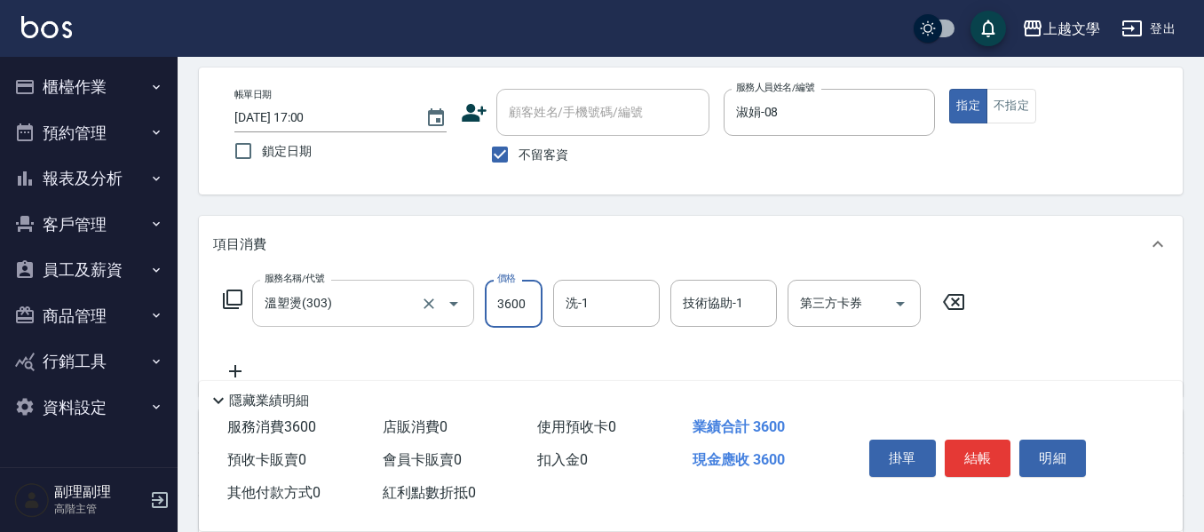
type input "3600"
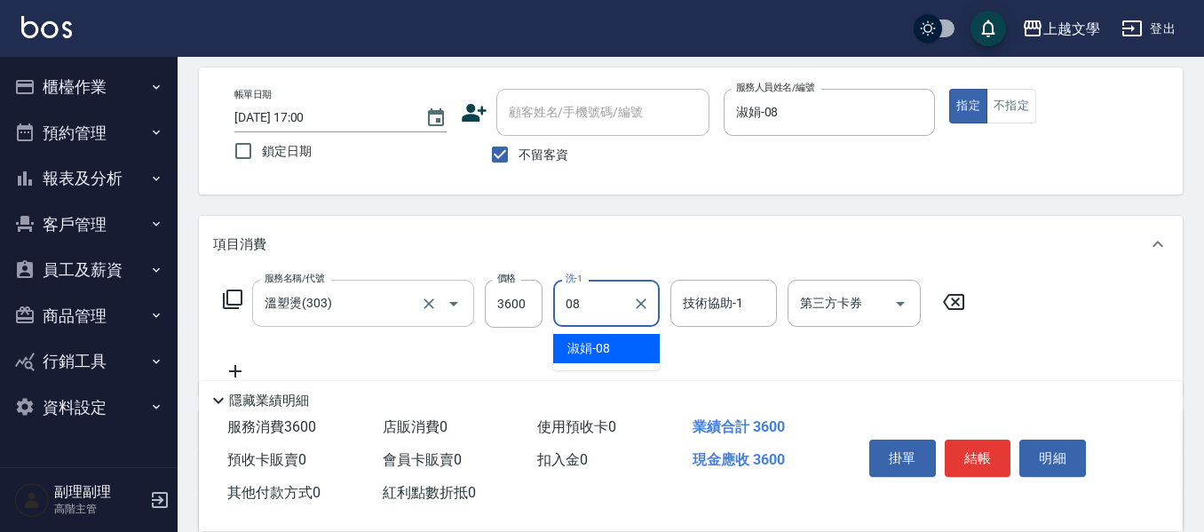
type input "淑娟-08"
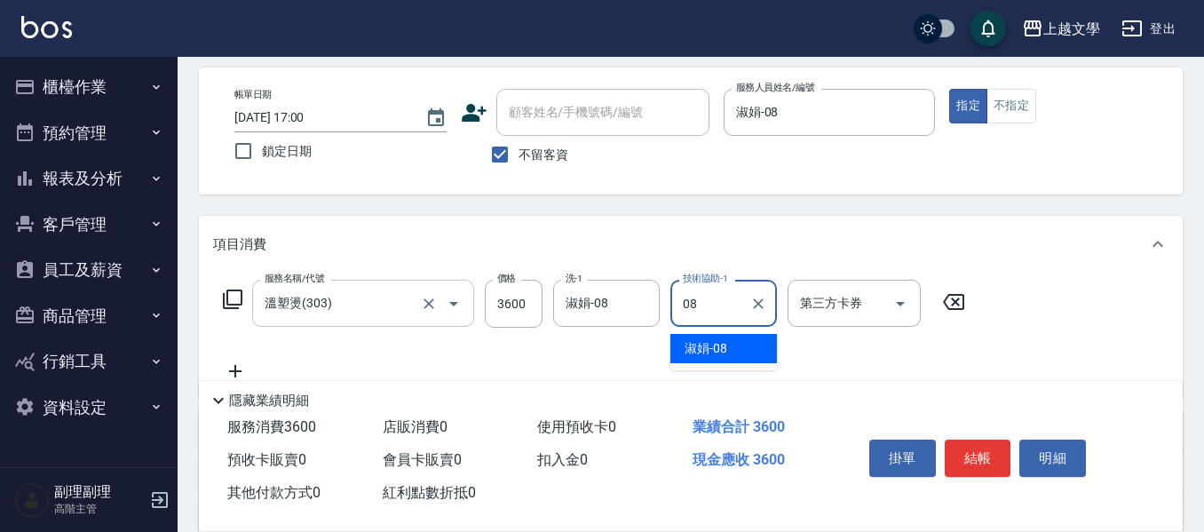
type input "淑娟-08"
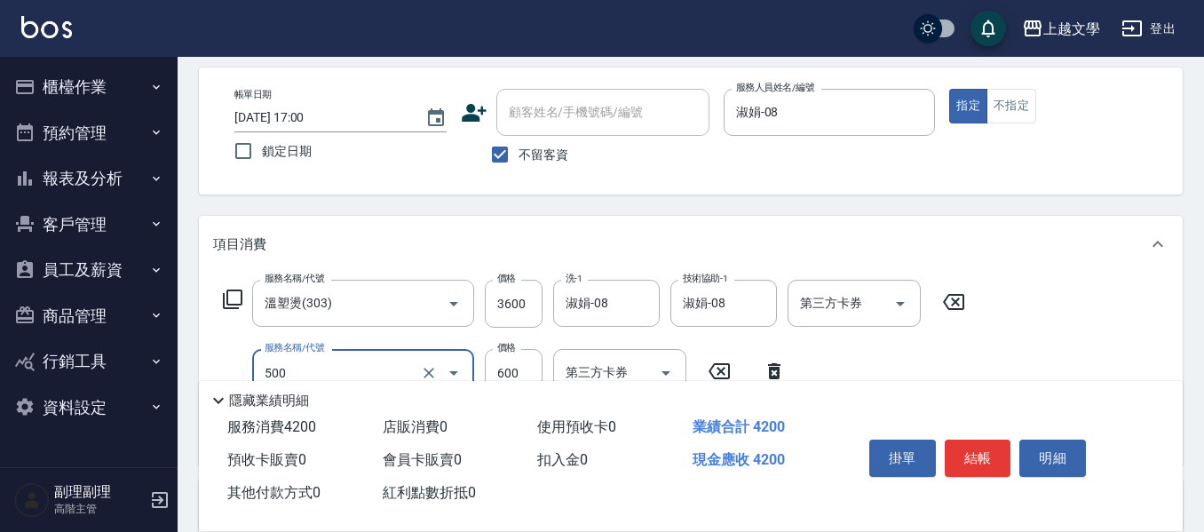
type input "護髮(500)"
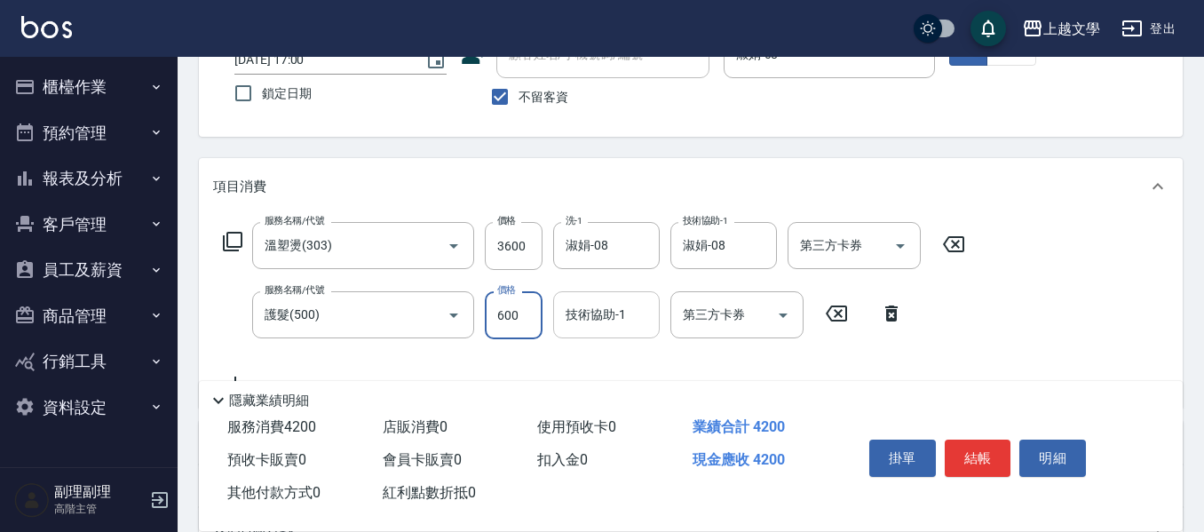
scroll to position [164, 0]
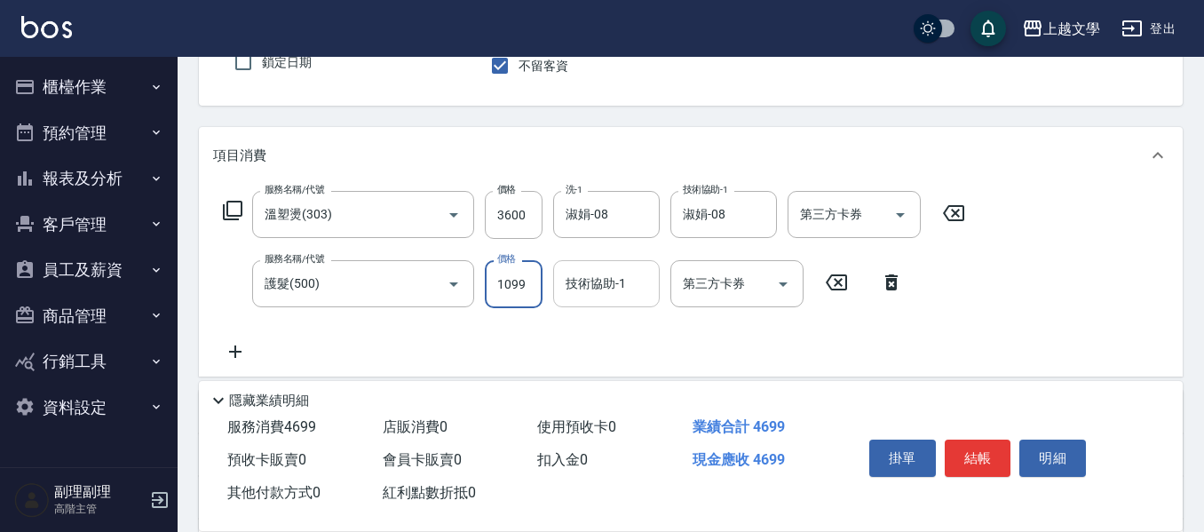
type input "1099"
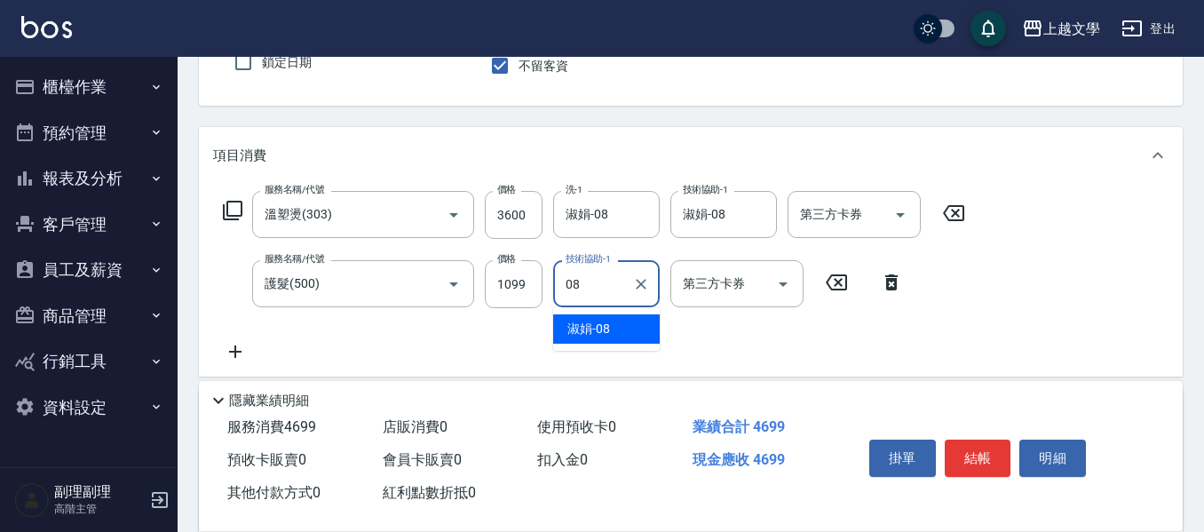
type input "淑娟-08"
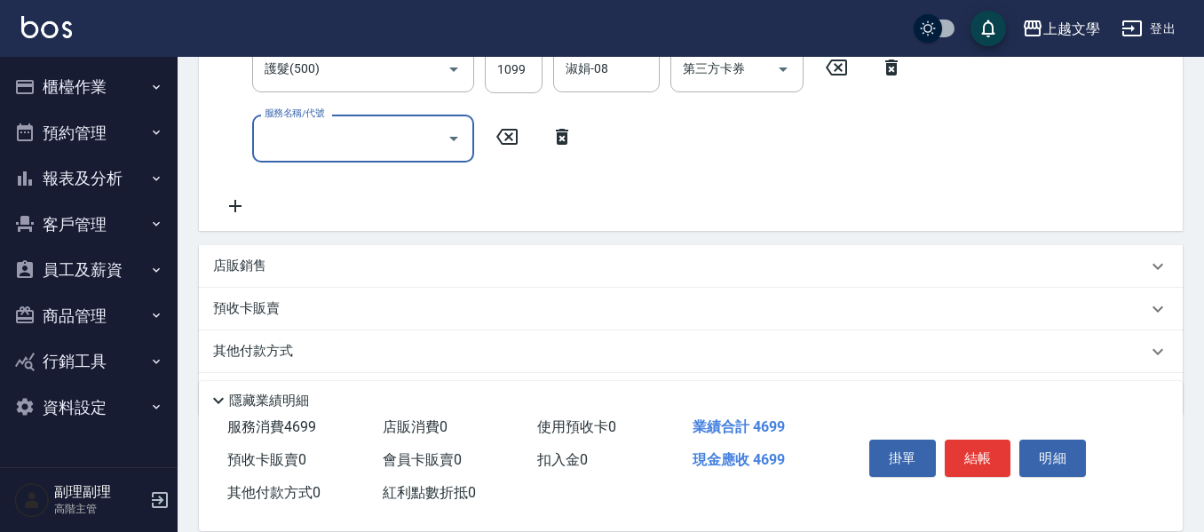
scroll to position [433, 0]
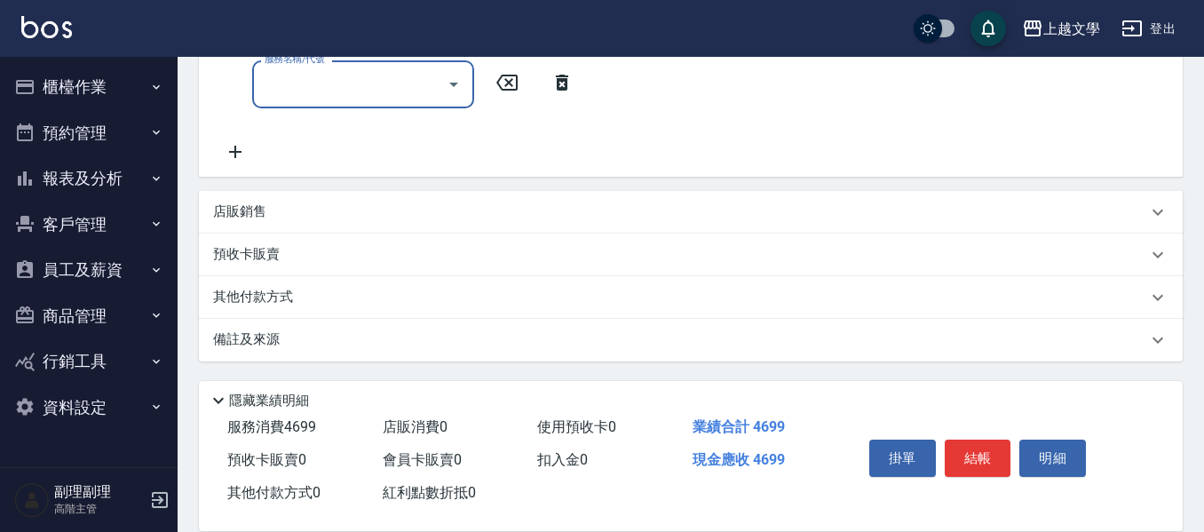
click at [251, 211] on p "店販銷售" at bounding box center [239, 212] width 53 height 19
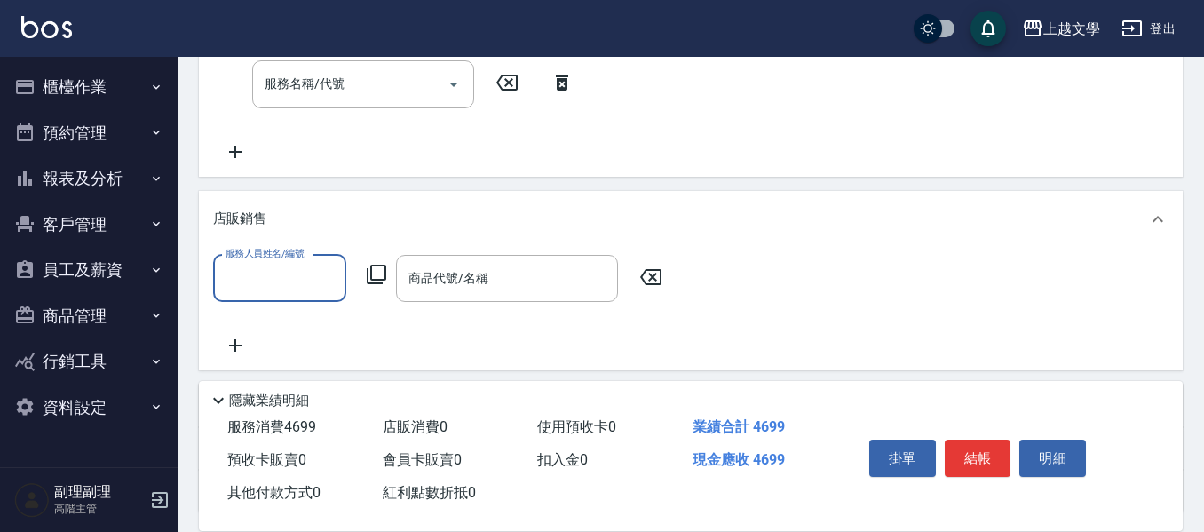
scroll to position [0, 0]
type input "淑娟-08"
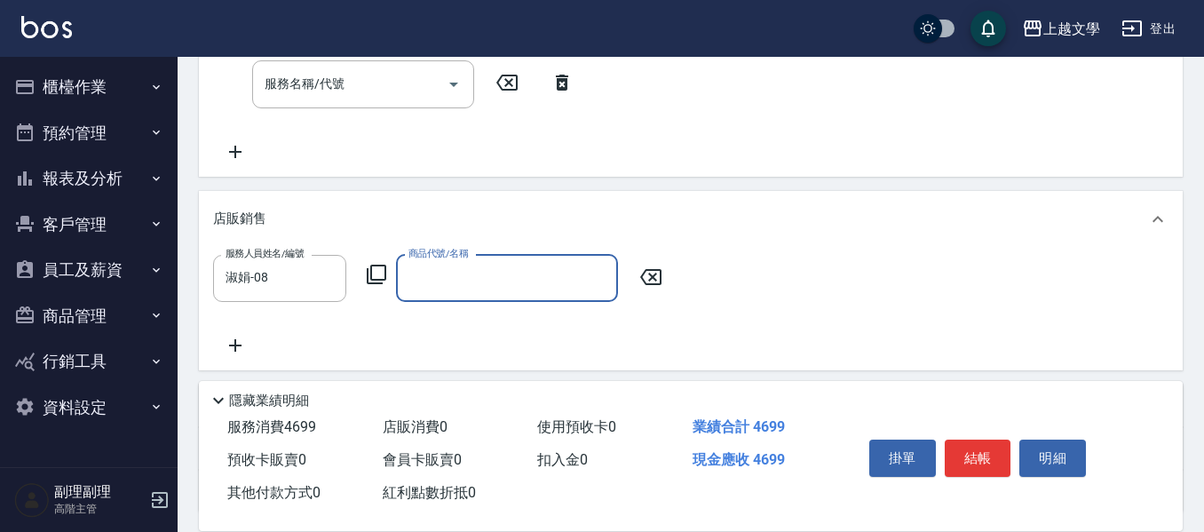
drag, startPoint x: 554, startPoint y: 279, endPoint x: 585, endPoint y: 272, distance: 31.9
click at [553, 281] on input "商品代號/名稱" at bounding box center [507, 278] width 206 height 31
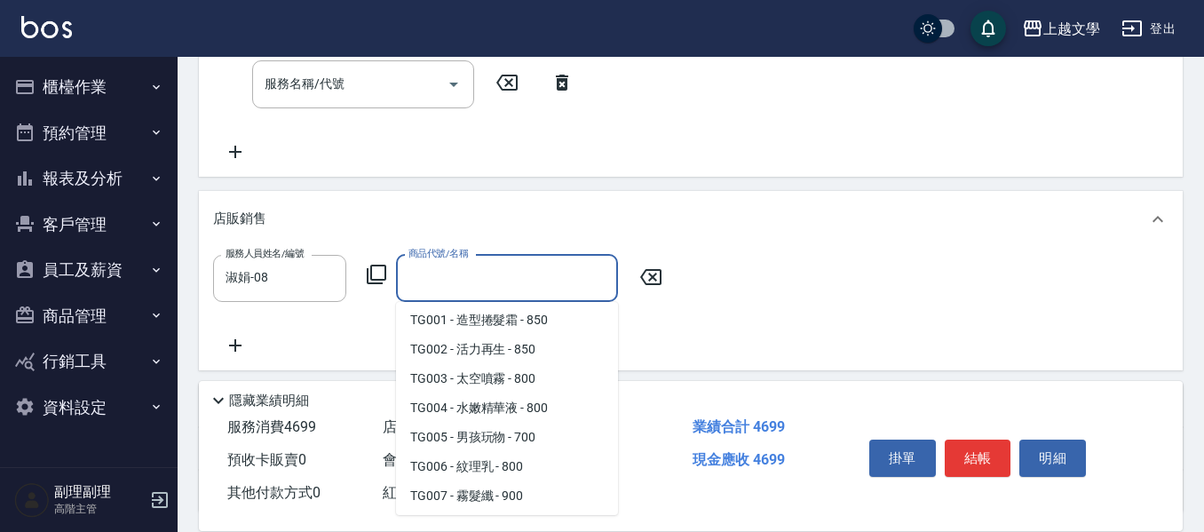
scroll to position [2521, 0]
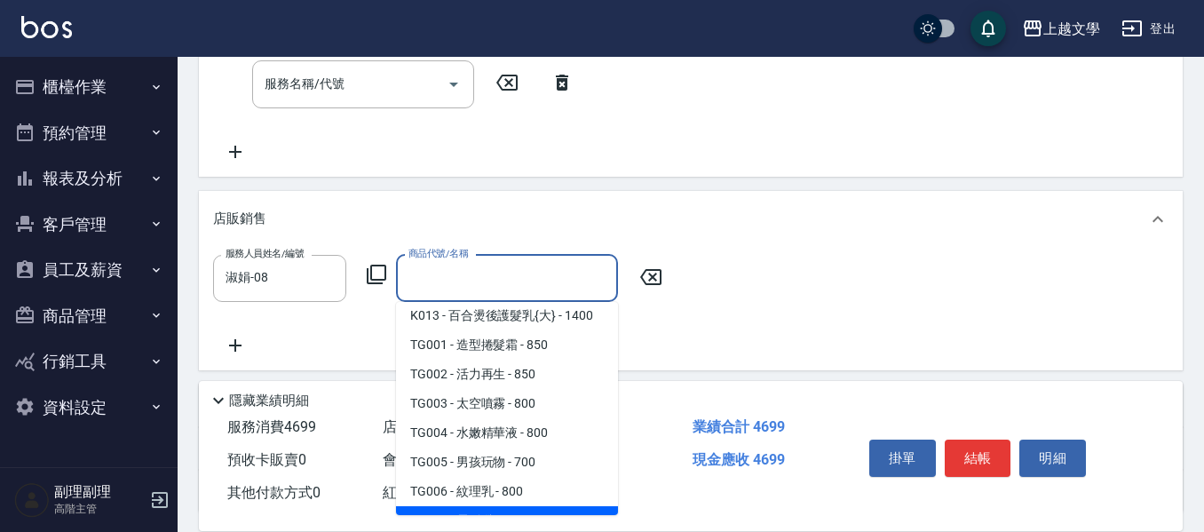
drag, startPoint x: 506, startPoint y: 467, endPoint x: 517, endPoint y: 465, distance: 10.8
click at [517, 506] on span "TG007 - 霧髮纖 - 900" at bounding box center [507, 520] width 222 height 29
type input "霧髮纖"
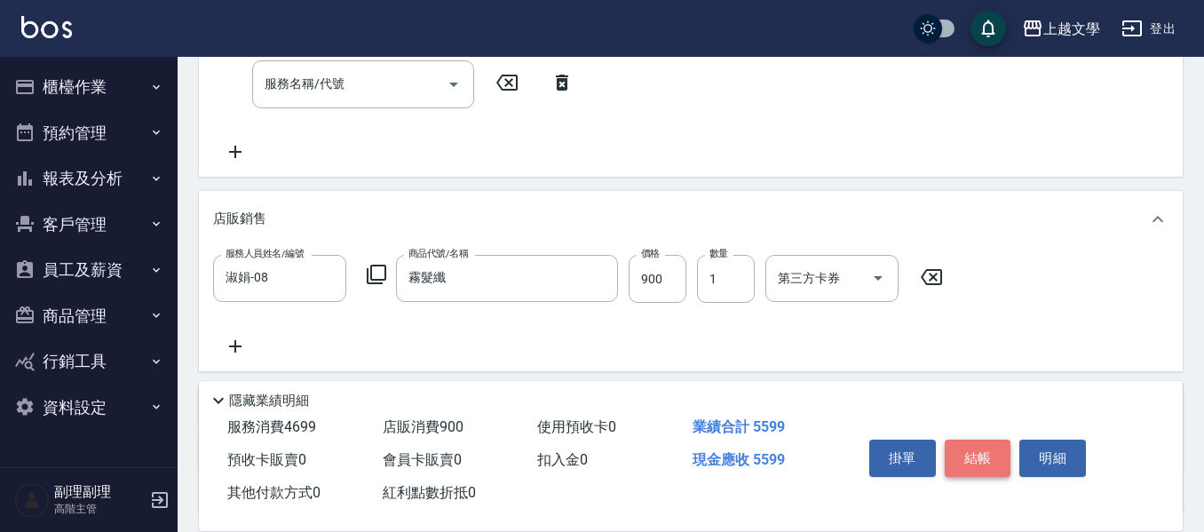
click at [982, 462] on button "結帳" at bounding box center [978, 458] width 67 height 37
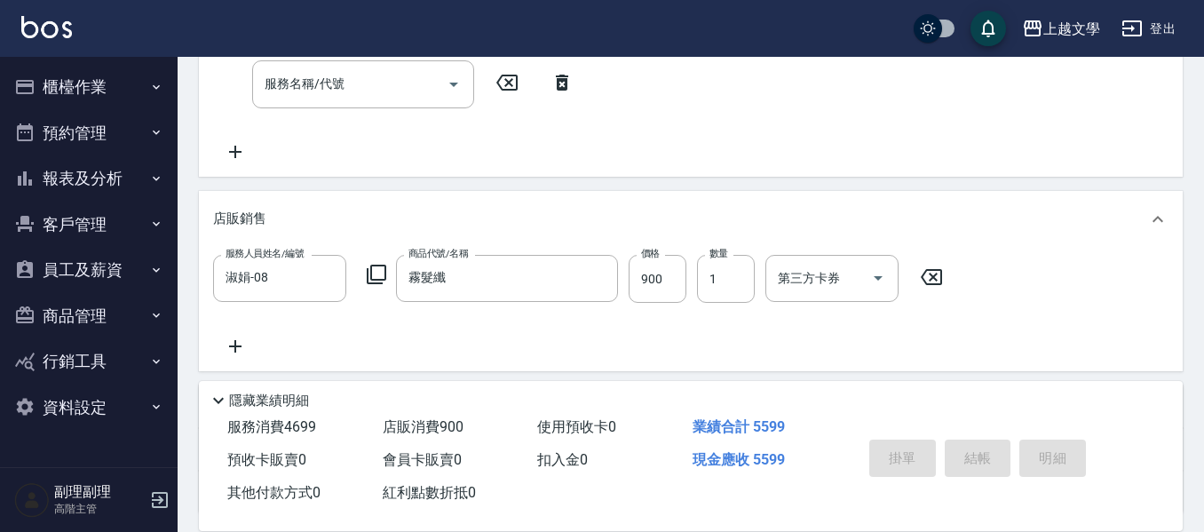
type input "2025/10/06 17:01"
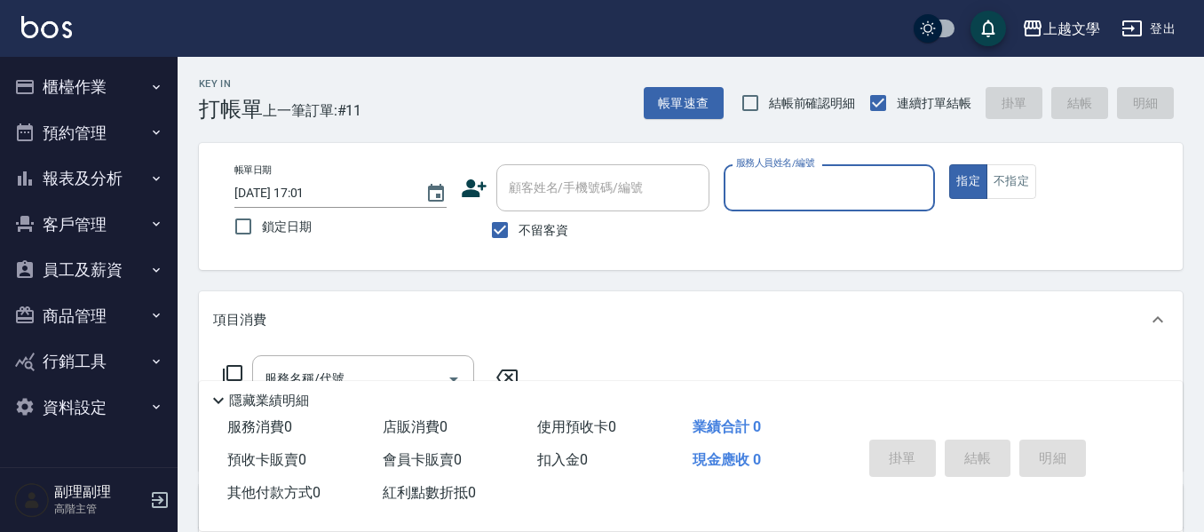
click at [79, 73] on button "櫃檯作業" at bounding box center [88, 87] width 163 height 46
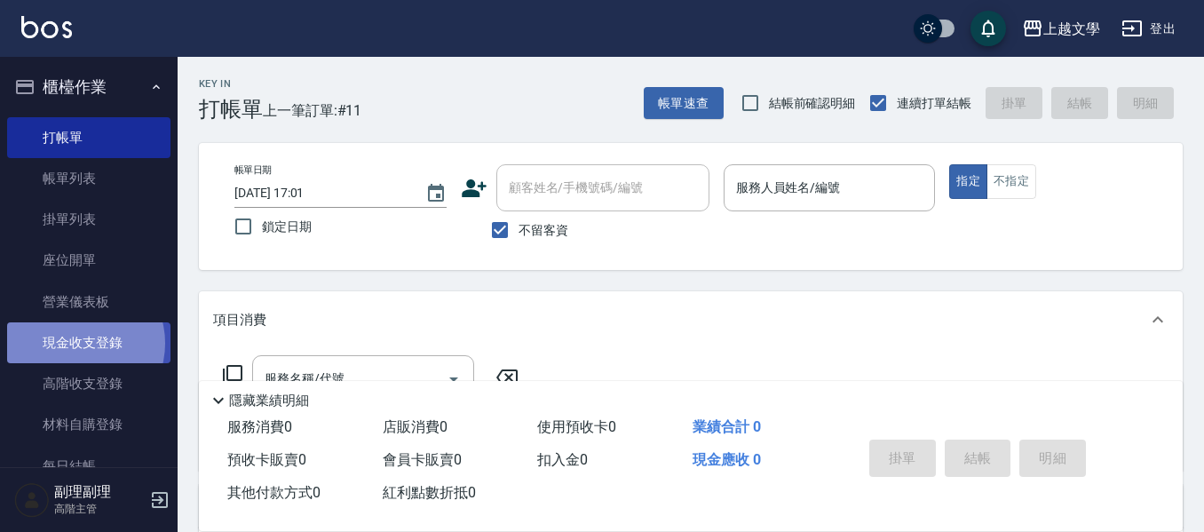
click at [80, 344] on link "現金收支登錄" at bounding box center [88, 342] width 163 height 41
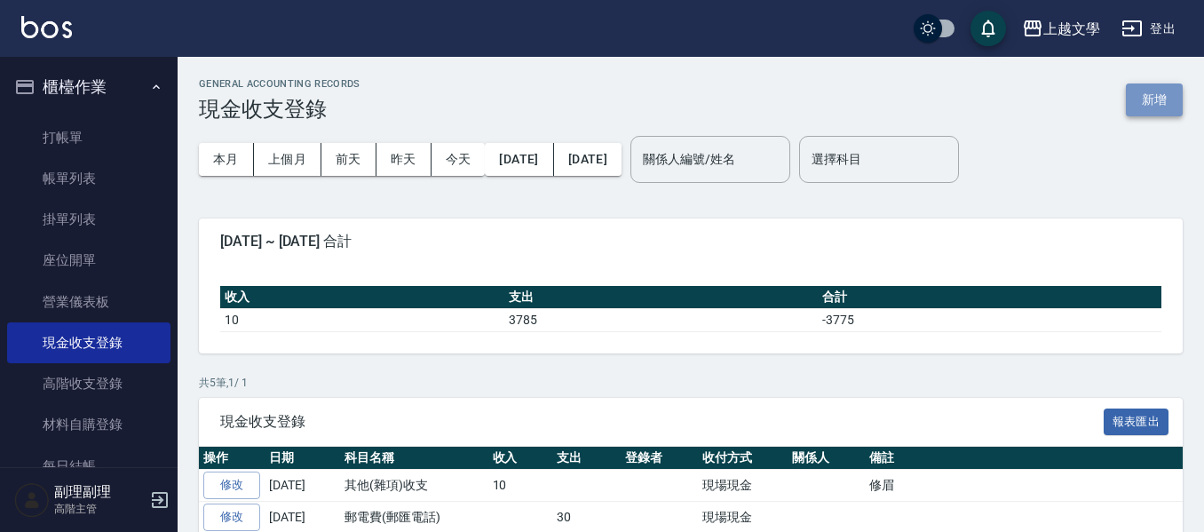
click at [1151, 103] on button "新增" at bounding box center [1154, 99] width 57 height 33
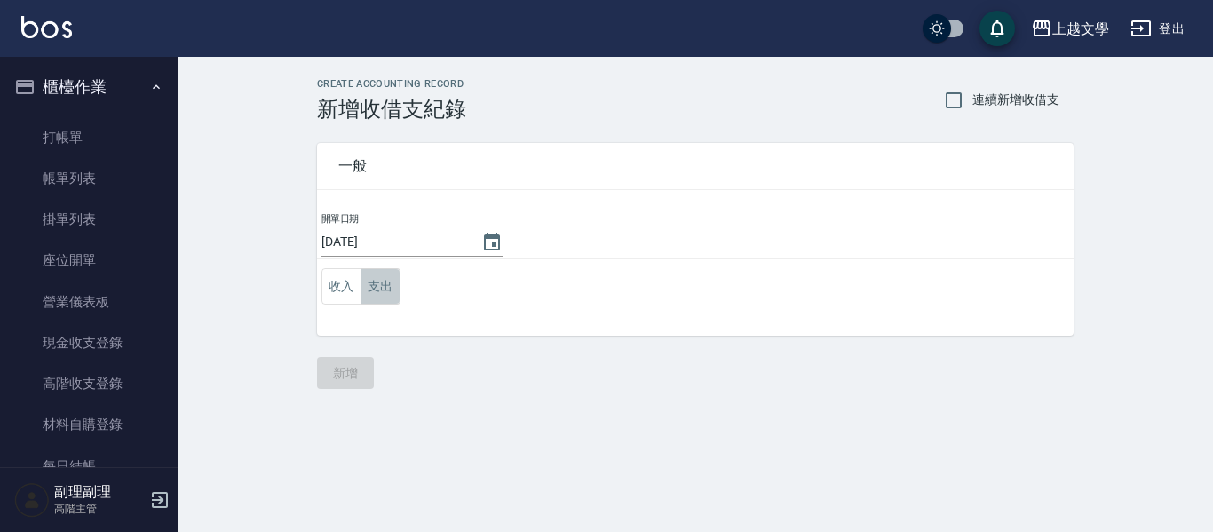
click at [372, 282] on button "支出" at bounding box center [381, 286] width 40 height 36
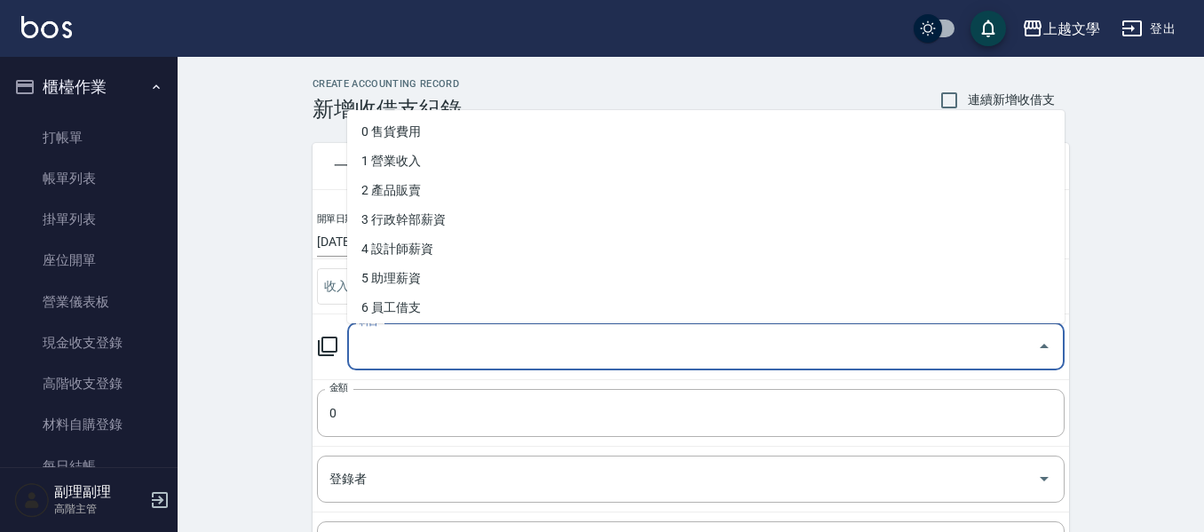
click at [402, 338] on input "科目" at bounding box center [692, 346] width 675 height 31
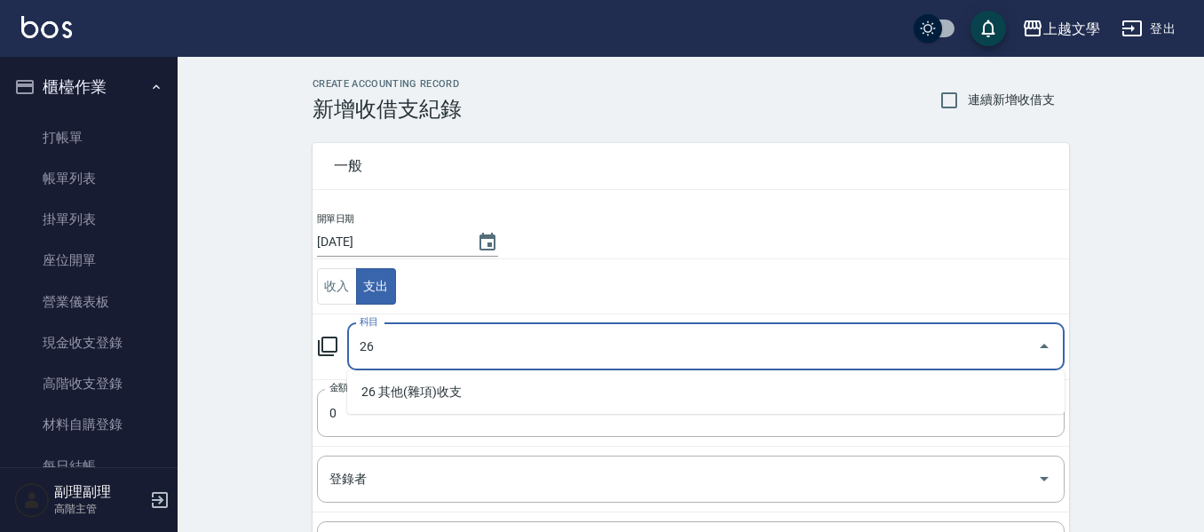
type input "26"
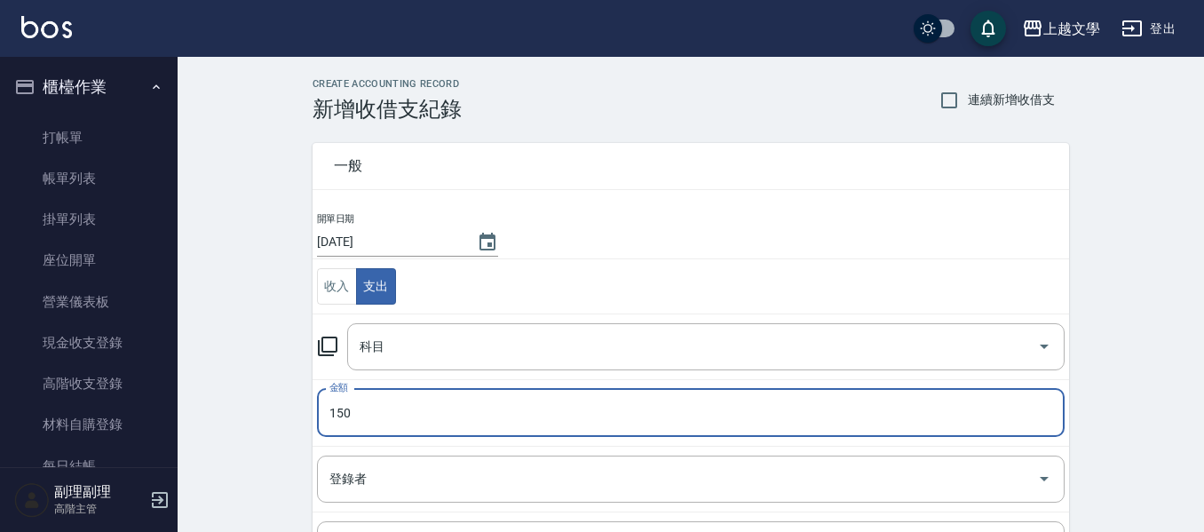
type input "150"
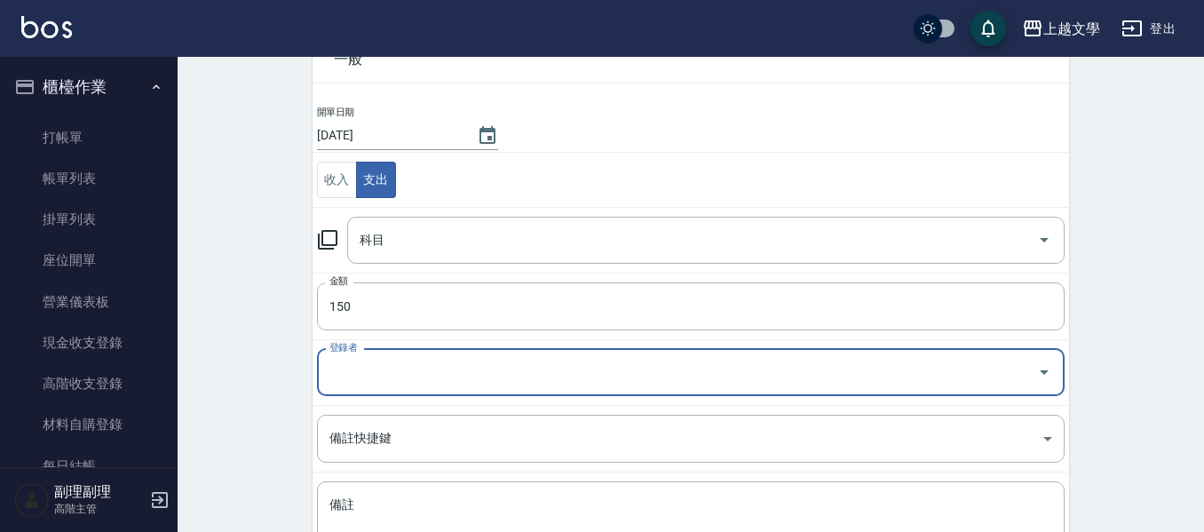
scroll to position [252, 0]
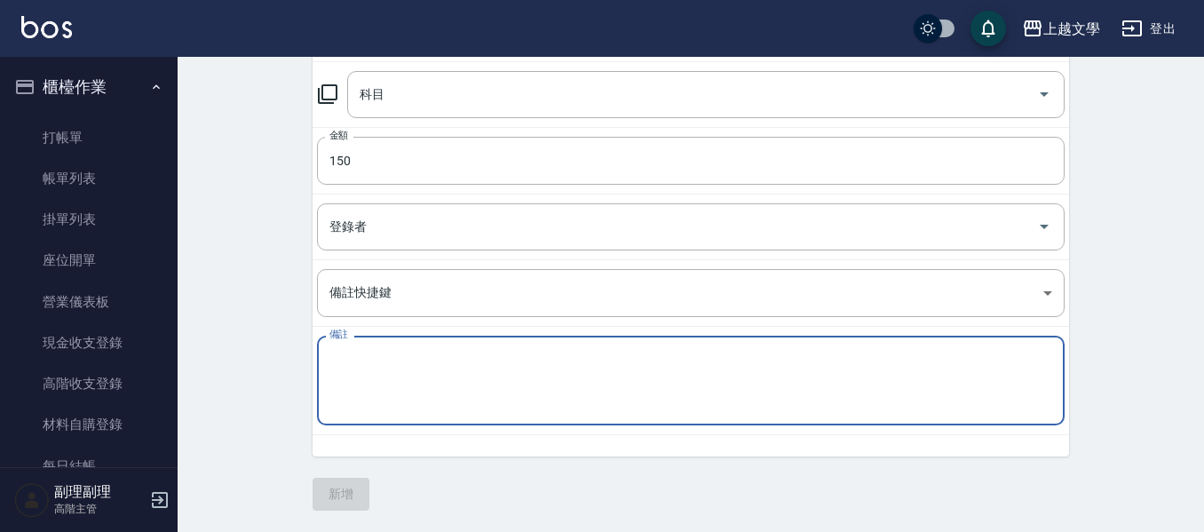
drag, startPoint x: 424, startPoint y: 354, endPoint x: 639, endPoint y: 502, distance: 261.4
click at [425, 355] on textarea "備註" at bounding box center [691, 381] width 723 height 60
type textarea "兒"
type textarea "爾ˋ"
type textarea "兒"
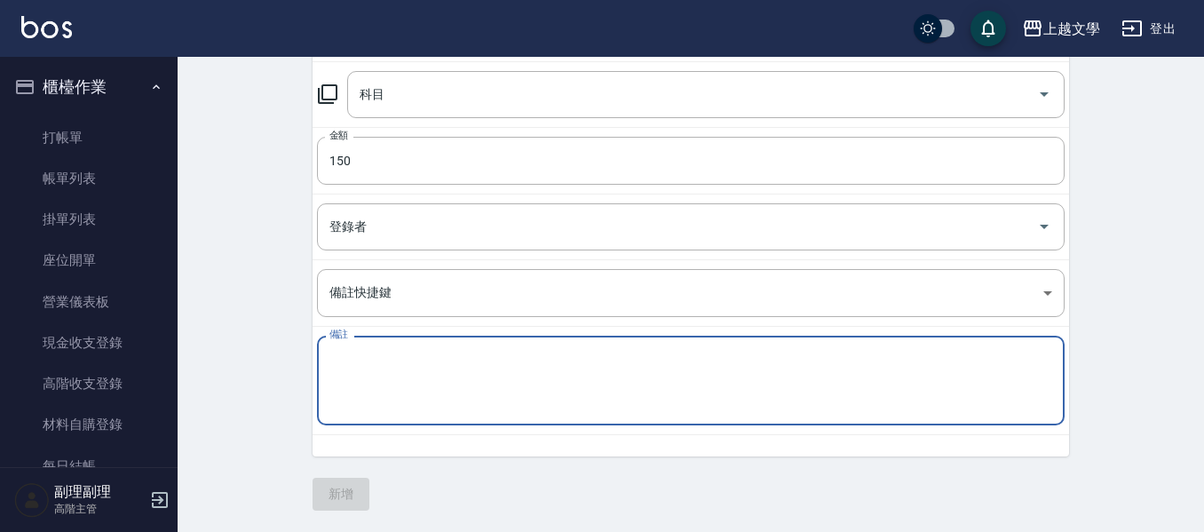
click at [371, 363] on textarea "備註" at bounding box center [691, 381] width 723 height 60
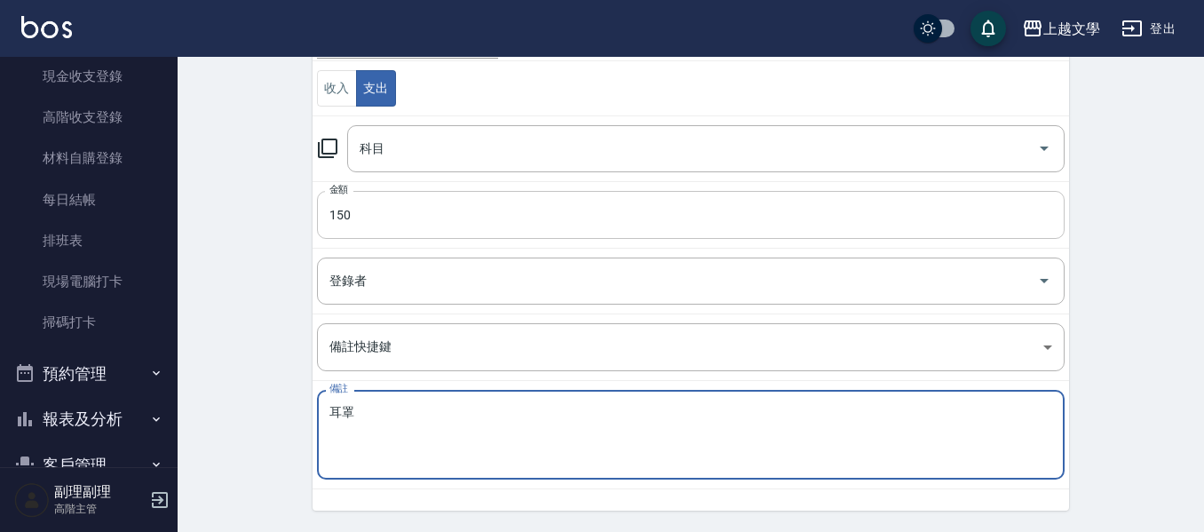
scroll to position [0, 0]
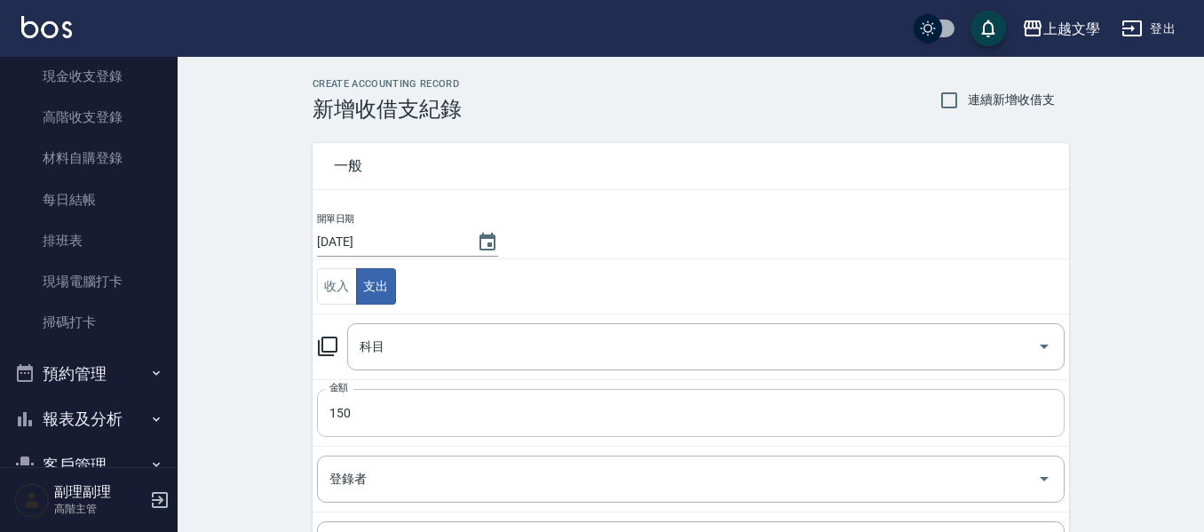
type textarea "耳罩"
click at [546, 345] on input "科目" at bounding box center [692, 346] width 675 height 31
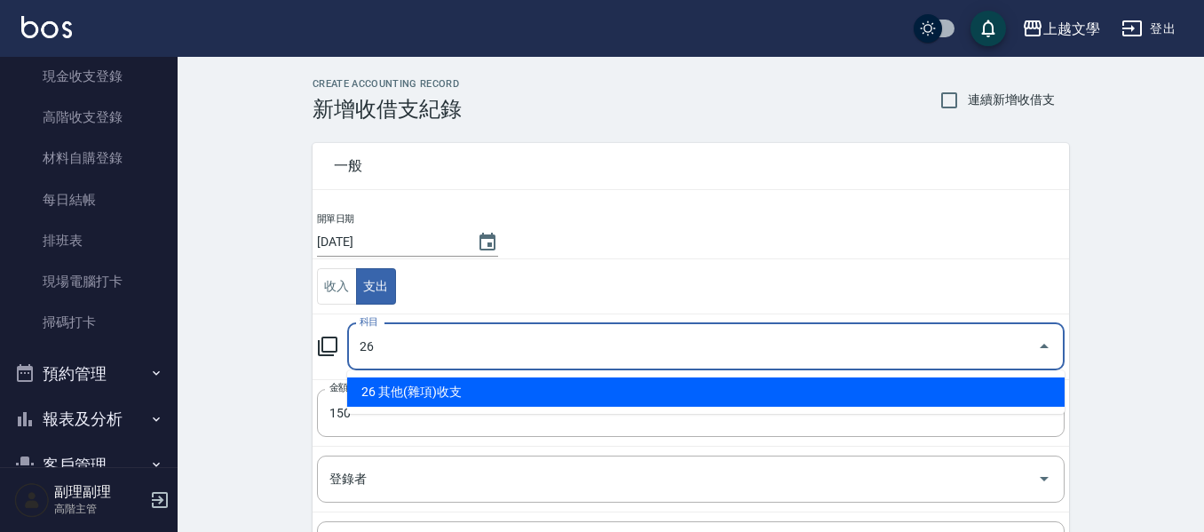
click at [482, 401] on li "26 其他(雜項)收支" at bounding box center [706, 391] width 718 height 29
type input "26 其他(雜項)收支"
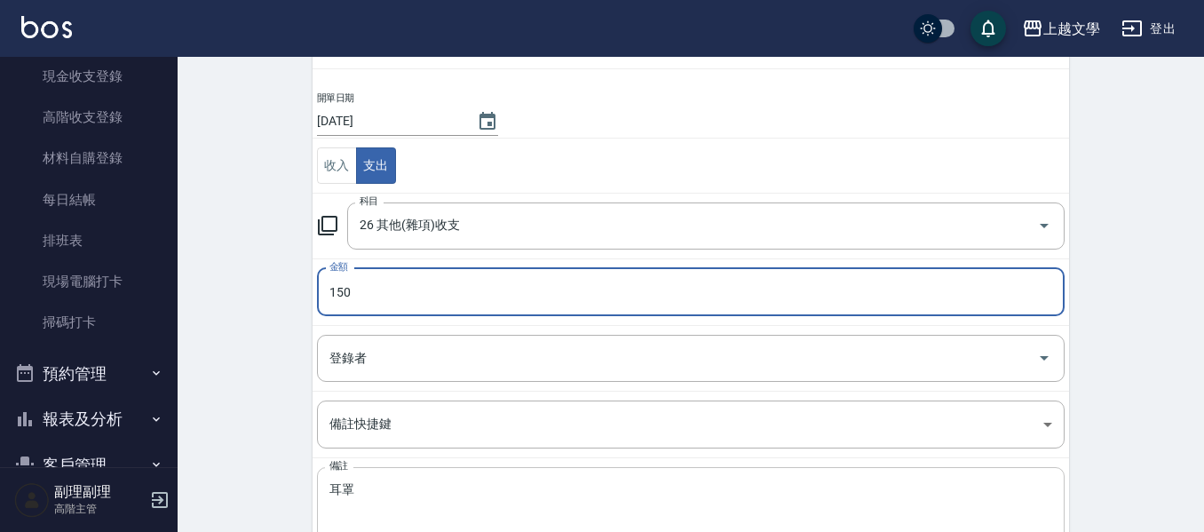
scroll to position [252, 0]
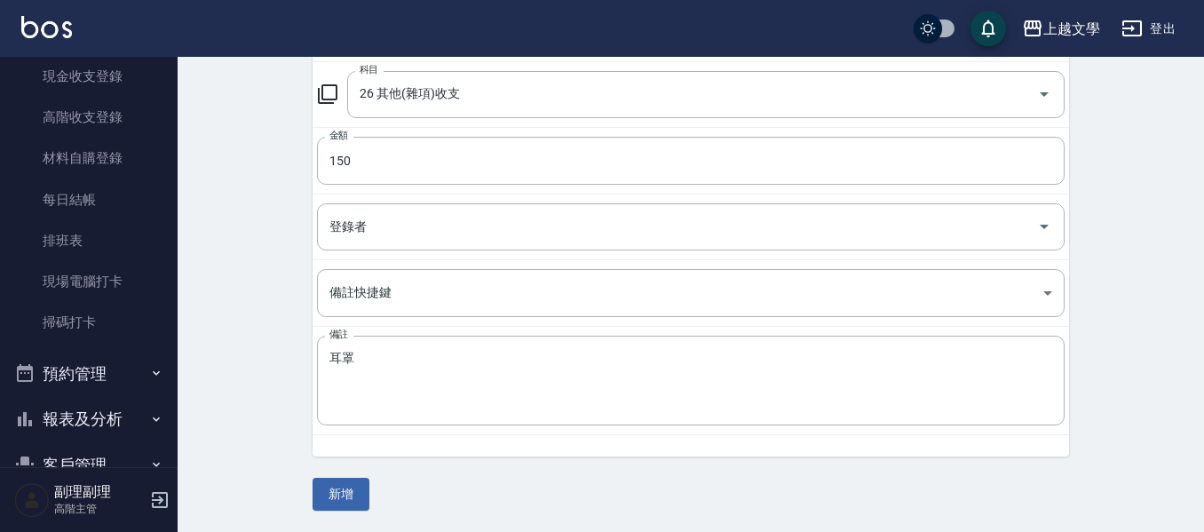
click at [339, 497] on button "新增" at bounding box center [341, 494] width 57 height 33
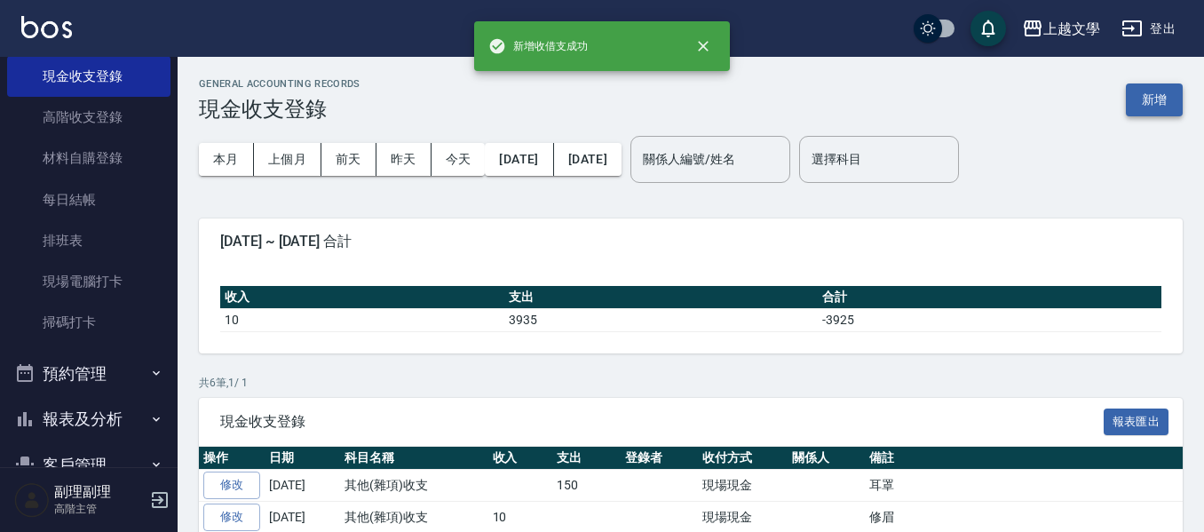
click at [1158, 106] on button "新增" at bounding box center [1154, 99] width 57 height 33
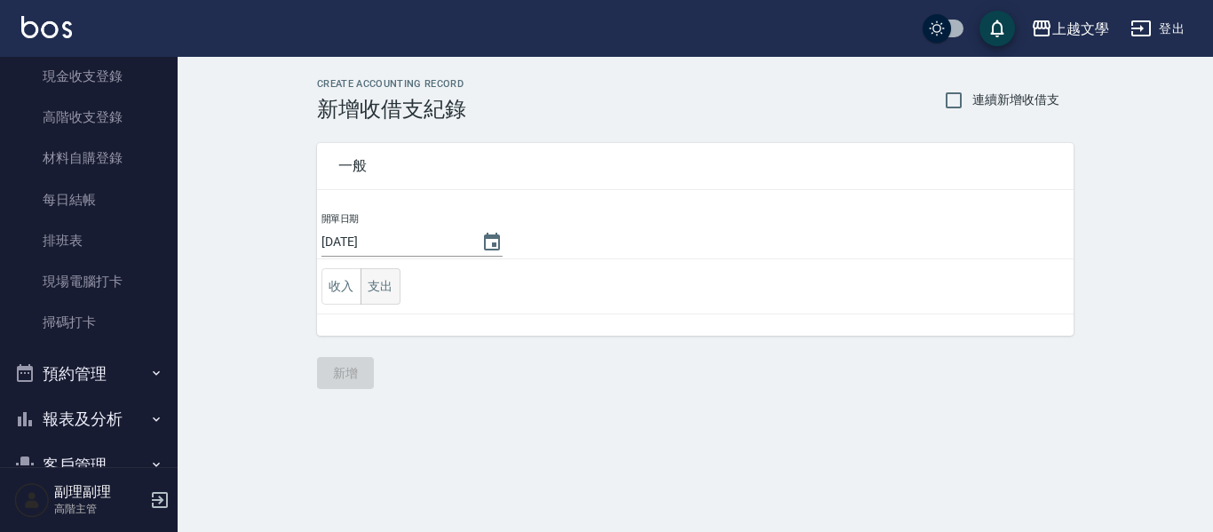
click at [379, 278] on button "支出" at bounding box center [381, 286] width 40 height 36
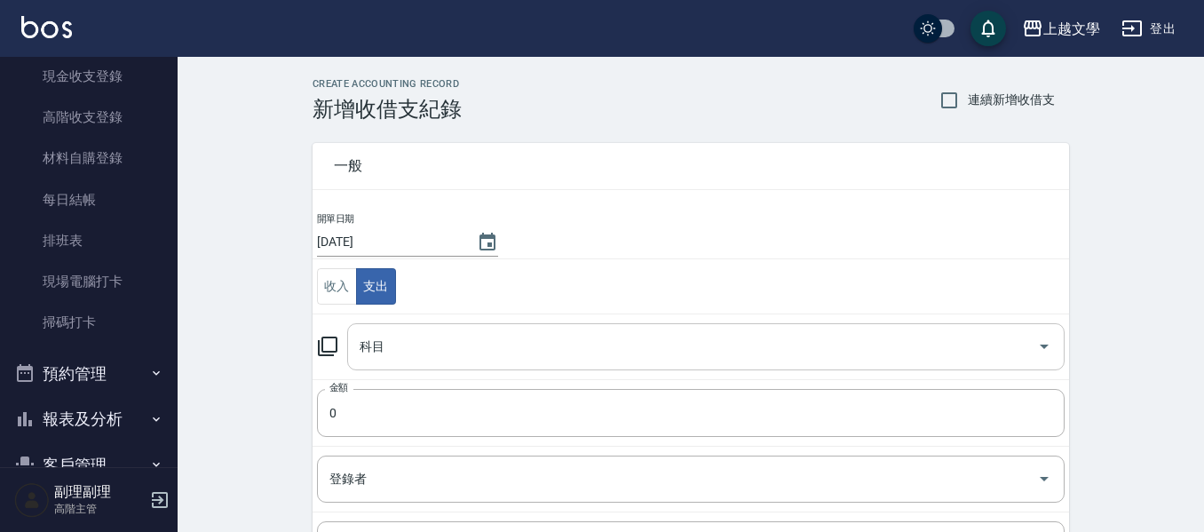
click at [381, 347] on input "科目" at bounding box center [692, 346] width 675 height 31
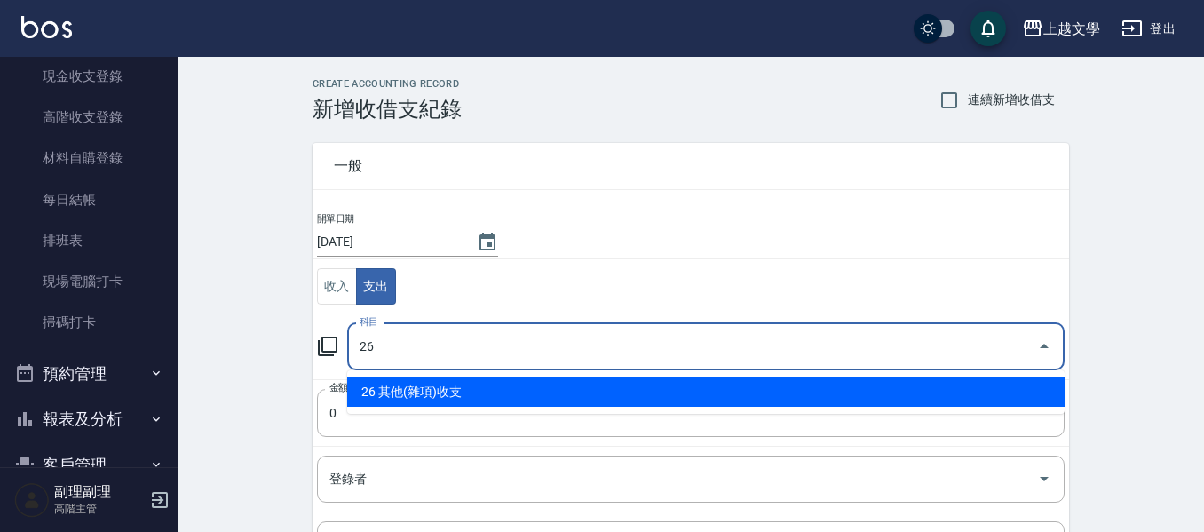
click at [415, 380] on li "26 其他(雜項)收支" at bounding box center [706, 391] width 718 height 29
type input "26 其他(雜項)收支"
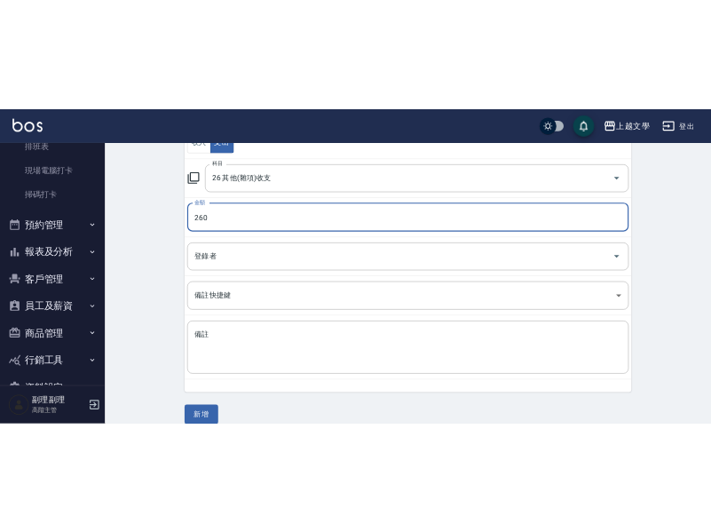
scroll to position [252, 0]
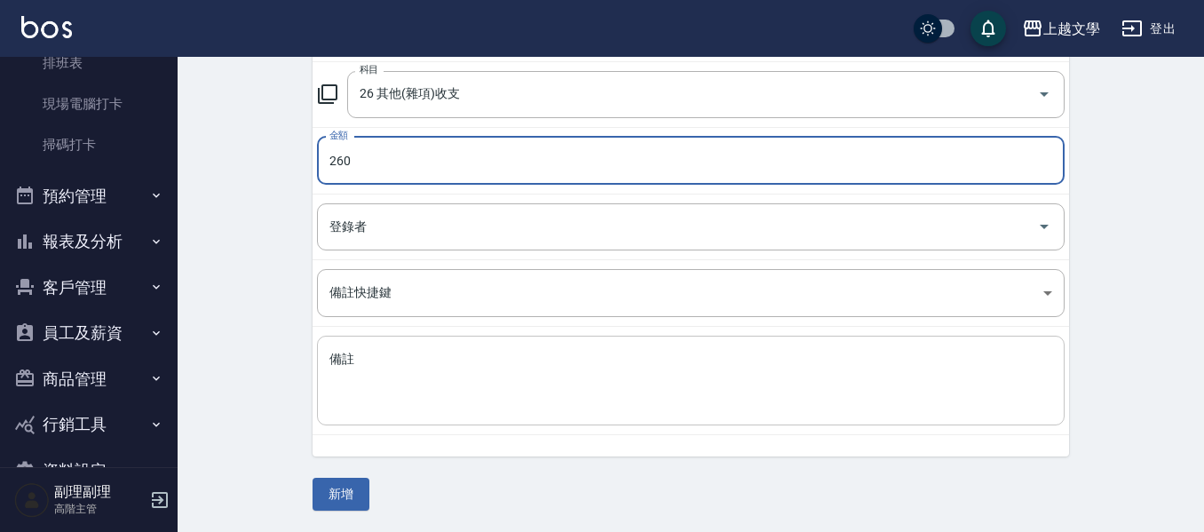
type input "260"
click at [425, 353] on textarea "備註" at bounding box center [691, 381] width 723 height 60
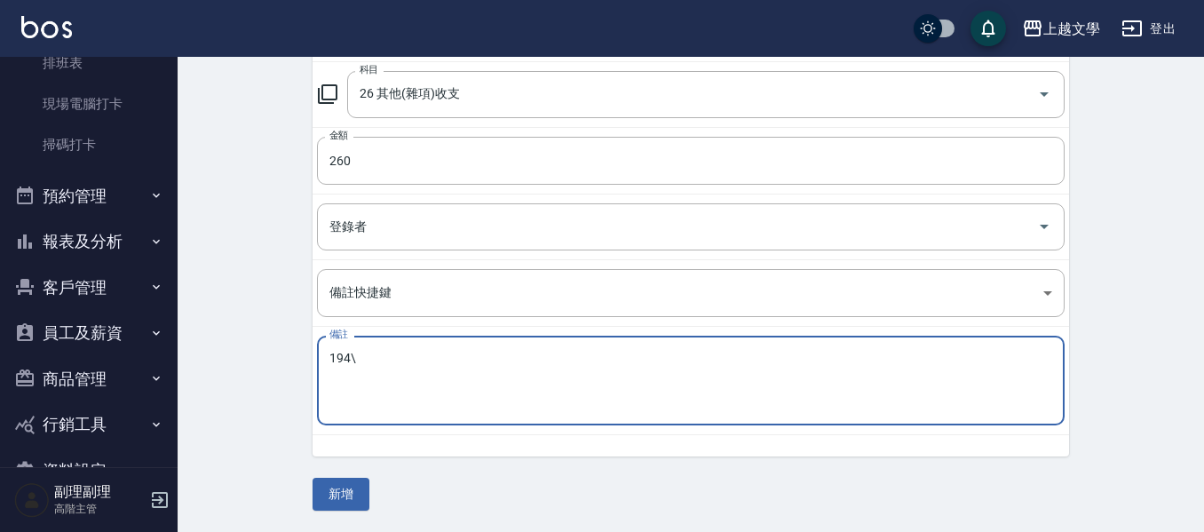
type textarea "194\"
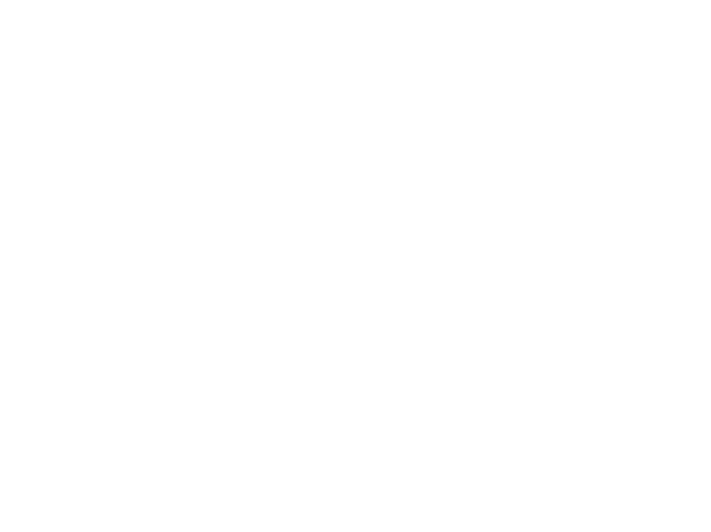
scroll to position [0, 0]
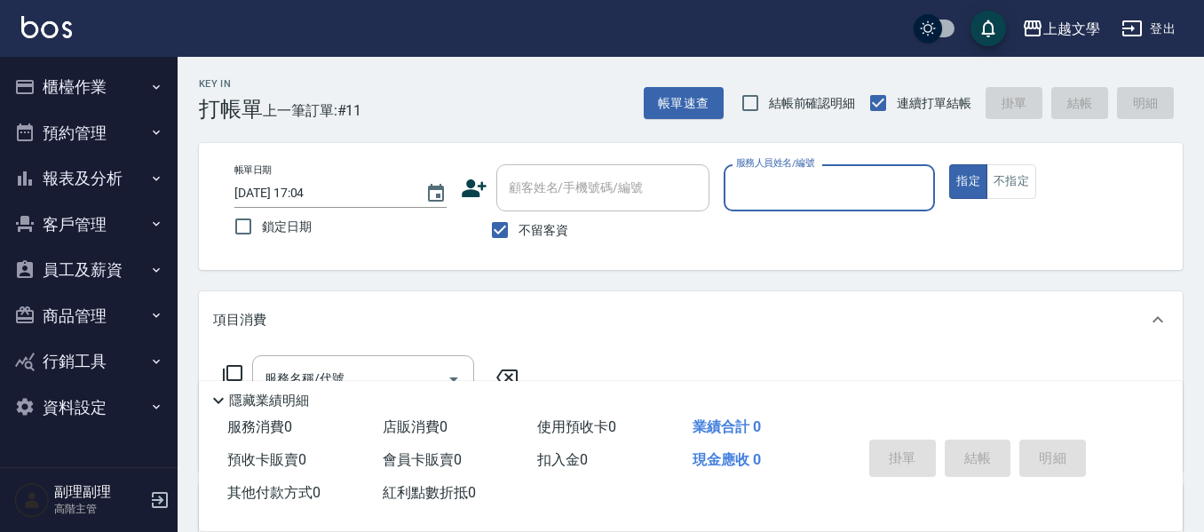
click at [101, 82] on button "櫃檯作業" at bounding box center [88, 87] width 163 height 46
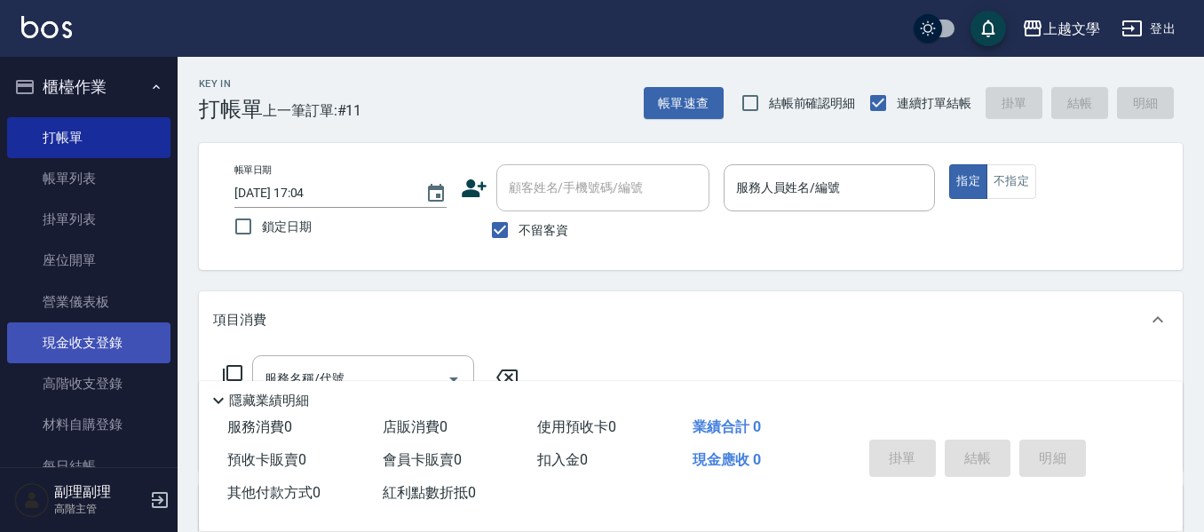
click at [111, 350] on link "現金收支登錄" at bounding box center [88, 342] width 163 height 41
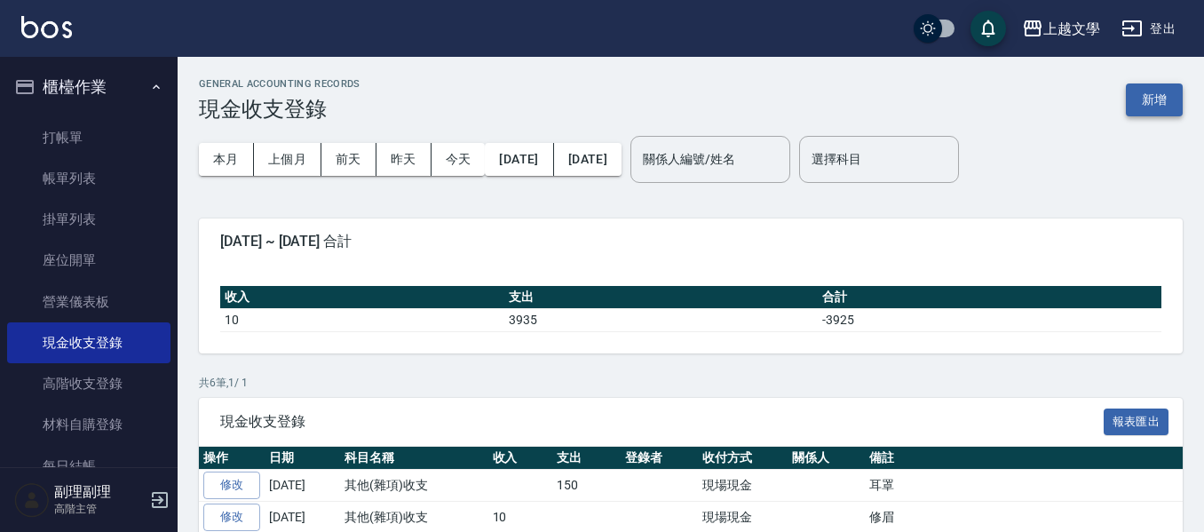
click at [1146, 94] on button "新增" at bounding box center [1154, 99] width 57 height 33
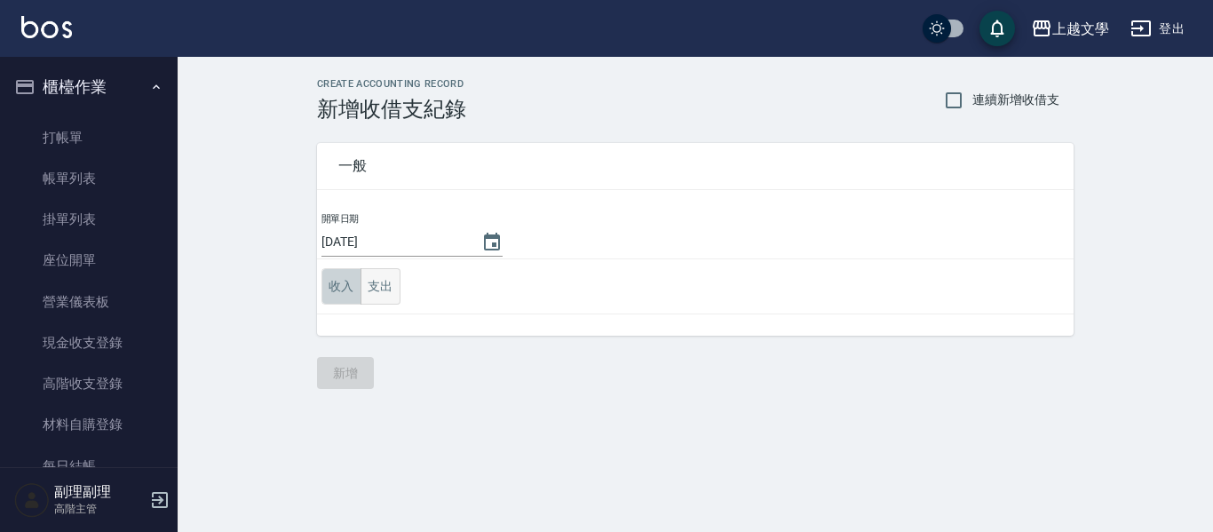
drag, startPoint x: 356, startPoint y: 272, endPoint x: 383, endPoint y: 283, distance: 29.0
click at [361, 272] on div "收入 支出" at bounding box center [361, 286] width 79 height 36
click at [383, 283] on button "支出" at bounding box center [381, 286] width 40 height 36
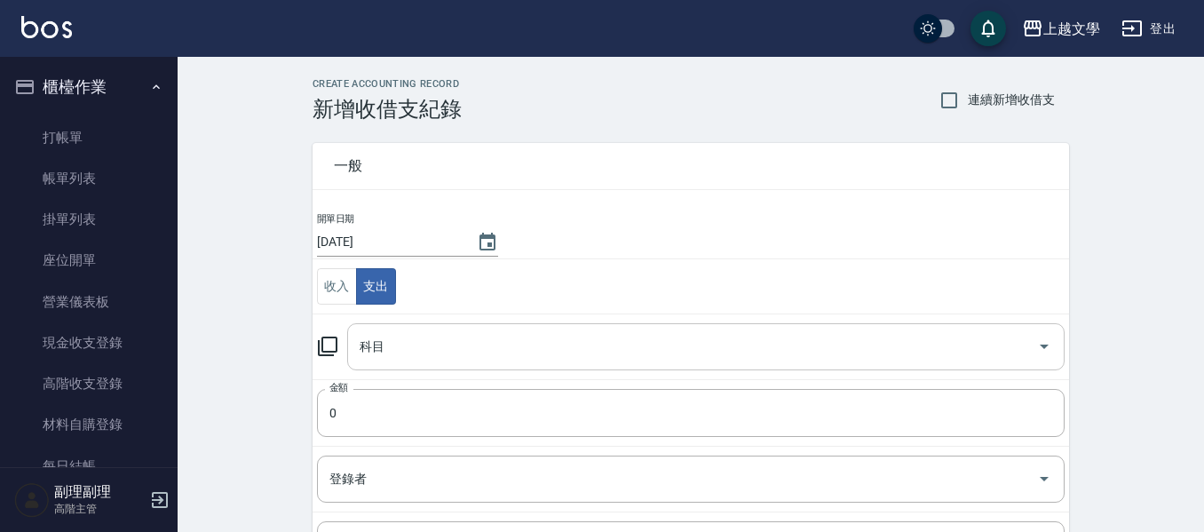
click at [399, 357] on input "科目" at bounding box center [692, 346] width 675 height 31
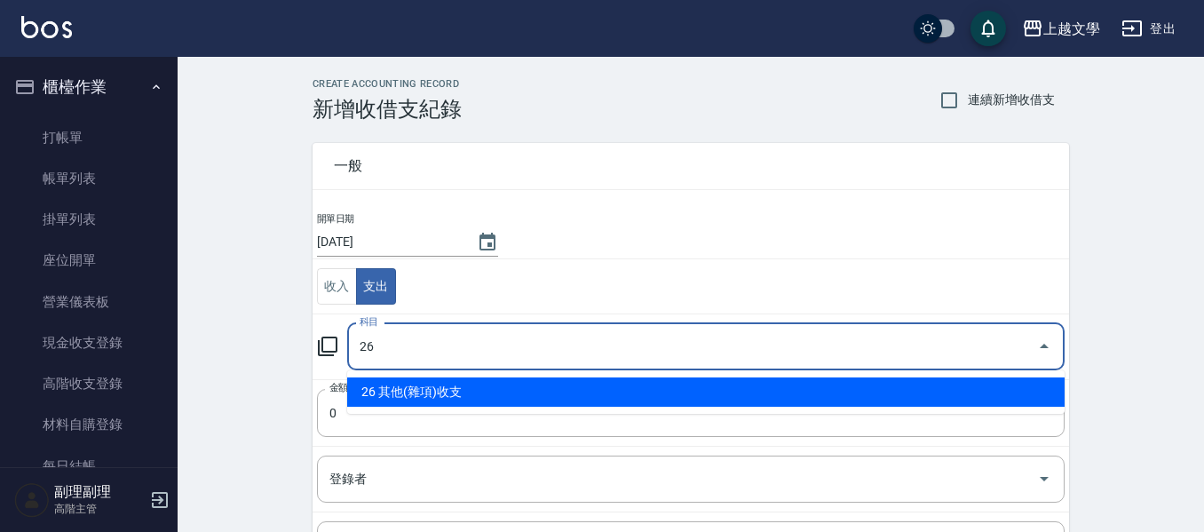
click at [463, 398] on li "26 其他(雜項)收支" at bounding box center [706, 391] width 718 height 29
type input "26 其他(雜項)收支"
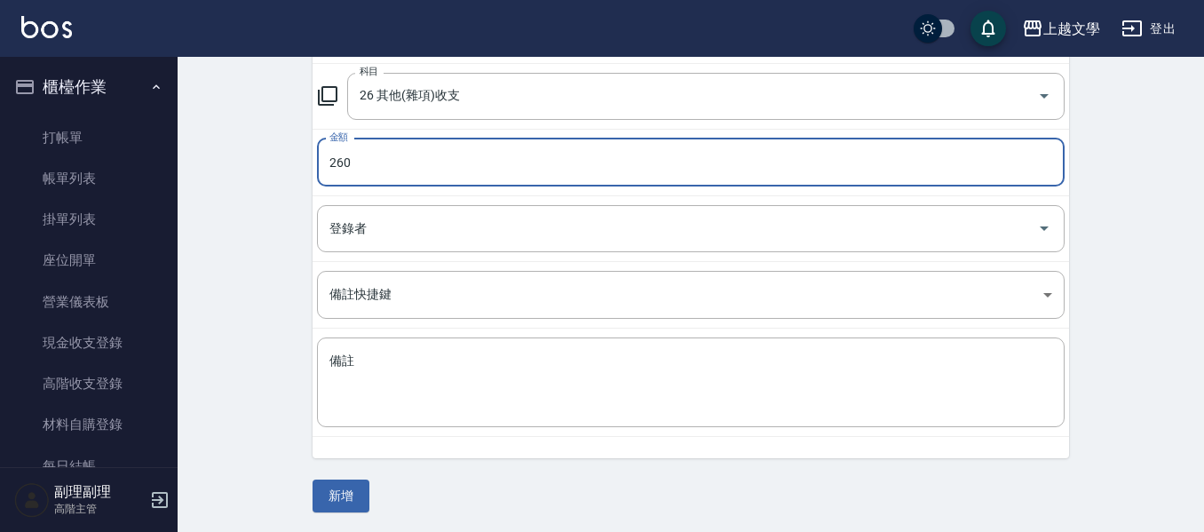
scroll to position [252, 0]
type input "260"
click at [512, 340] on div "x 備註" at bounding box center [691, 381] width 748 height 90
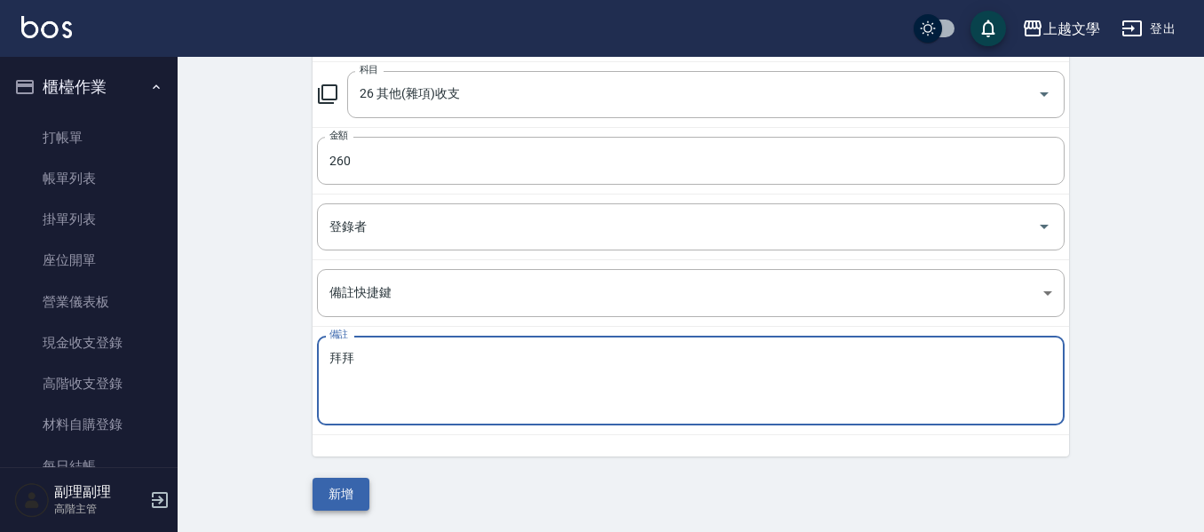
type textarea "拜拜"
click at [348, 491] on button "新增" at bounding box center [341, 494] width 57 height 33
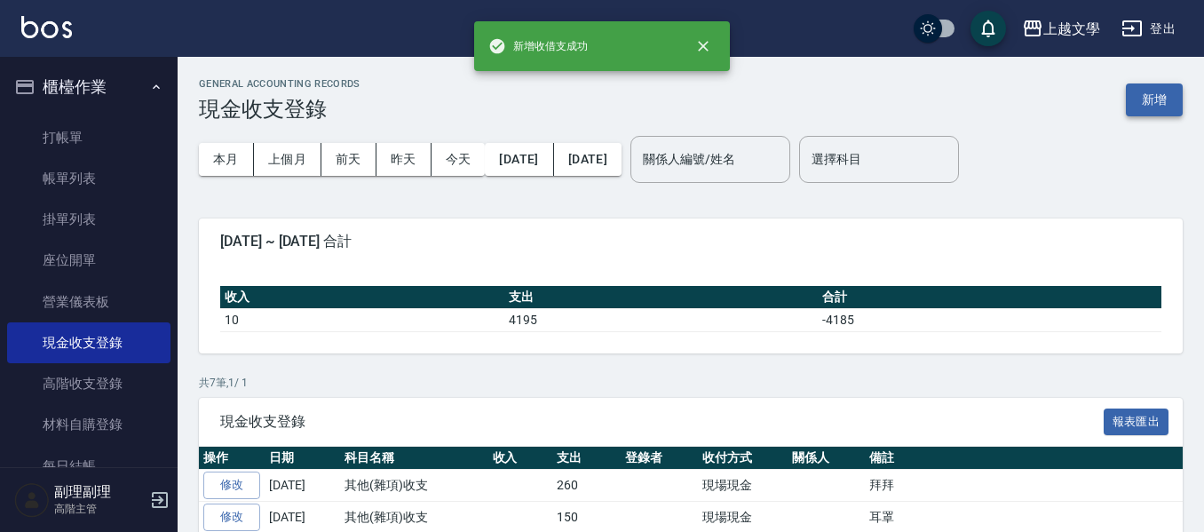
click at [1147, 95] on button "新增" at bounding box center [1154, 99] width 57 height 33
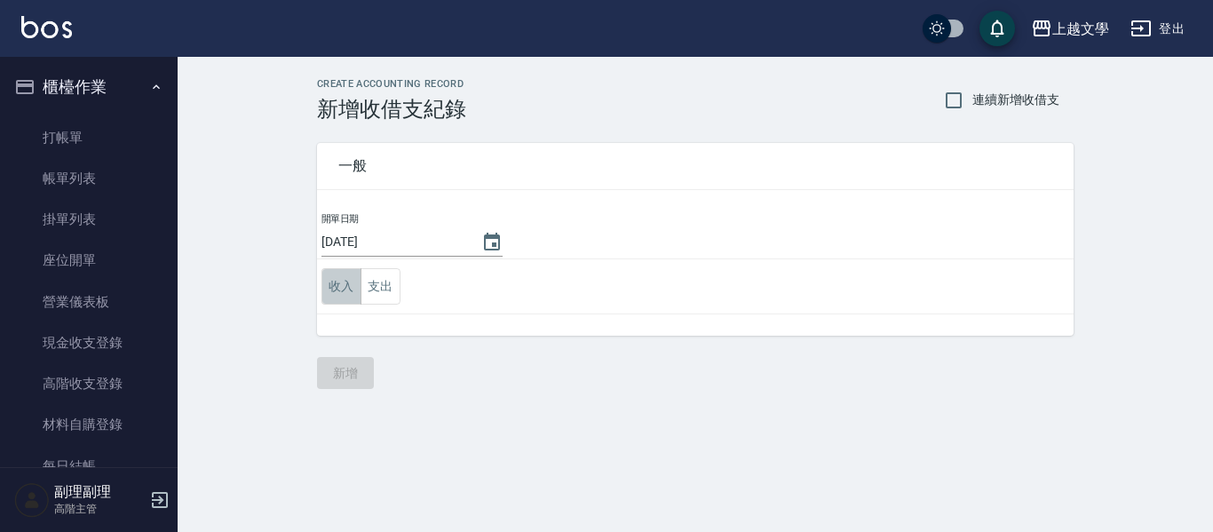
click at [359, 278] on button "收入" at bounding box center [342, 286] width 40 height 36
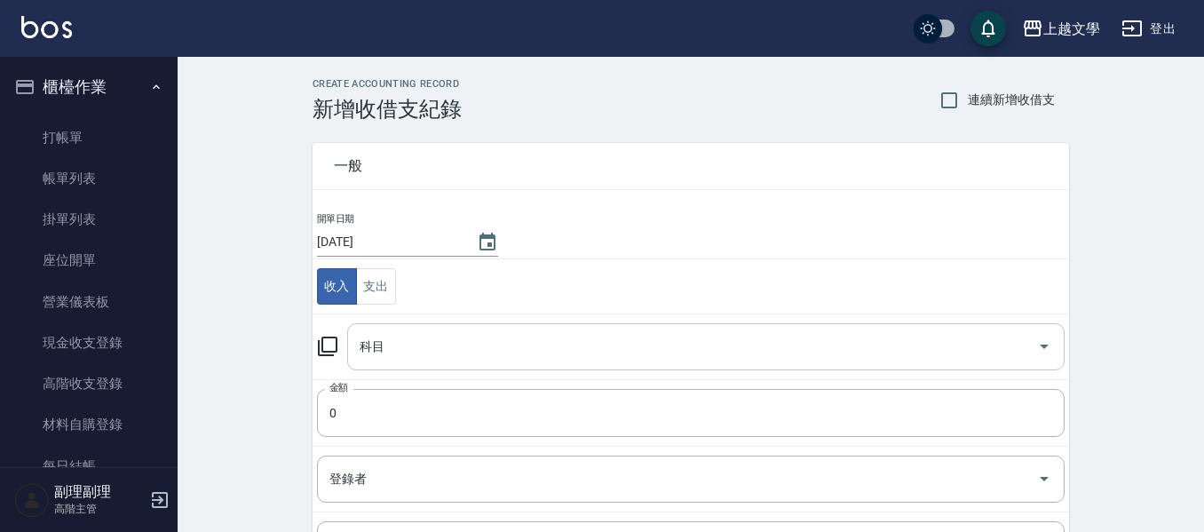
click at [438, 345] on input "科目" at bounding box center [692, 346] width 675 height 31
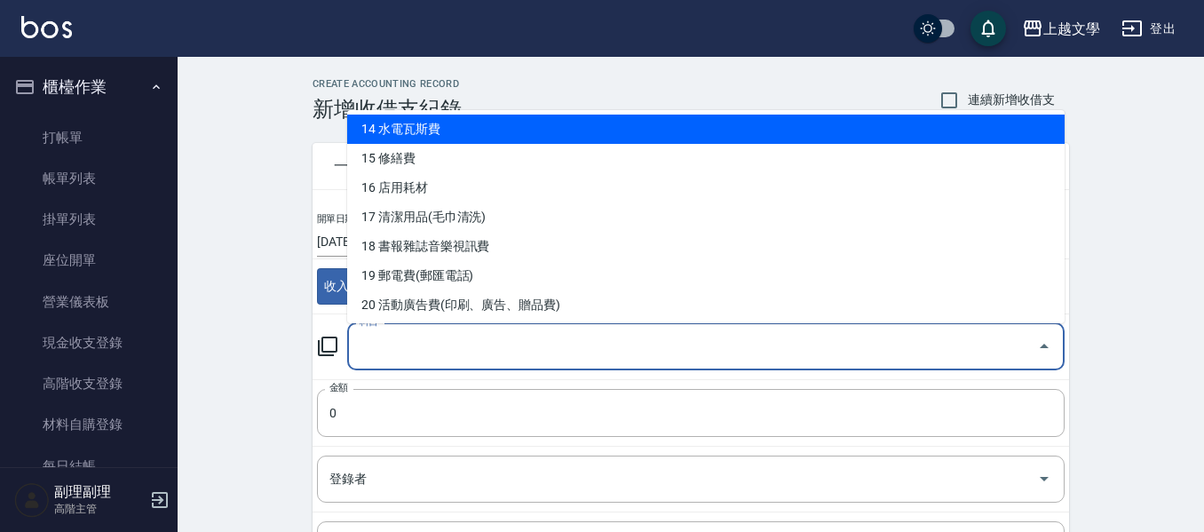
scroll to position [444, 0]
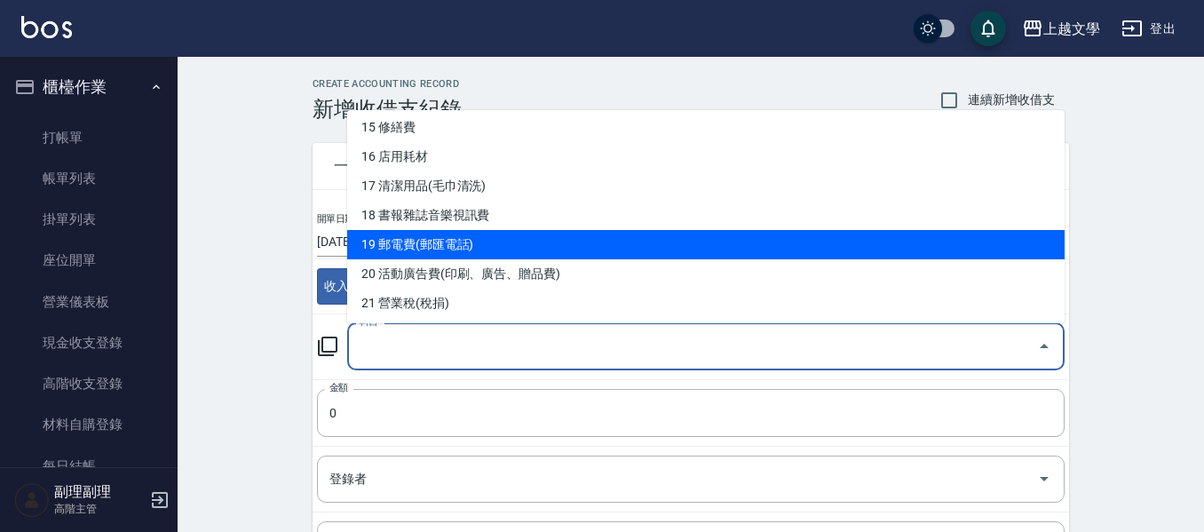
click at [556, 242] on li "19 郵電費(郵匯電話)" at bounding box center [706, 244] width 718 height 29
type input "19 郵電費(郵匯電話)"
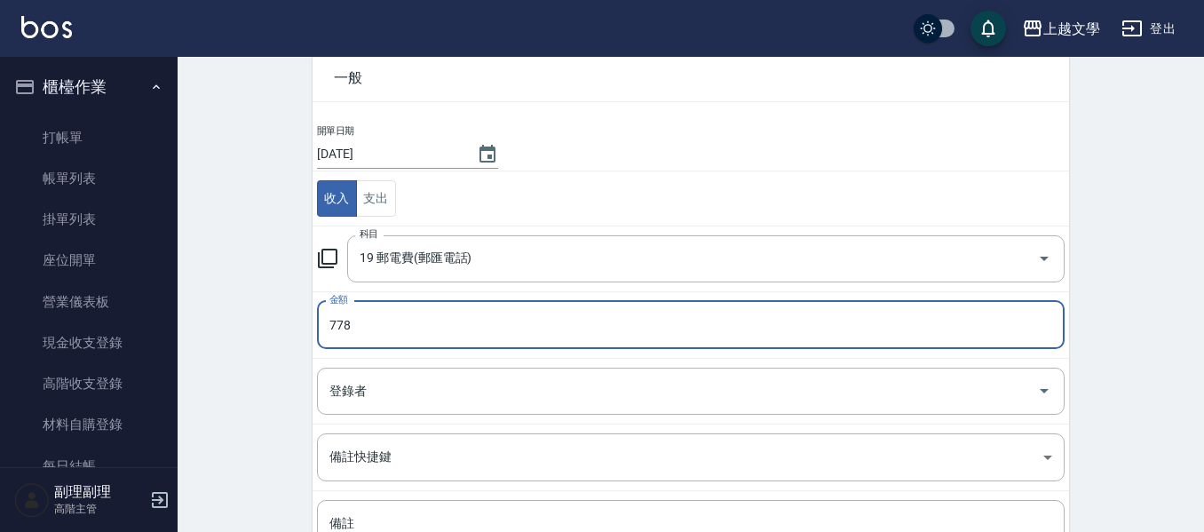
scroll to position [252, 0]
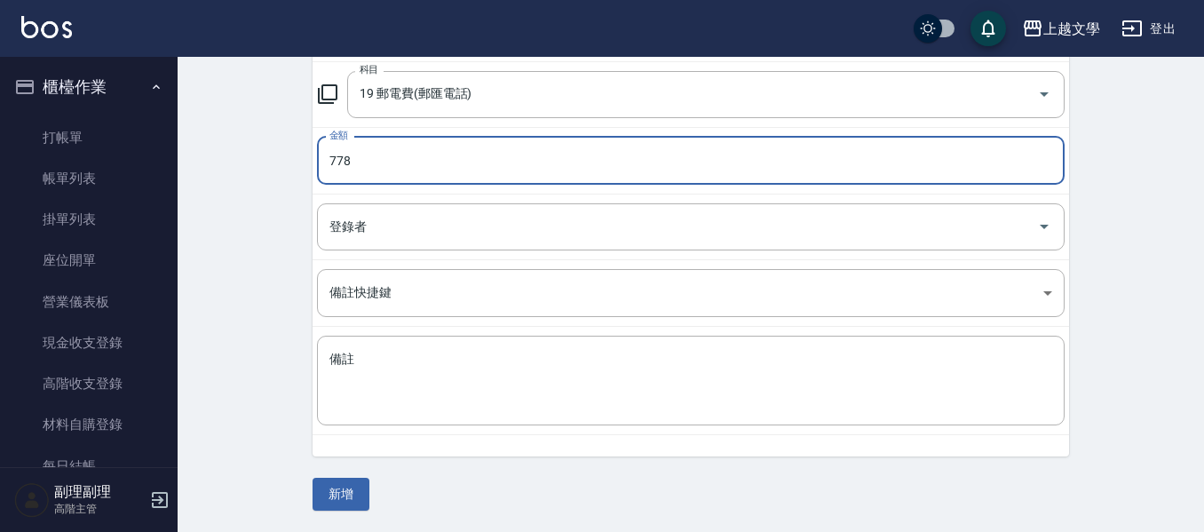
type input "778"
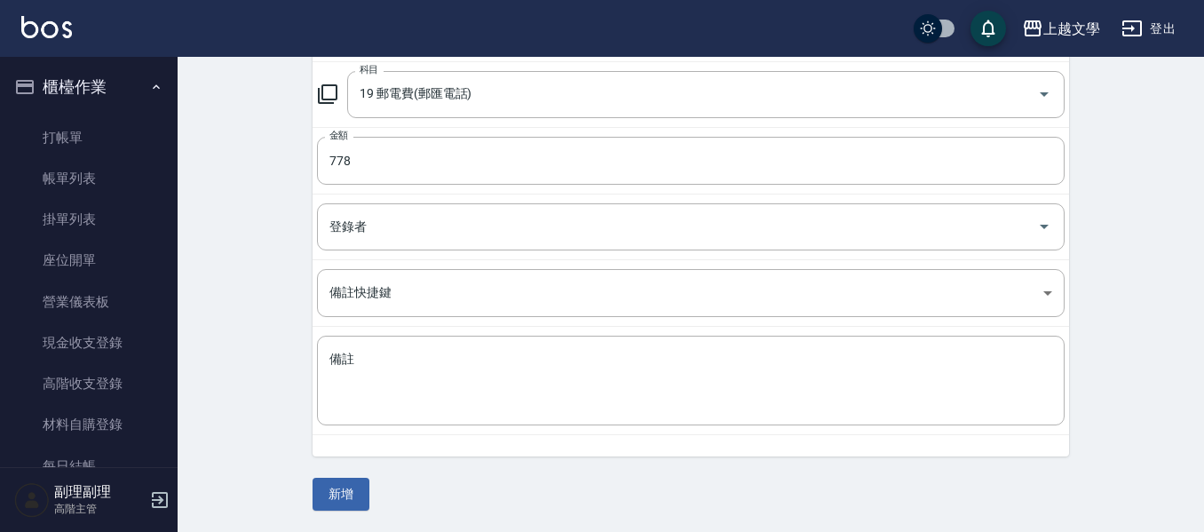
click at [350, 477] on div "一般 開單日期 2025/10/06 收入 支出 科目 19 郵電費(郵匯電話) 科目 金額 778 金額 登錄者 登錄者 備註快捷鍵 ​ 備註快捷鍵 備註 …" at bounding box center [691, 189] width 757 height 641
click at [347, 489] on button "新增" at bounding box center [341, 494] width 57 height 33
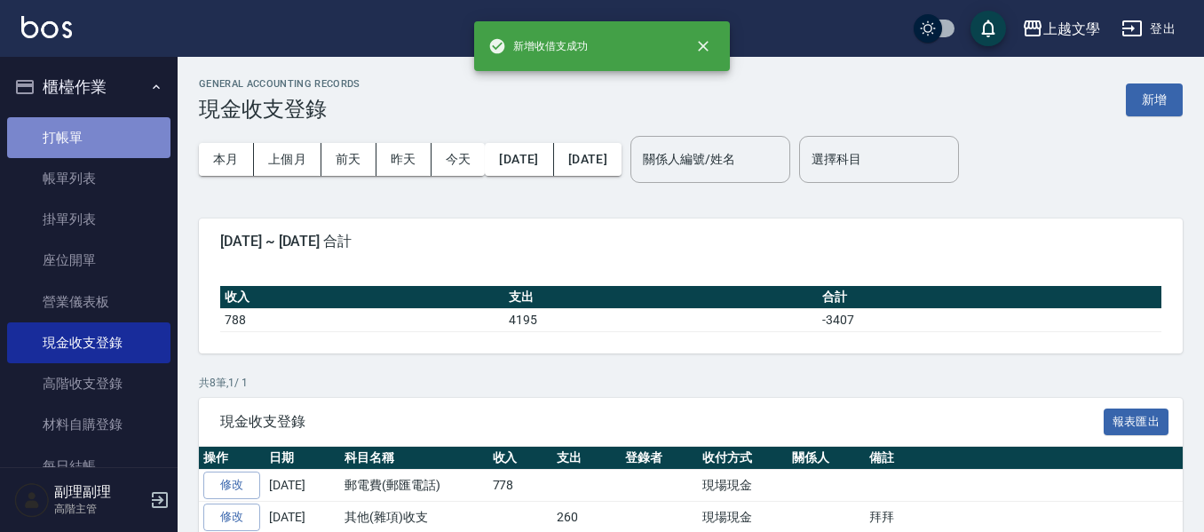
click at [95, 133] on link "打帳單" at bounding box center [88, 137] width 163 height 41
